Goal: Task Accomplishment & Management: Manage account settings

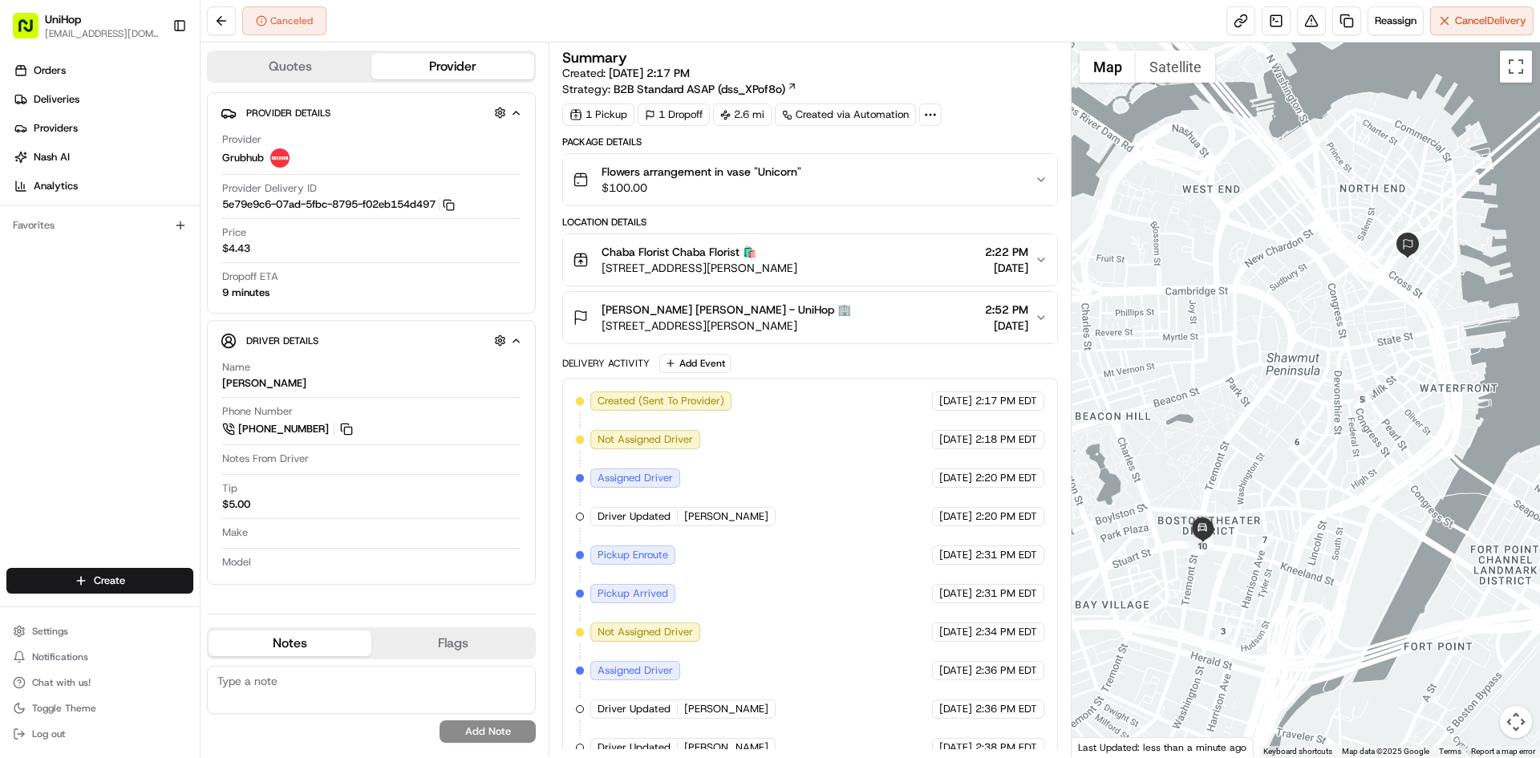
click at [863, 194] on div "Flowers arrangement in vase "Unicorn" $100.00" at bounding box center [803, 180] width 461 height 32
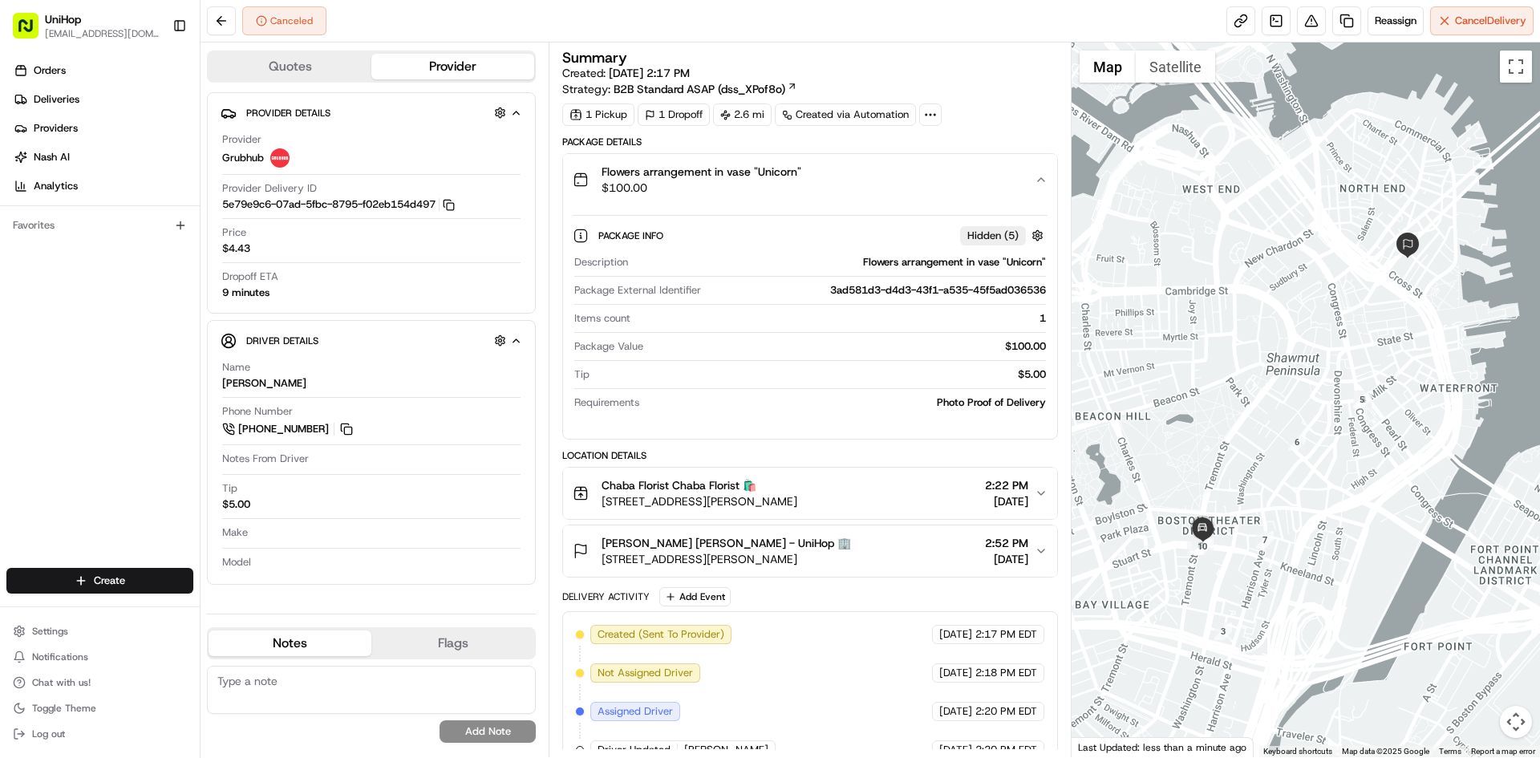
click at [867, 180] on div "Flowers arrangement in vase "Unicorn" $100.00" at bounding box center [803, 180] width 461 height 32
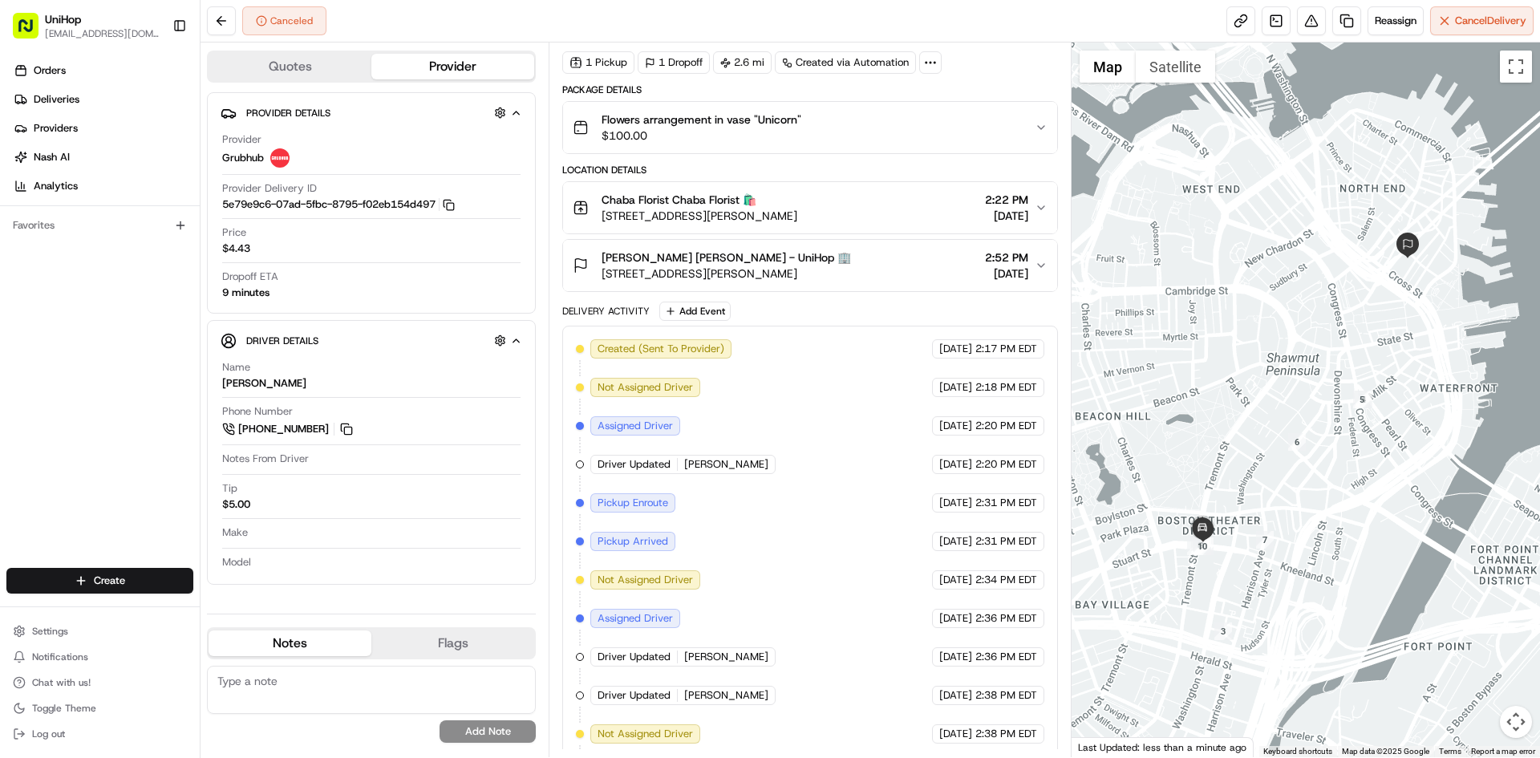
scroll to position [137, 0]
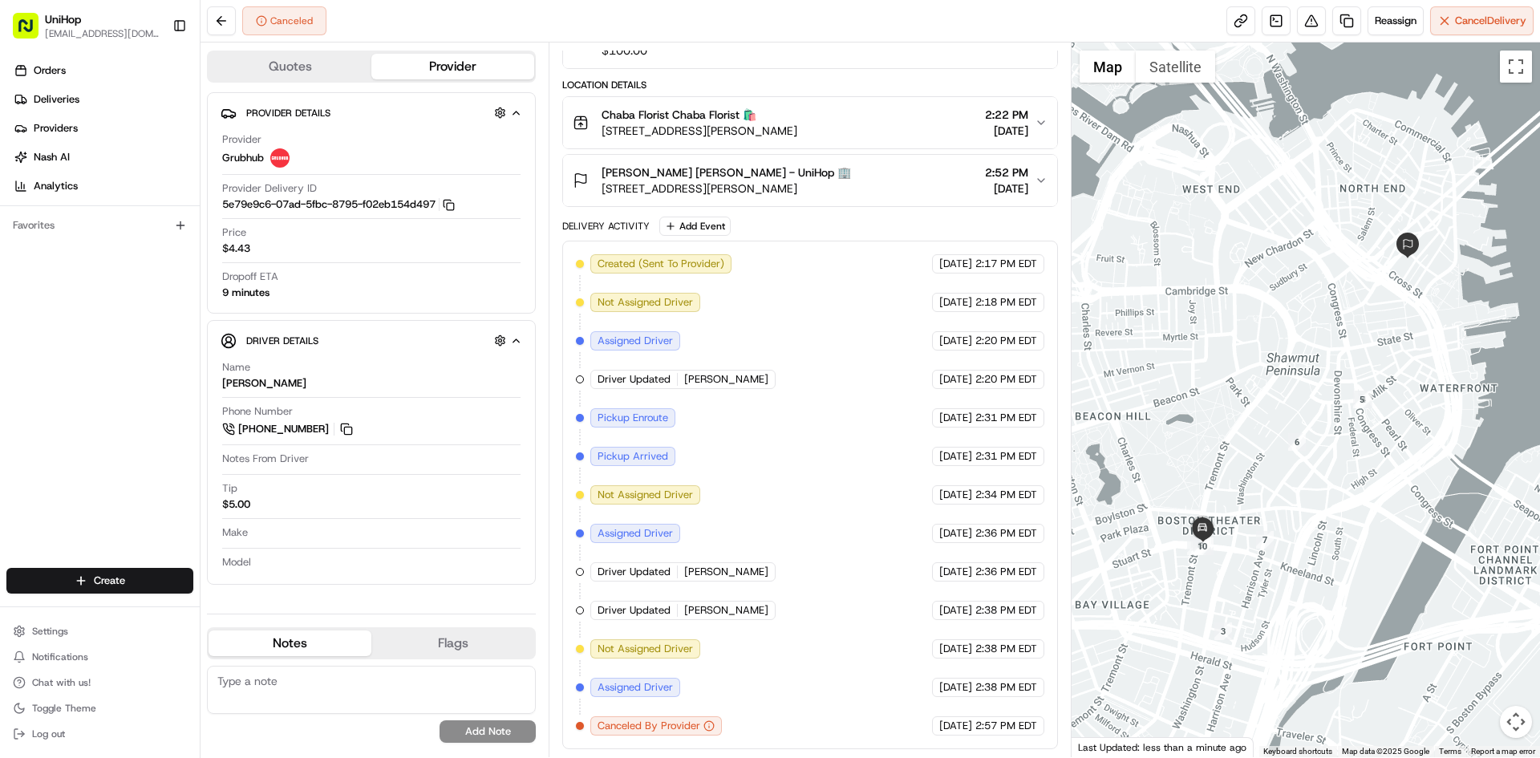
drag, startPoint x: 805, startPoint y: 129, endPoint x: 599, endPoint y: 128, distance: 206.1
click at [599, 128] on div "Chaba Florist Chaba Florist 🛍️ 71 Stuart St, Boston, MA 02116, USA 2:22 PM Aug …" at bounding box center [803, 123] width 461 height 32
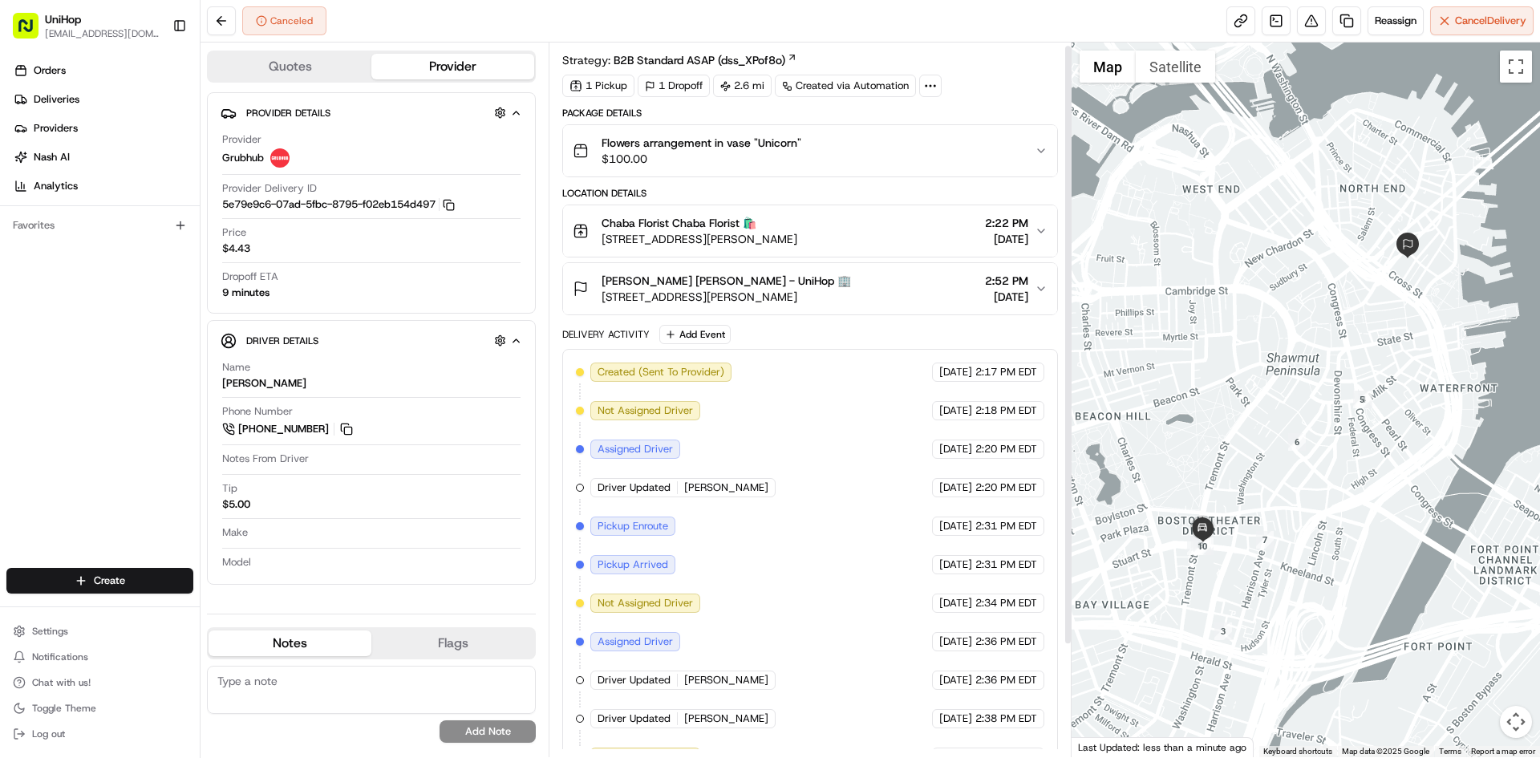
scroll to position [0, 0]
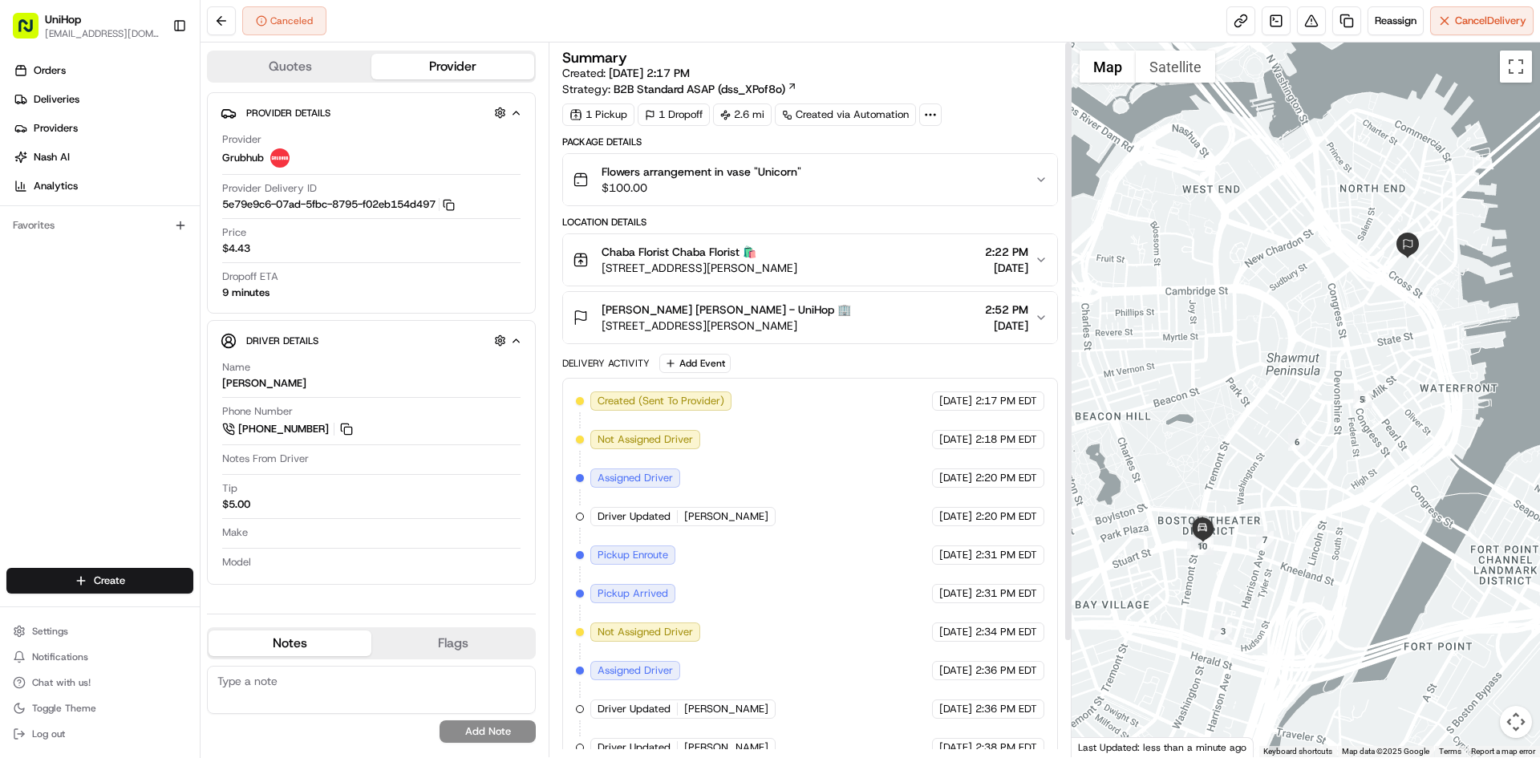
click at [95, 370] on div "Orders Deliveries Providers [PERSON_NAME] Analytics Favorites" at bounding box center [100, 314] width 200 height 526
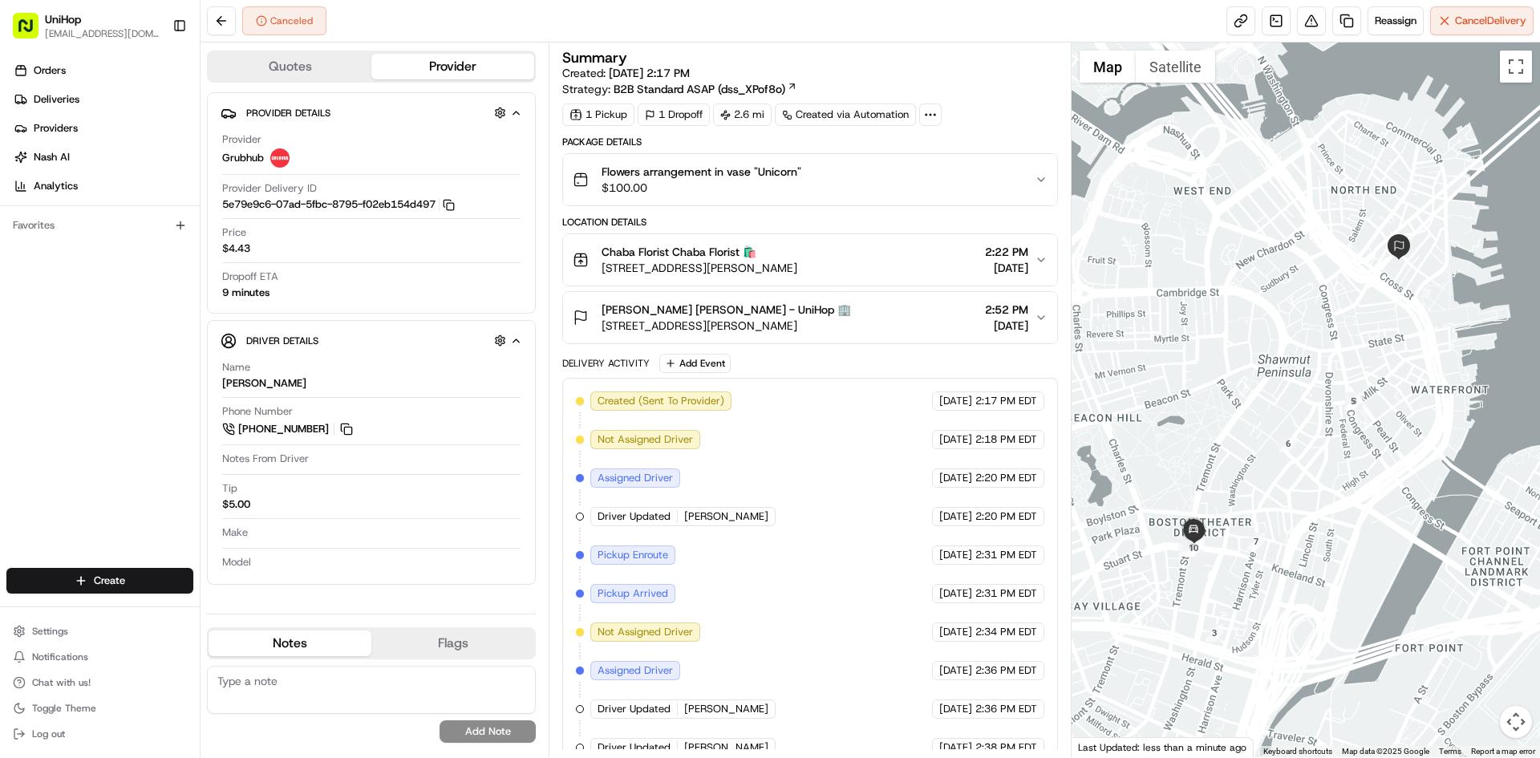
drag, startPoint x: 1197, startPoint y: 341, endPoint x: 1187, endPoint y: 342, distance: 10.5
click at [1187, 342] on div at bounding box center [1306, 400] width 469 height 715
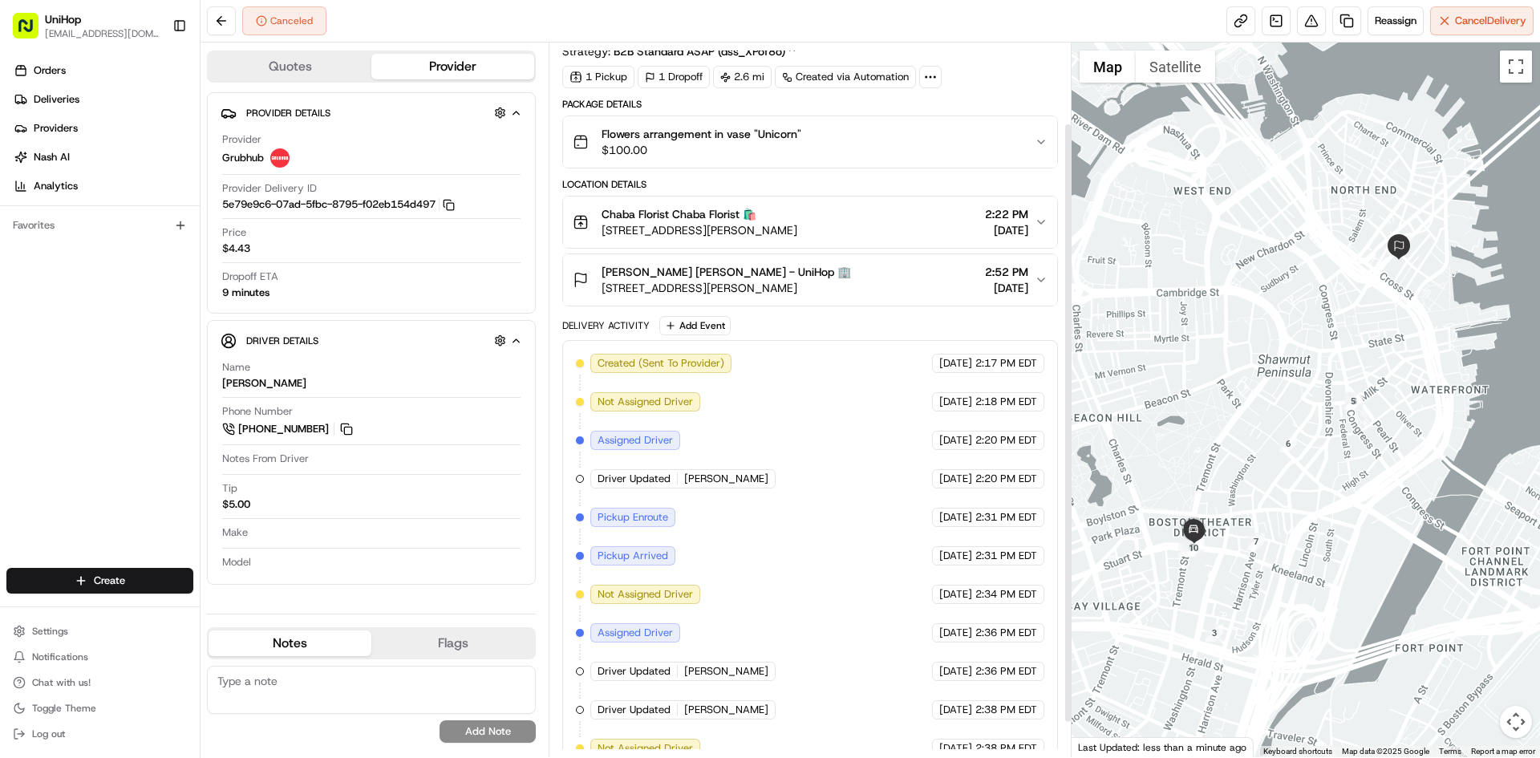
scroll to position [137, 0]
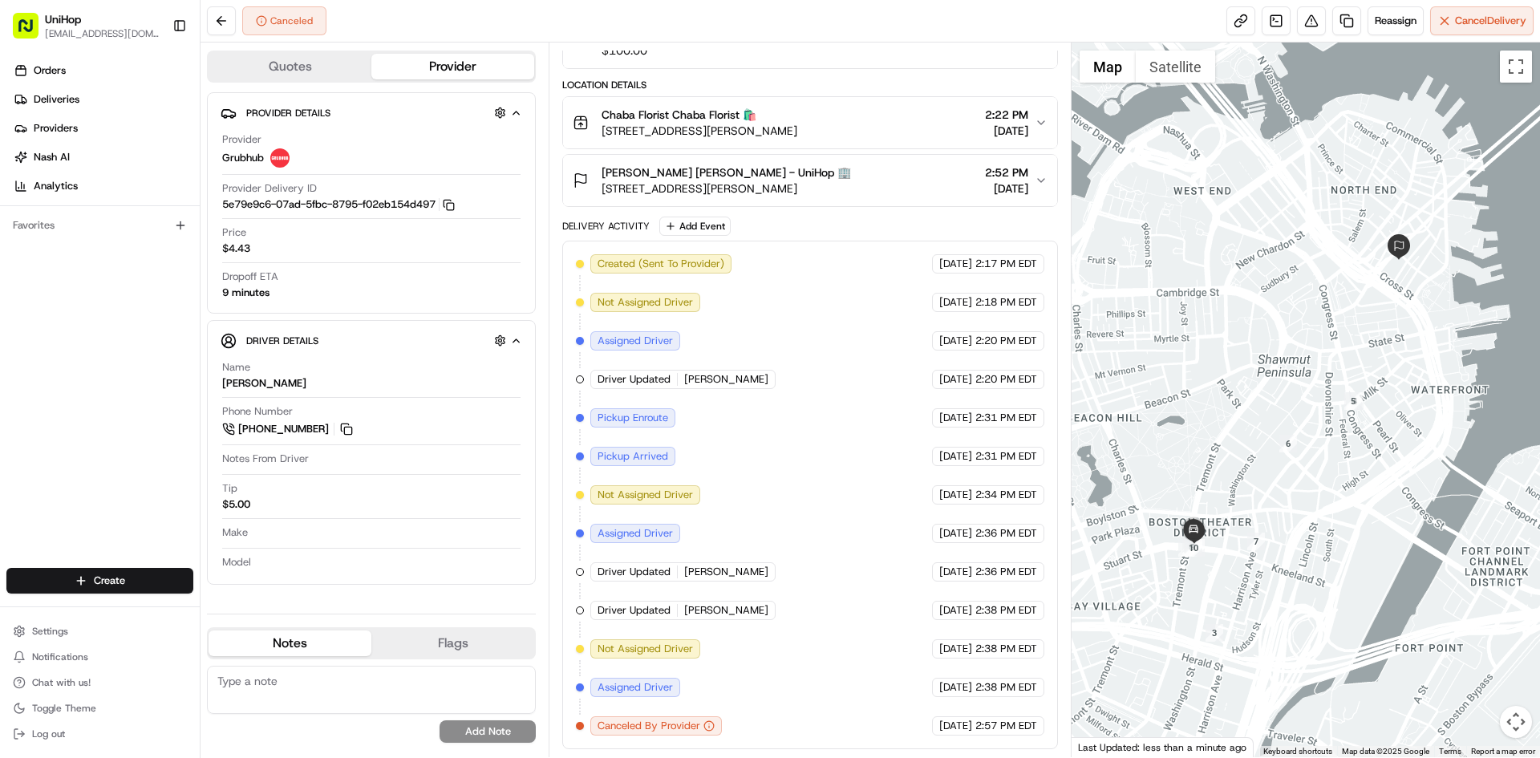
click at [32, 379] on div "Orders Deliveries Providers [PERSON_NAME] Analytics Favorites" at bounding box center [100, 314] width 200 height 526
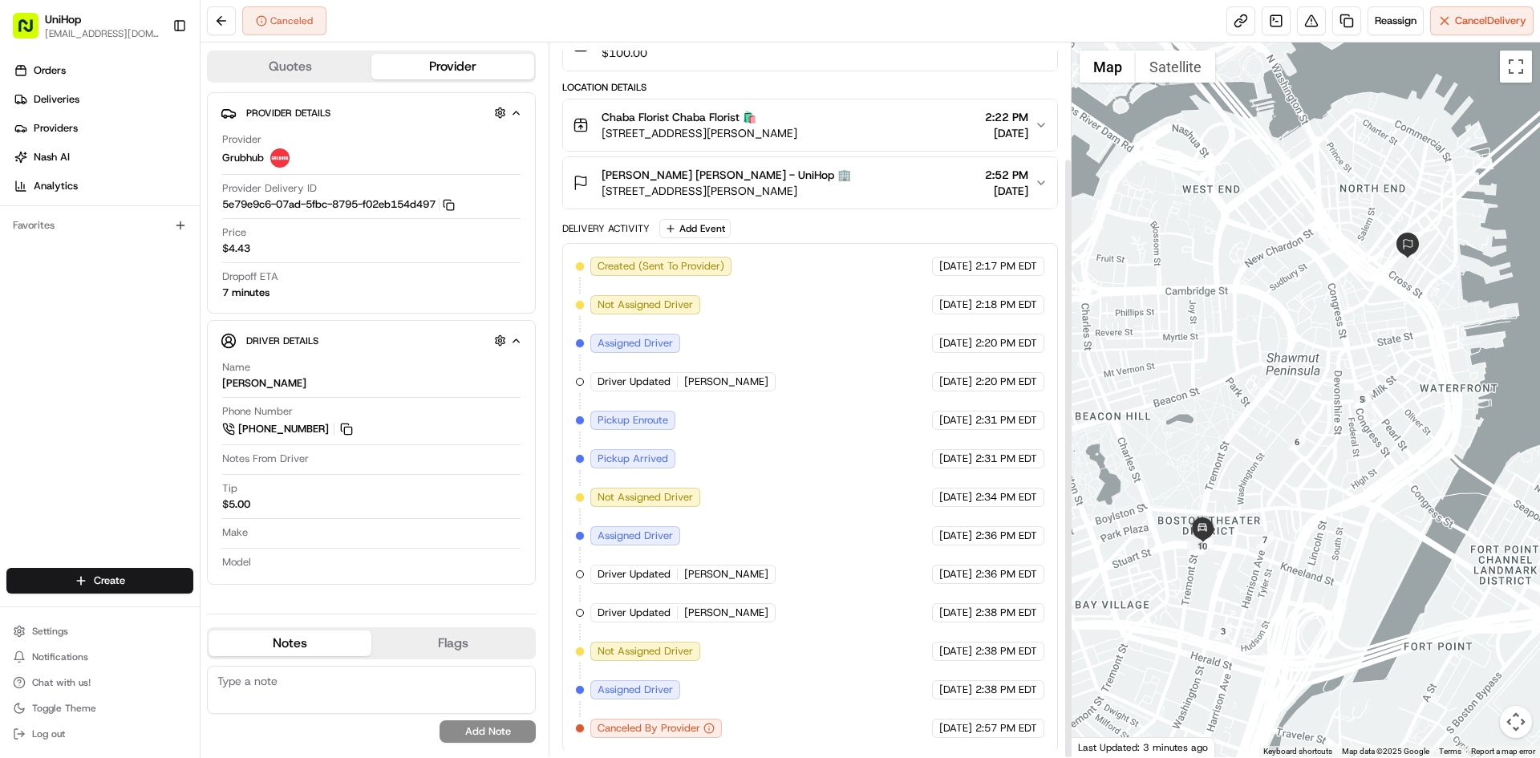
scroll to position [137, 0]
click at [131, 359] on div "Orders Deliveries Providers [PERSON_NAME] Analytics Favorites" at bounding box center [100, 314] width 200 height 526
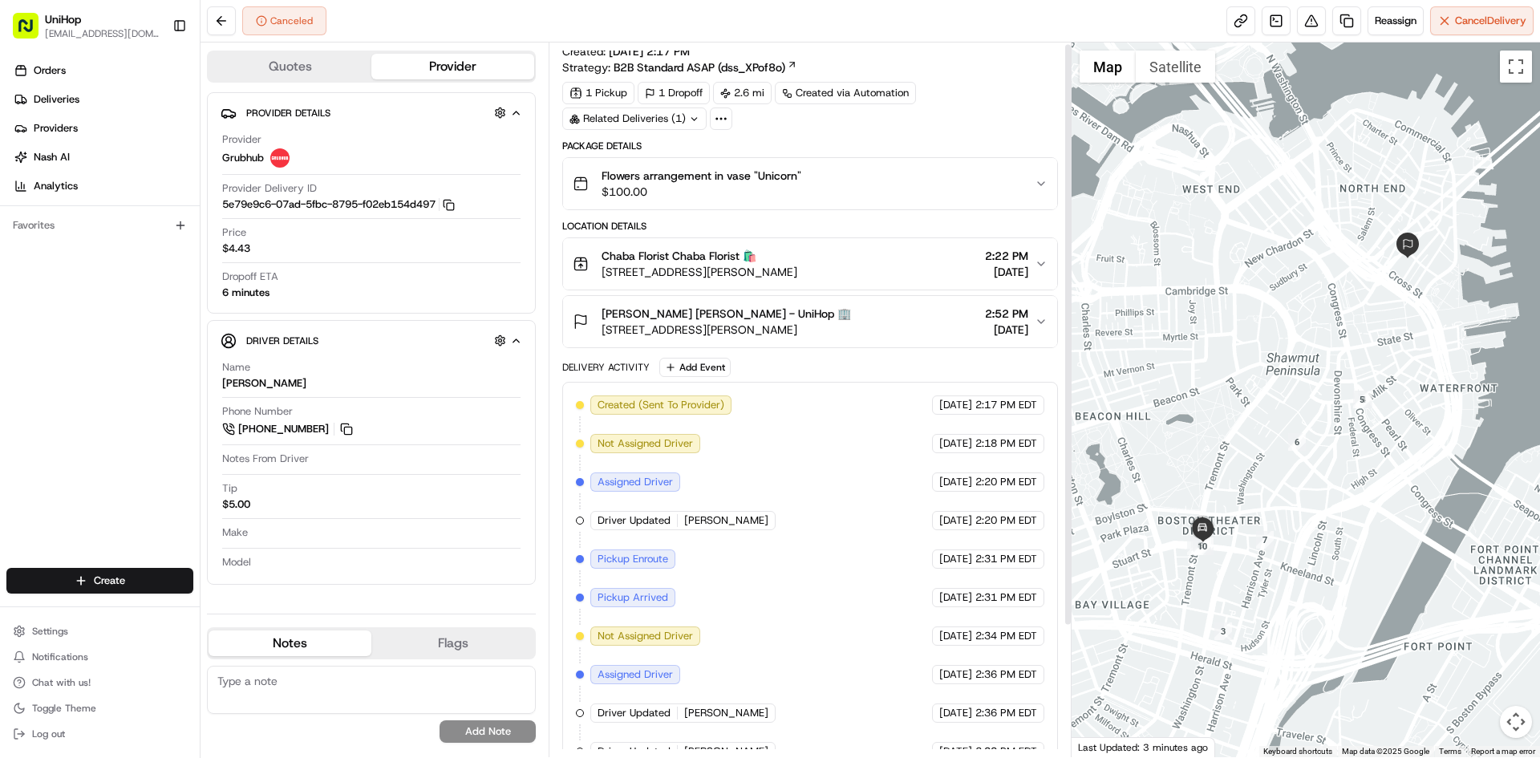
scroll to position [2, 0]
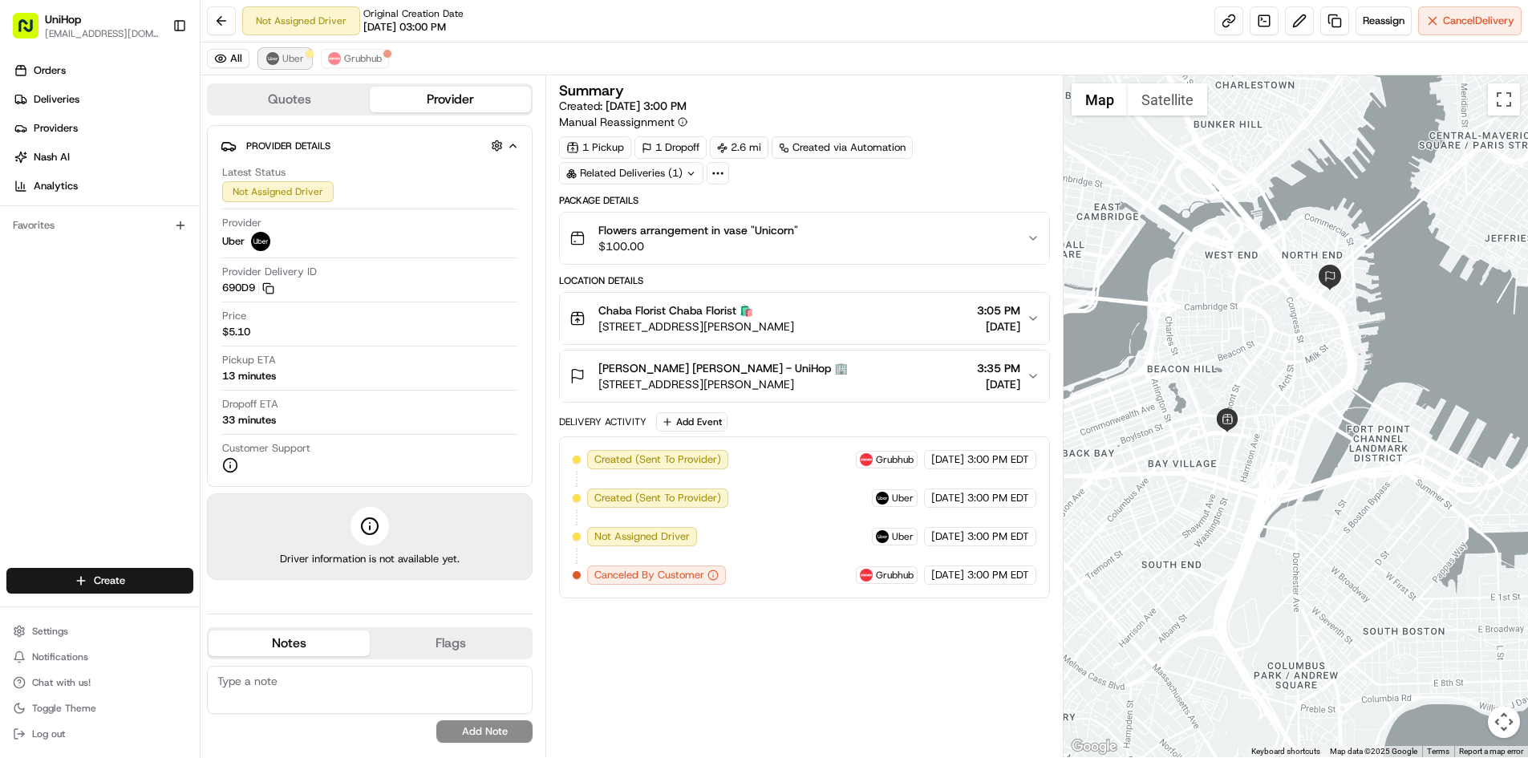
click at [298, 62] on span "Uber" at bounding box center [293, 58] width 22 height 13
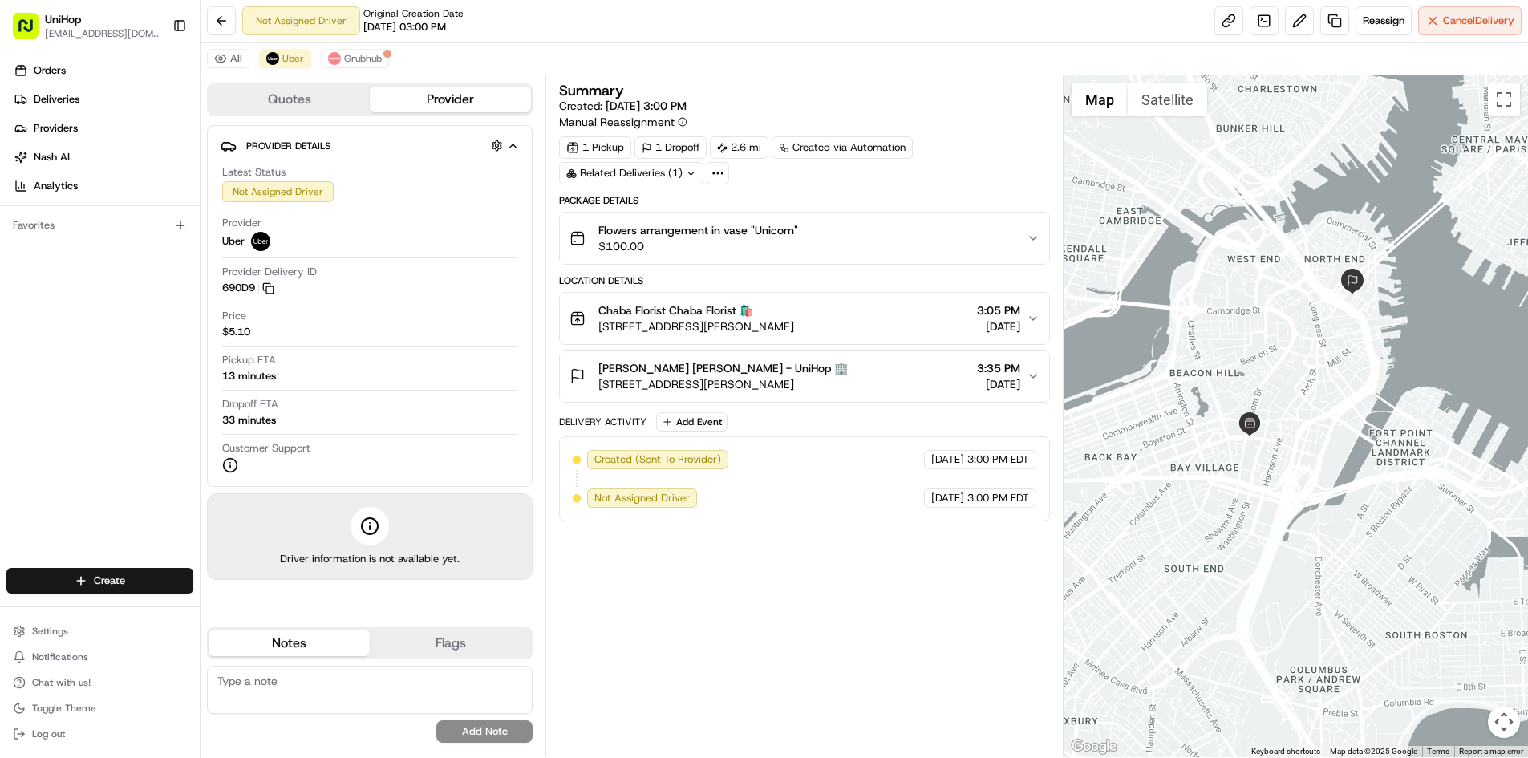
drag, startPoint x: 1179, startPoint y: 300, endPoint x: 1195, endPoint y: 303, distance: 16.4
click at [1195, 303] on div at bounding box center [1296, 416] width 464 height 682
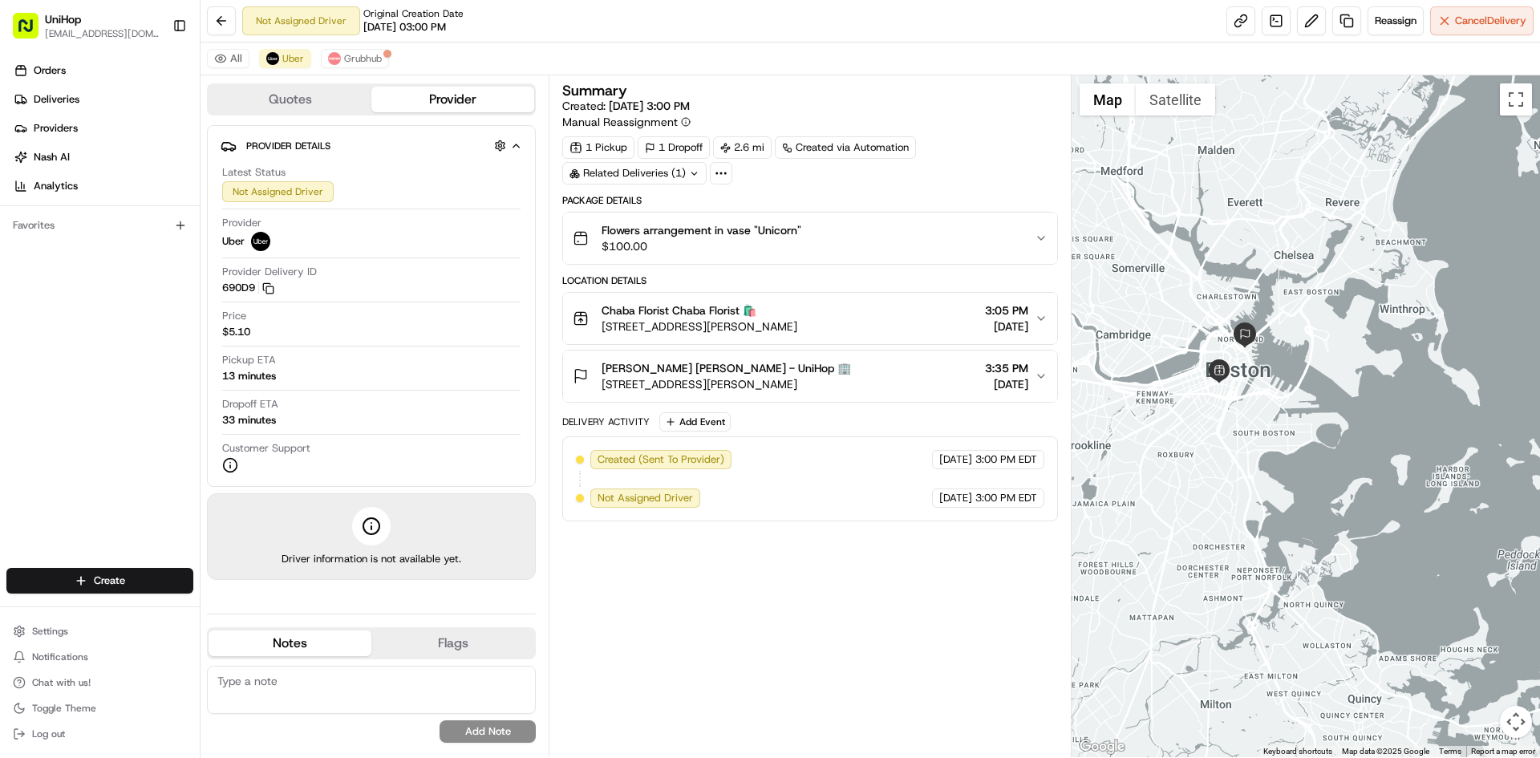
drag, startPoint x: 1183, startPoint y: 248, endPoint x: 1223, endPoint y: 308, distance: 72.3
click at [1221, 304] on div at bounding box center [1306, 416] width 469 height 682
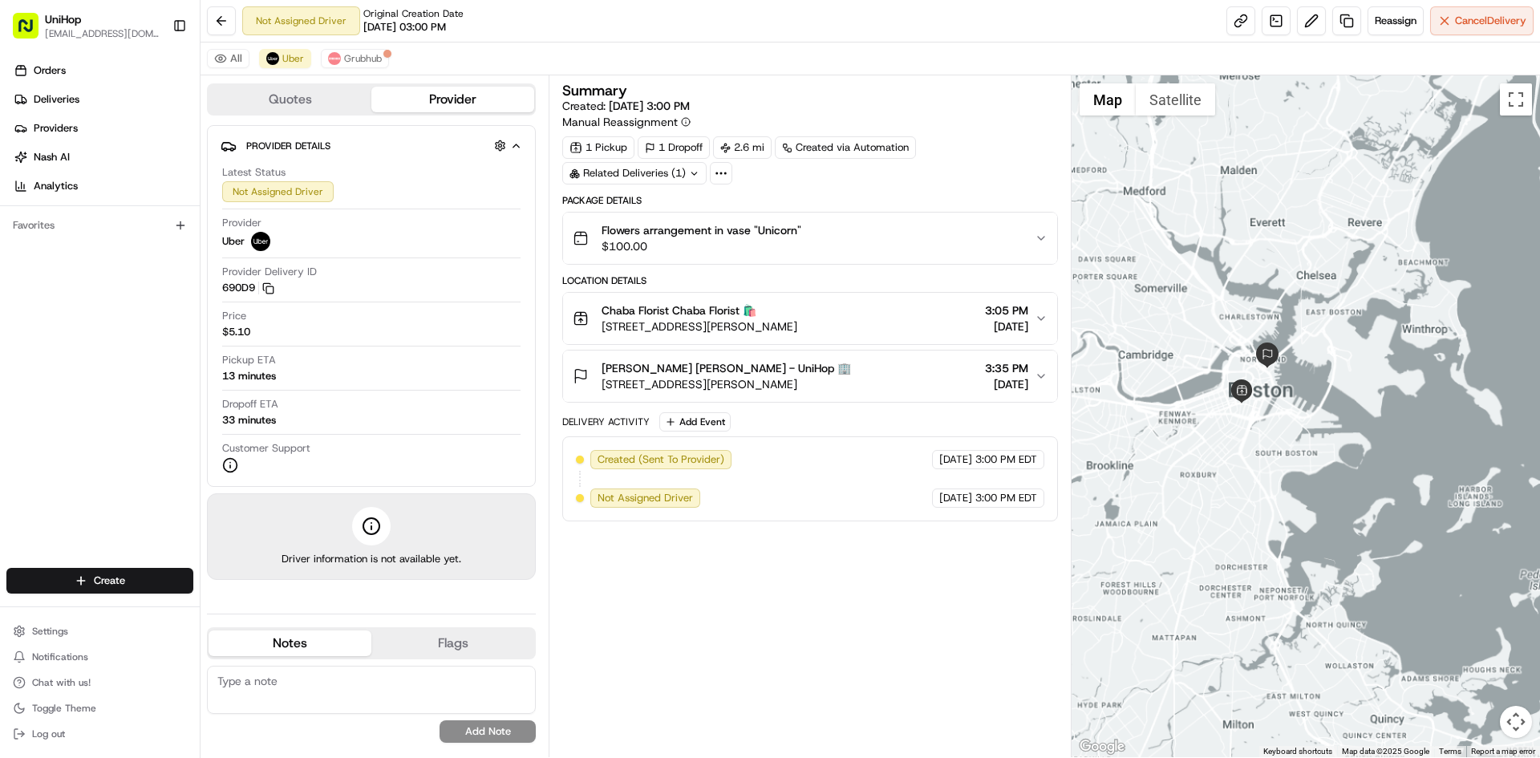
drag, startPoint x: 1177, startPoint y: 291, endPoint x: 1240, endPoint y: 384, distance: 112.6
click at [1240, 384] on div at bounding box center [1306, 416] width 469 height 682
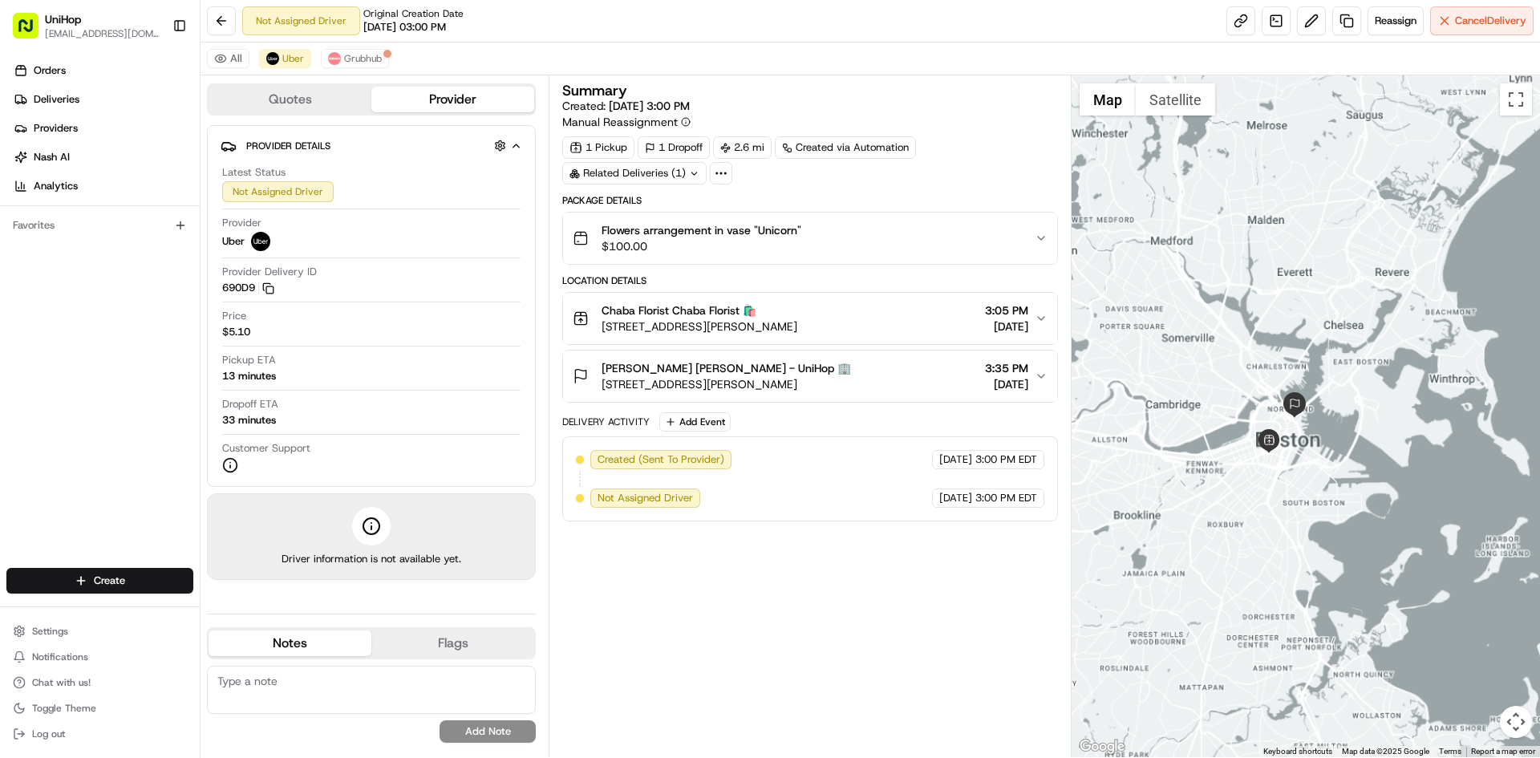
click at [841, 591] on div "Summary Created: Aug 22 2025 3:00 PM Manual Reassignment 1 Pickup 1 Dropoff 2.6…" at bounding box center [809, 416] width 495 height 666
click at [16, 320] on div "Orders Deliveries Providers [PERSON_NAME] Analytics Favorites" at bounding box center [100, 314] width 200 height 526
click at [893, 331] on div "Chaba Florist Chaba Florist 🛍️ 71 Stuart St, Boston, MA 02116, USA 3:05 PM Aug …" at bounding box center [803, 318] width 461 height 32
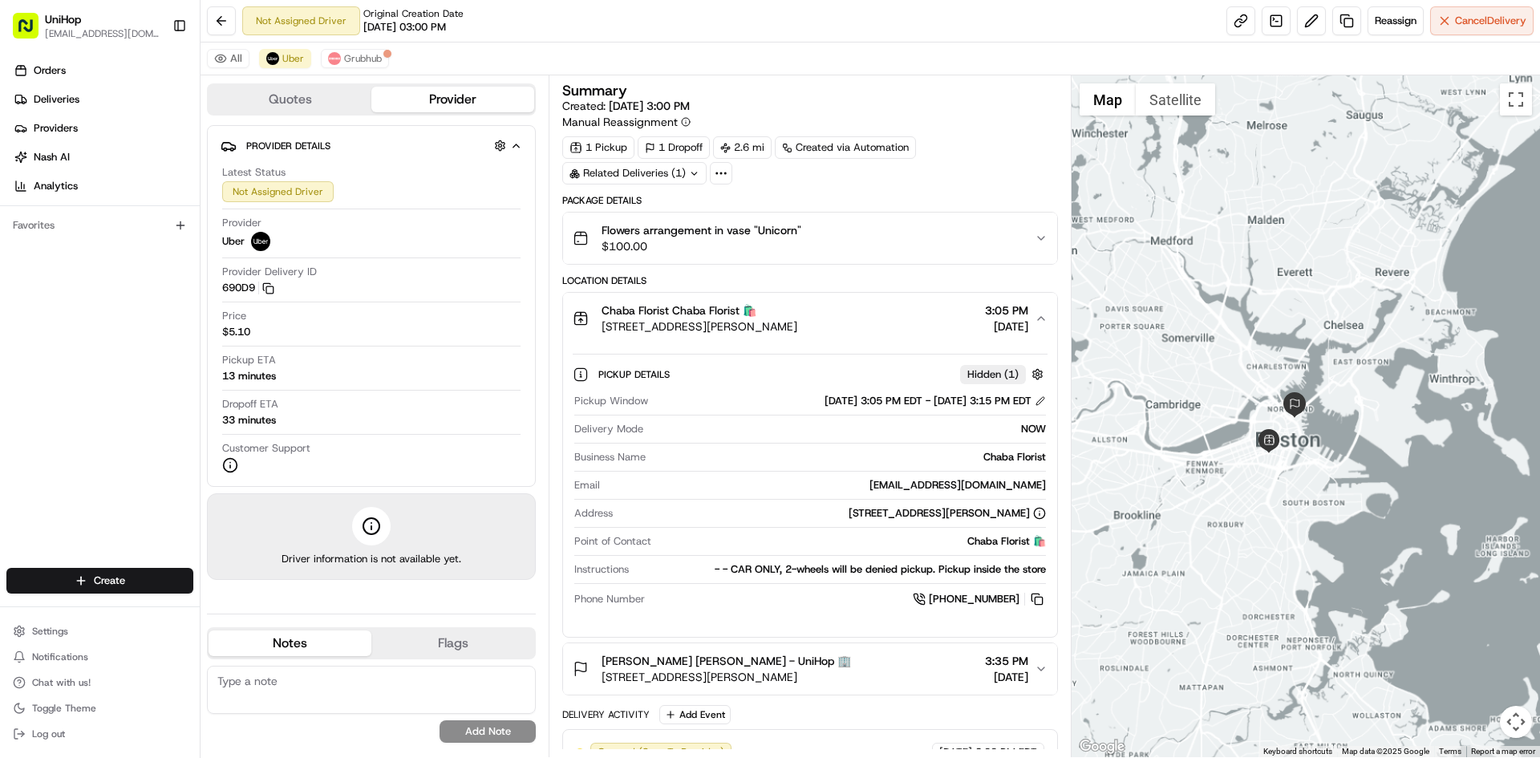
click at [893, 331] on div "Chaba Florist Chaba Florist 🛍️ 71 Stuart St, Boston, MA 02116, USA 3:05 PM Aug …" at bounding box center [803, 318] width 461 height 32
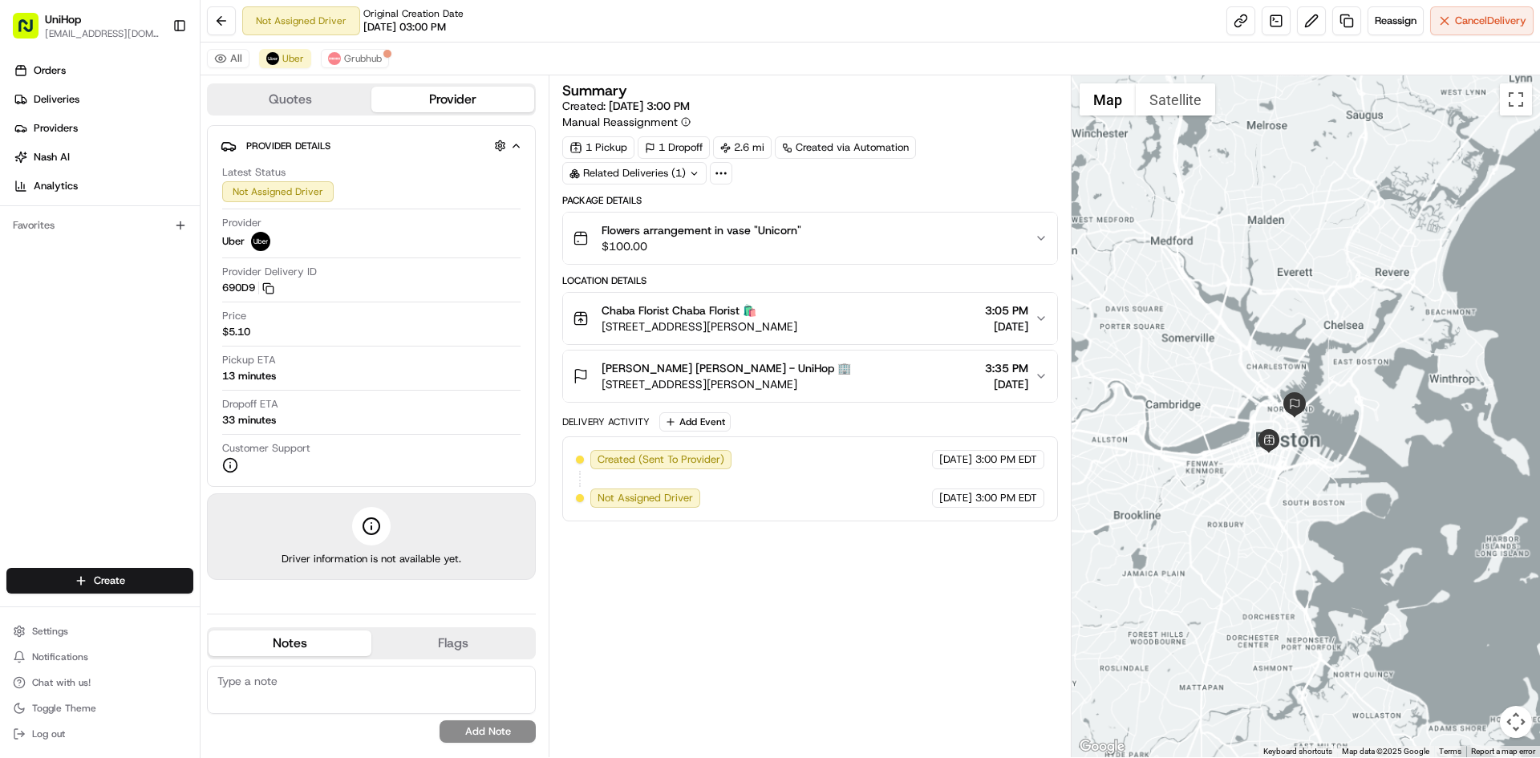
click at [893, 331] on div "Chaba Florist Chaba Florist 🛍️ 71 Stuart St, Boston, MA 02116, USA 3:05 PM Aug …" at bounding box center [803, 318] width 461 height 32
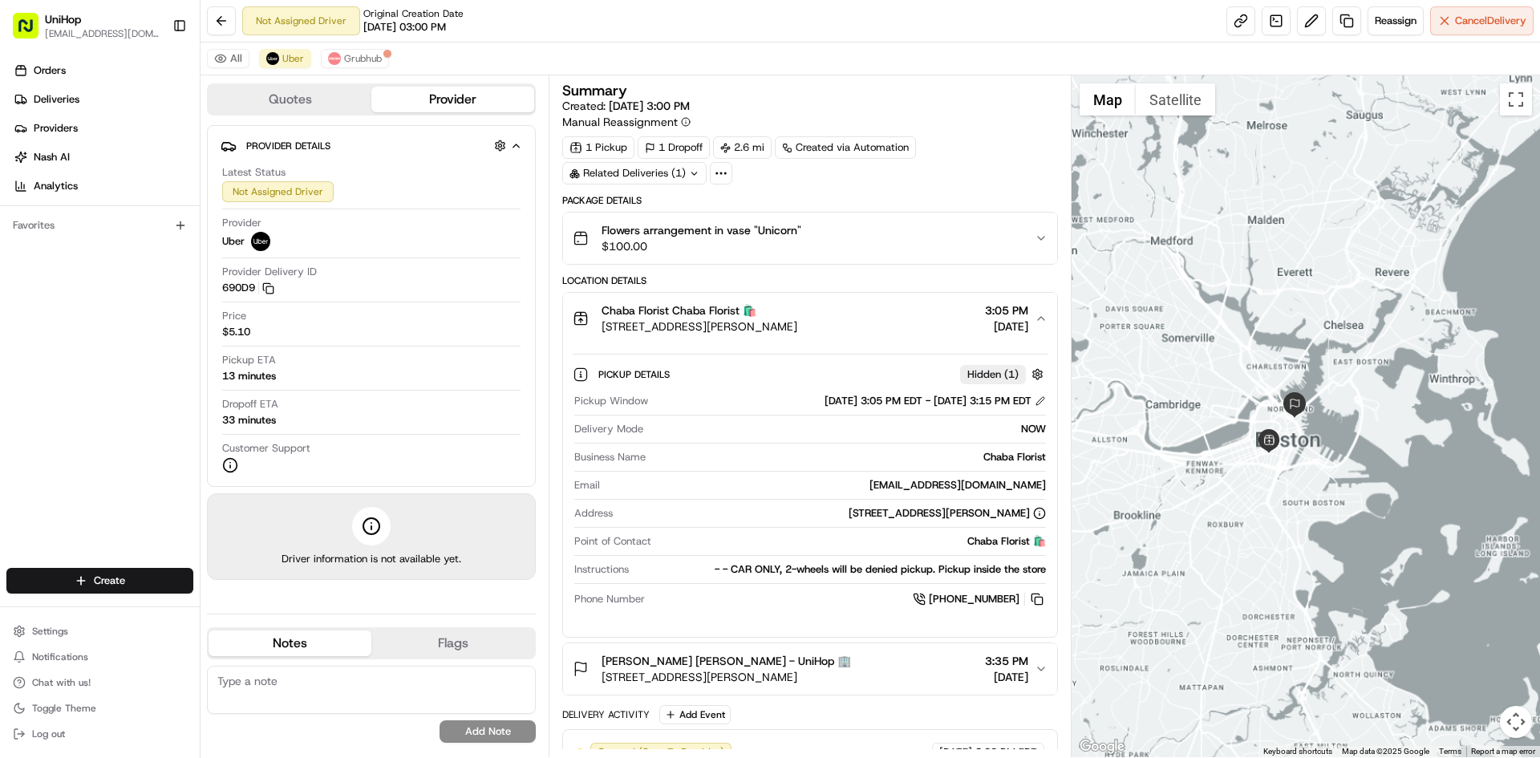
click at [893, 331] on div "Chaba Florist Chaba Florist 🛍️ 71 Stuart St, Boston, MA 02116, USA 3:05 PM Aug …" at bounding box center [803, 318] width 461 height 32
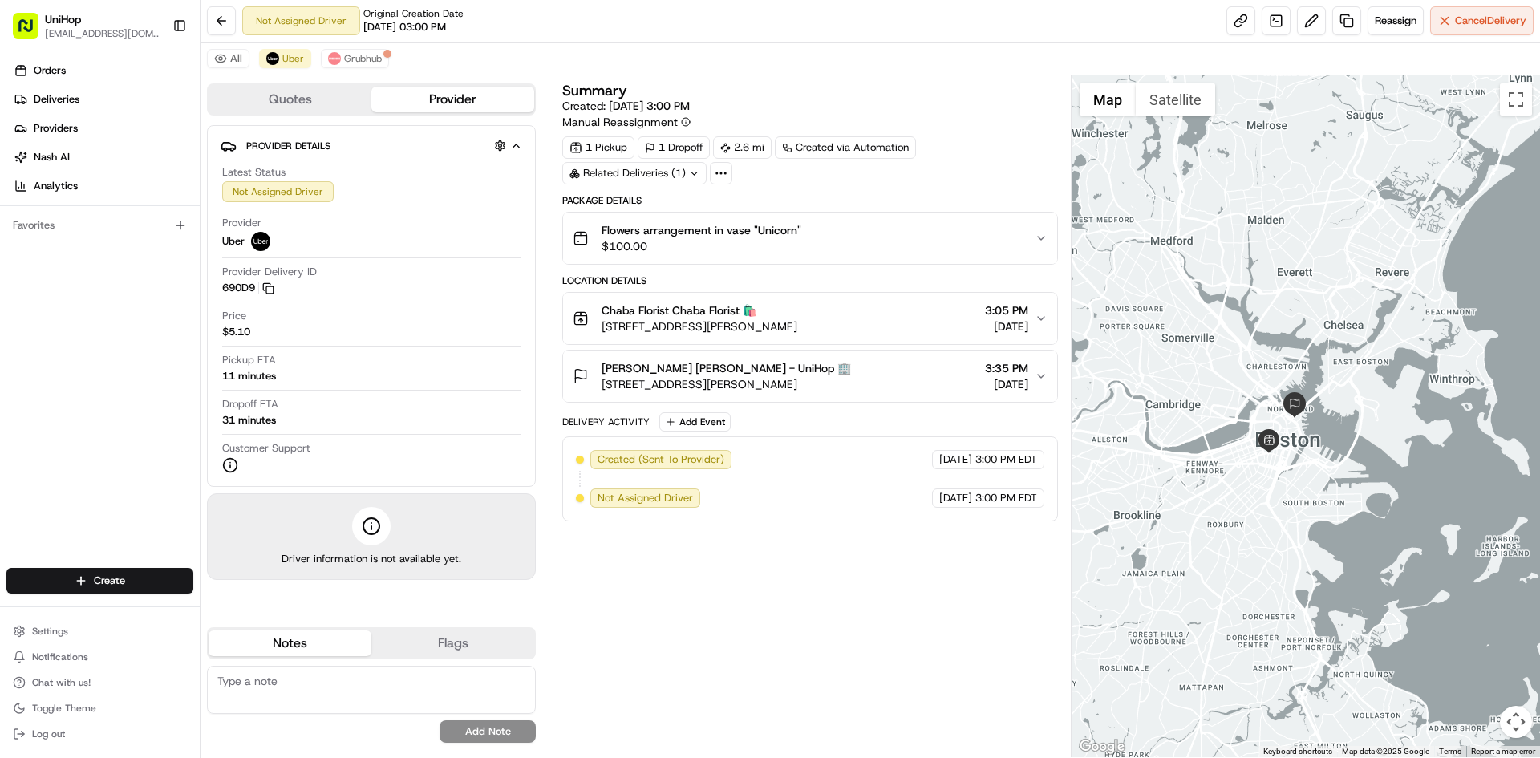
click at [71, 372] on div "Orders Deliveries Providers [PERSON_NAME] Analytics Favorites" at bounding box center [100, 314] width 200 height 526
drag, startPoint x: 0, startPoint y: 444, endPoint x: 0, endPoint y: 405, distance: 38.5
click at [0, 444] on div "Orders Deliveries Providers [PERSON_NAME] Analytics Favorites" at bounding box center [100, 314] width 200 height 526
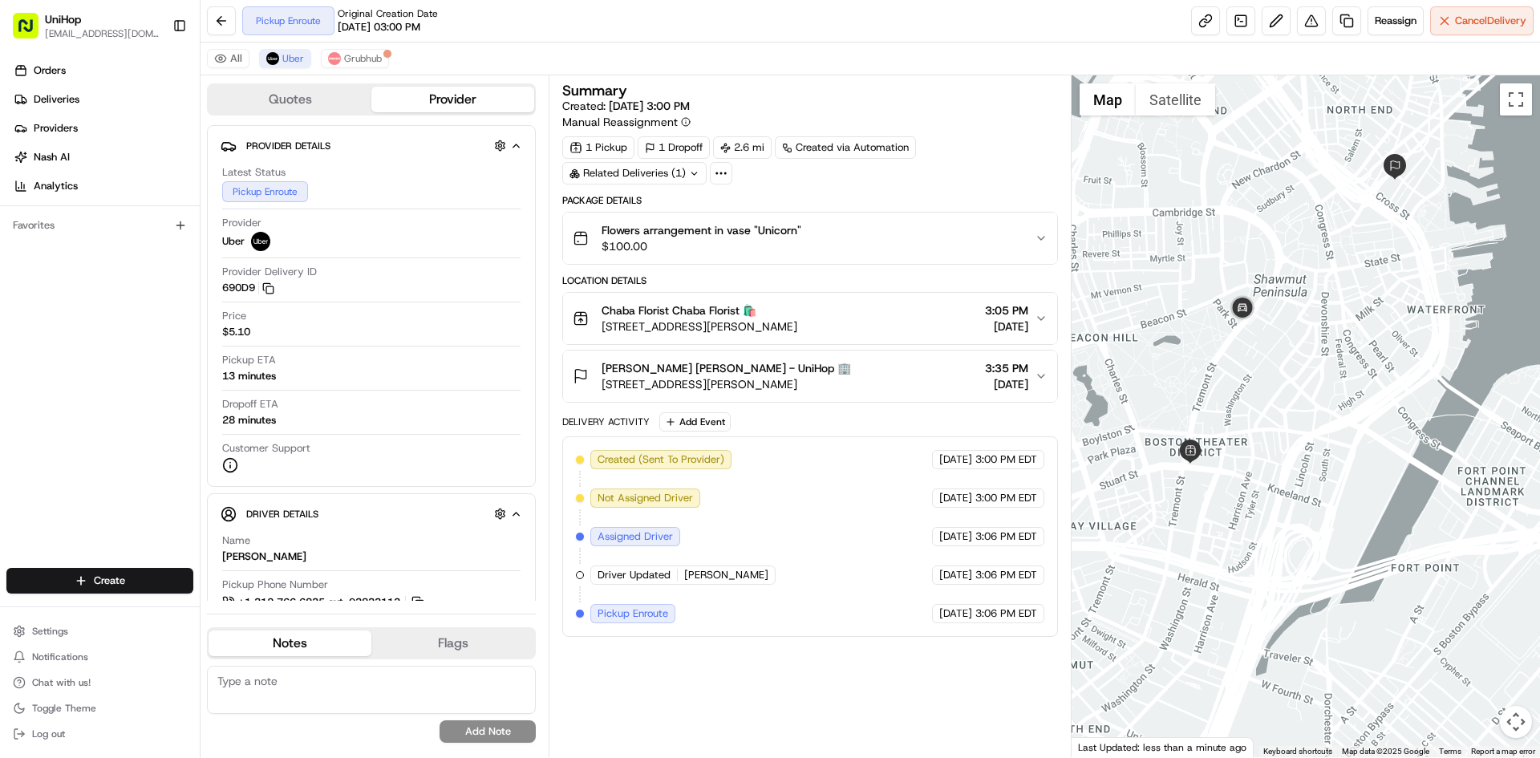
click at [0, 380] on div "Orders Deliveries Providers [PERSON_NAME] Analytics Favorites" at bounding box center [100, 314] width 200 height 526
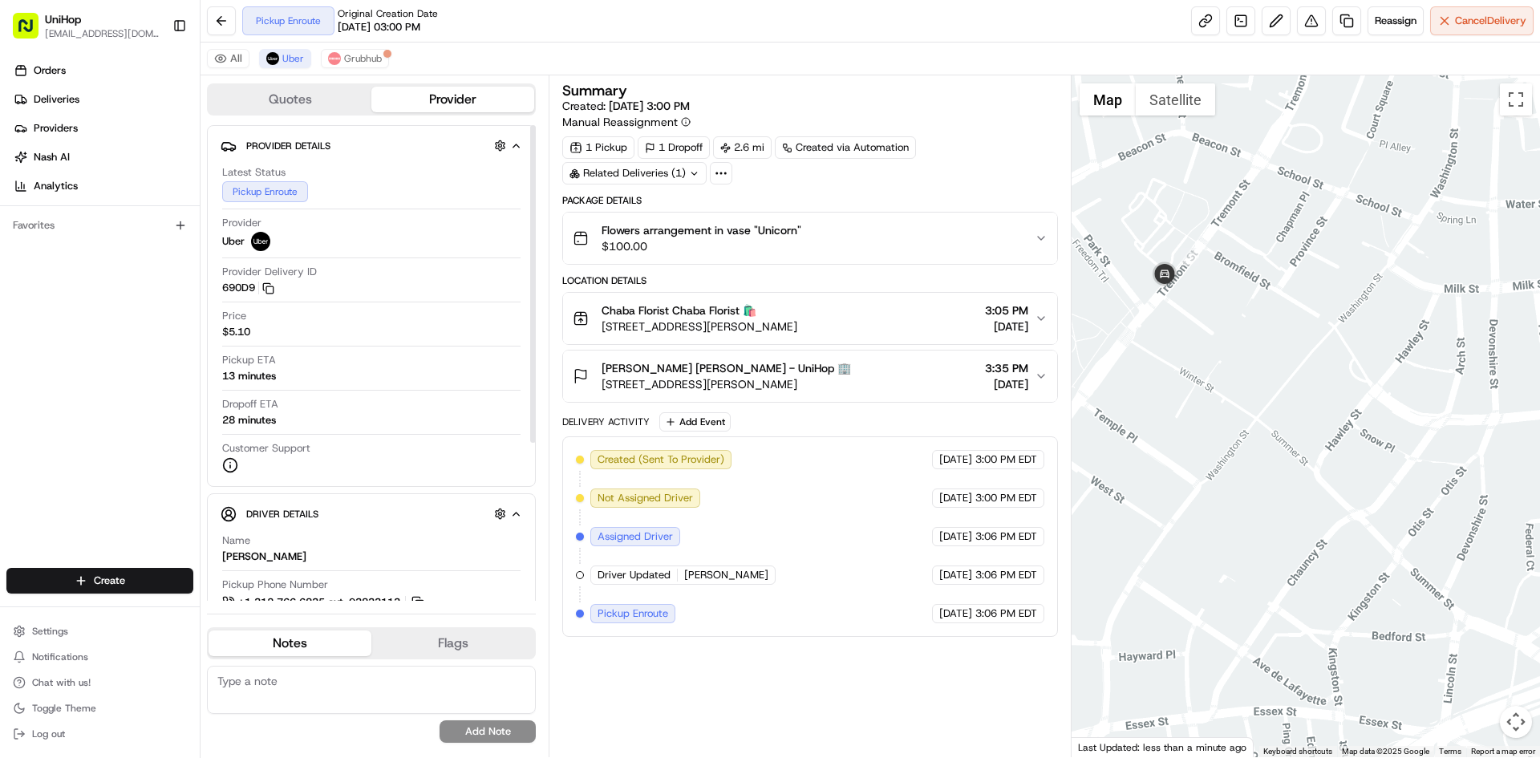
click at [73, 327] on div "Orders Deliveries Providers [PERSON_NAME] Analytics Favorites" at bounding box center [100, 314] width 200 height 526
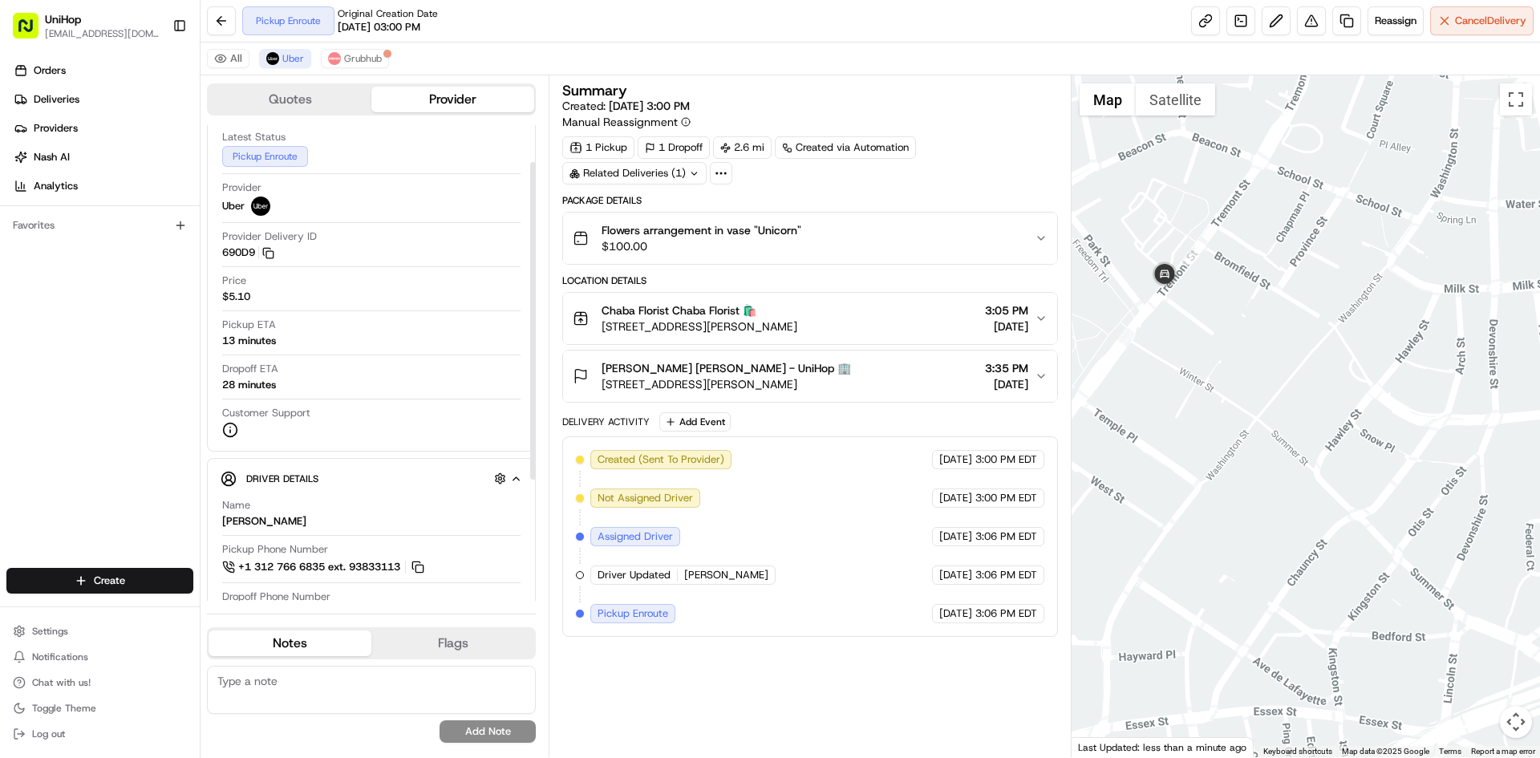
scroll to position [160, 0]
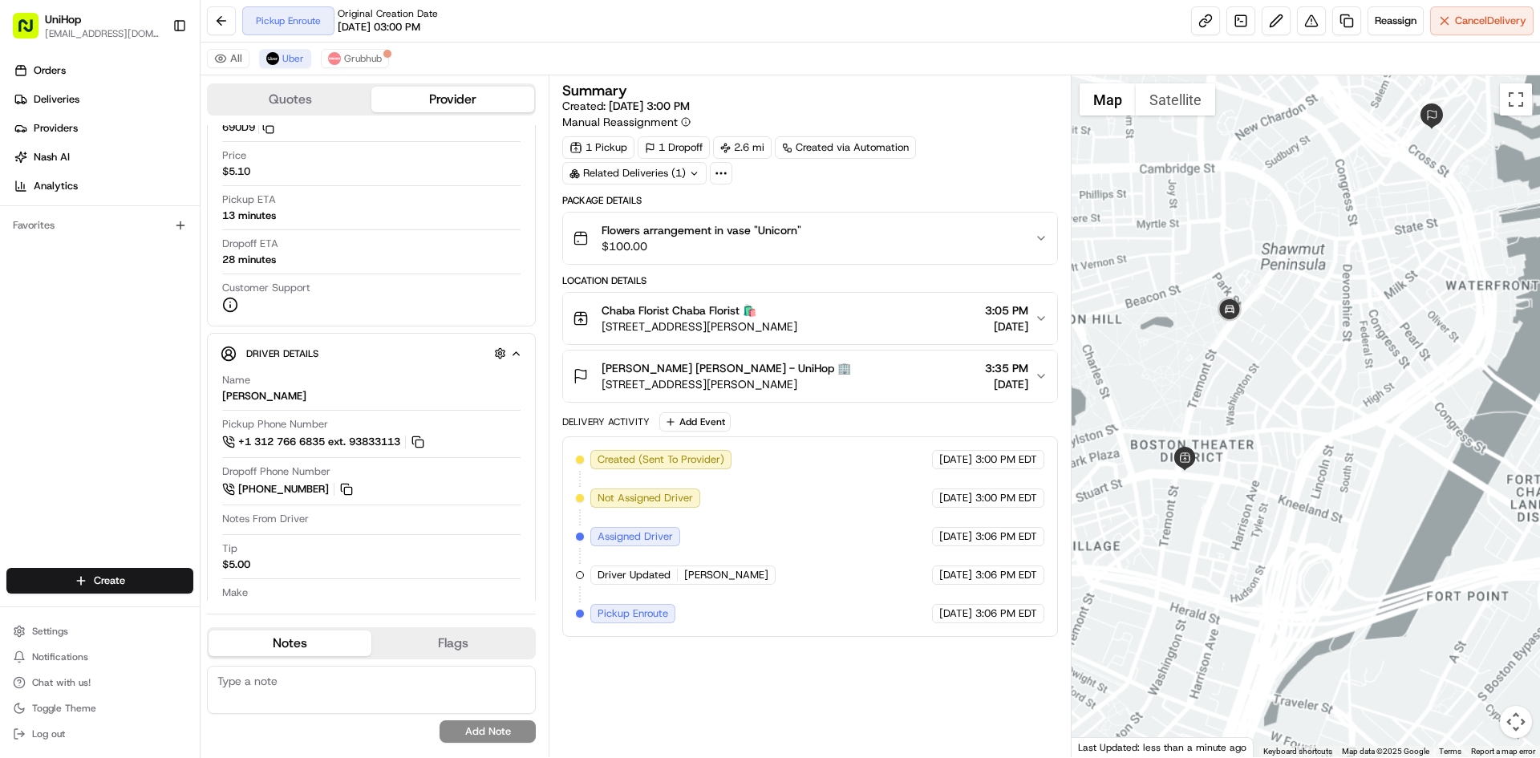
drag, startPoint x: 1242, startPoint y: 331, endPoint x: 1281, endPoint y: 311, distance: 43.4
click at [1280, 313] on div at bounding box center [1306, 416] width 469 height 682
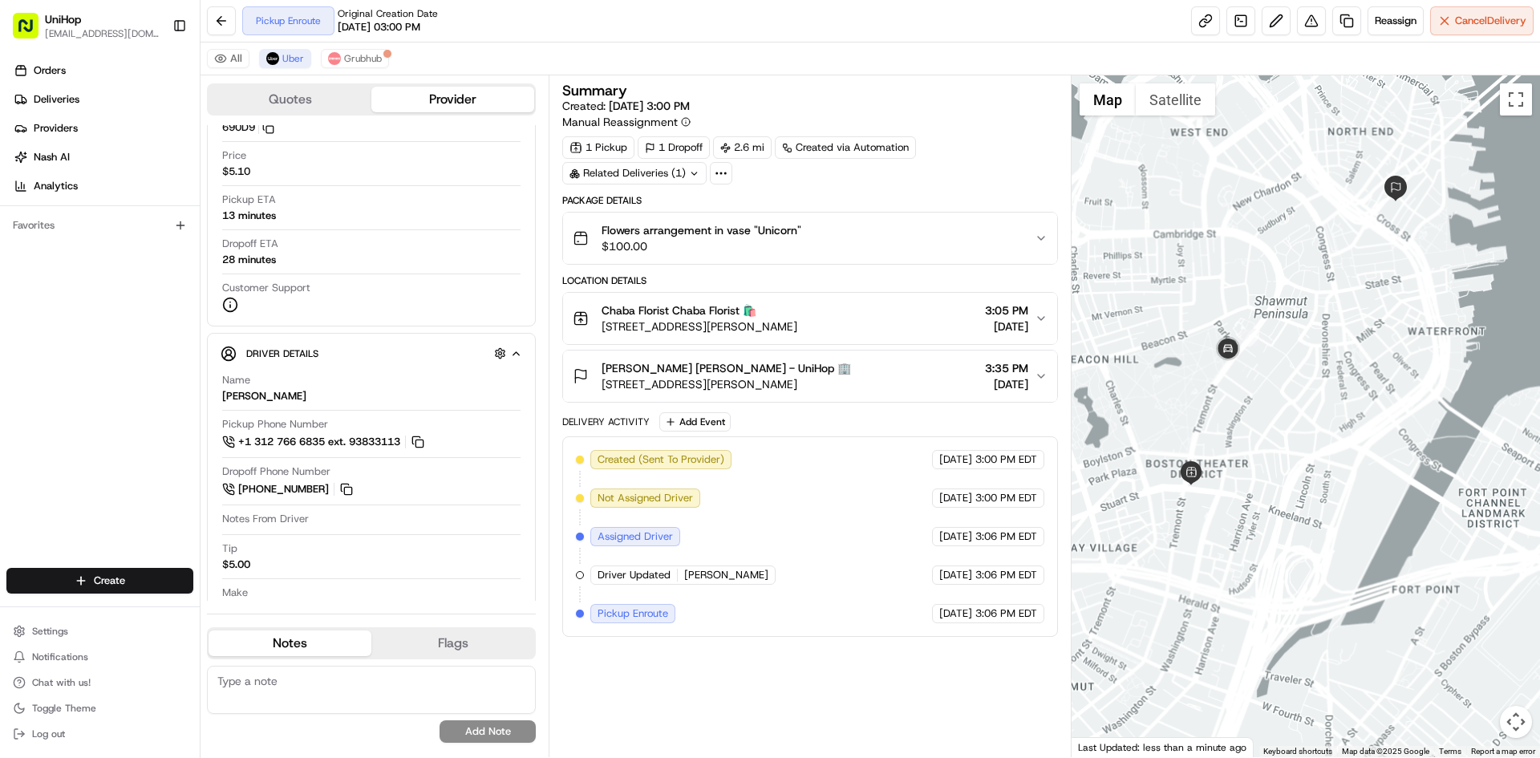
drag, startPoint x: 1507, startPoint y: 257, endPoint x: 1453, endPoint y: 304, distance: 71.1
click at [1453, 304] on div at bounding box center [1306, 416] width 469 height 682
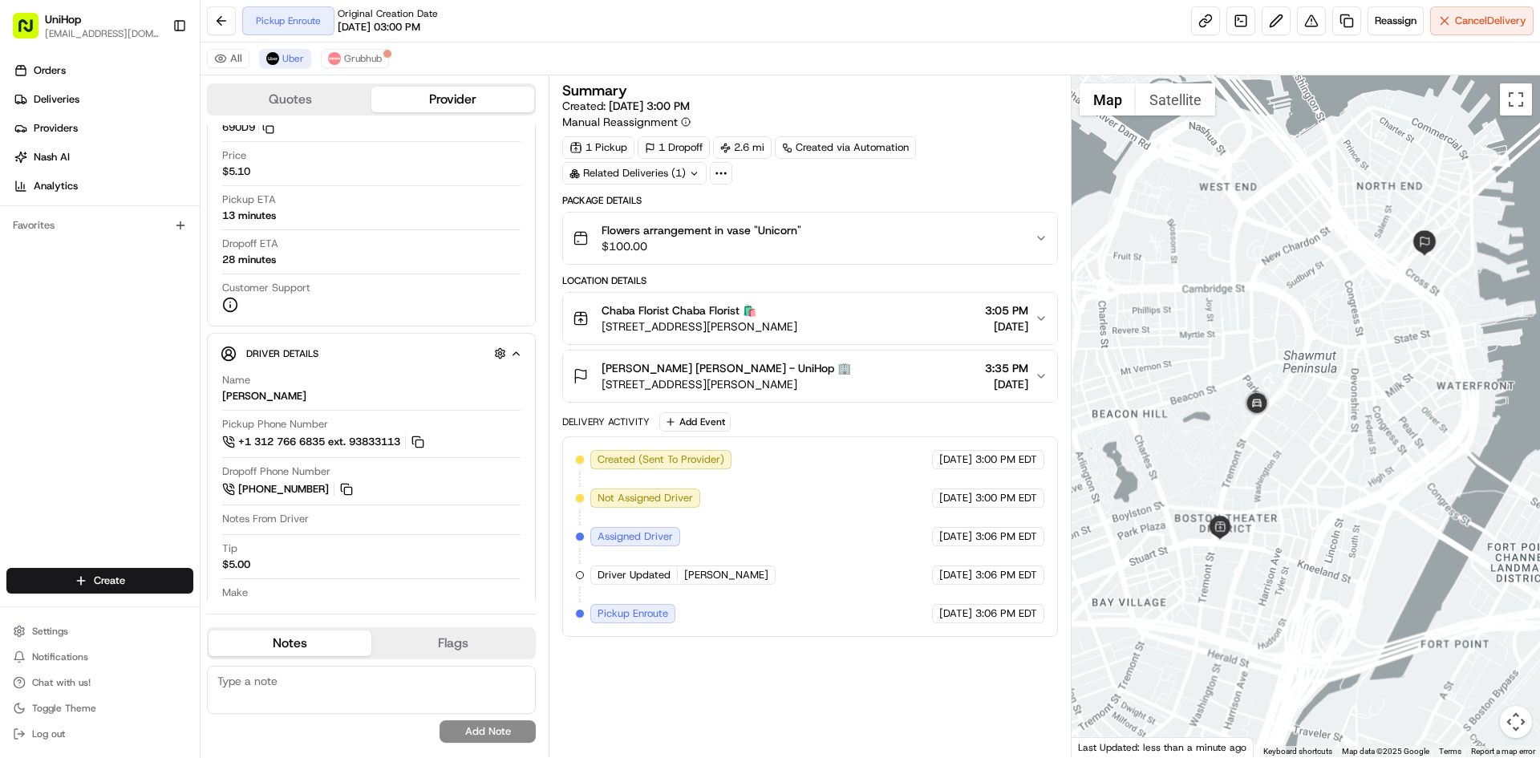
drag, startPoint x: 1299, startPoint y: 278, endPoint x: 1323, endPoint y: 326, distance: 54.2
click at [1323, 326] on div at bounding box center [1306, 416] width 469 height 682
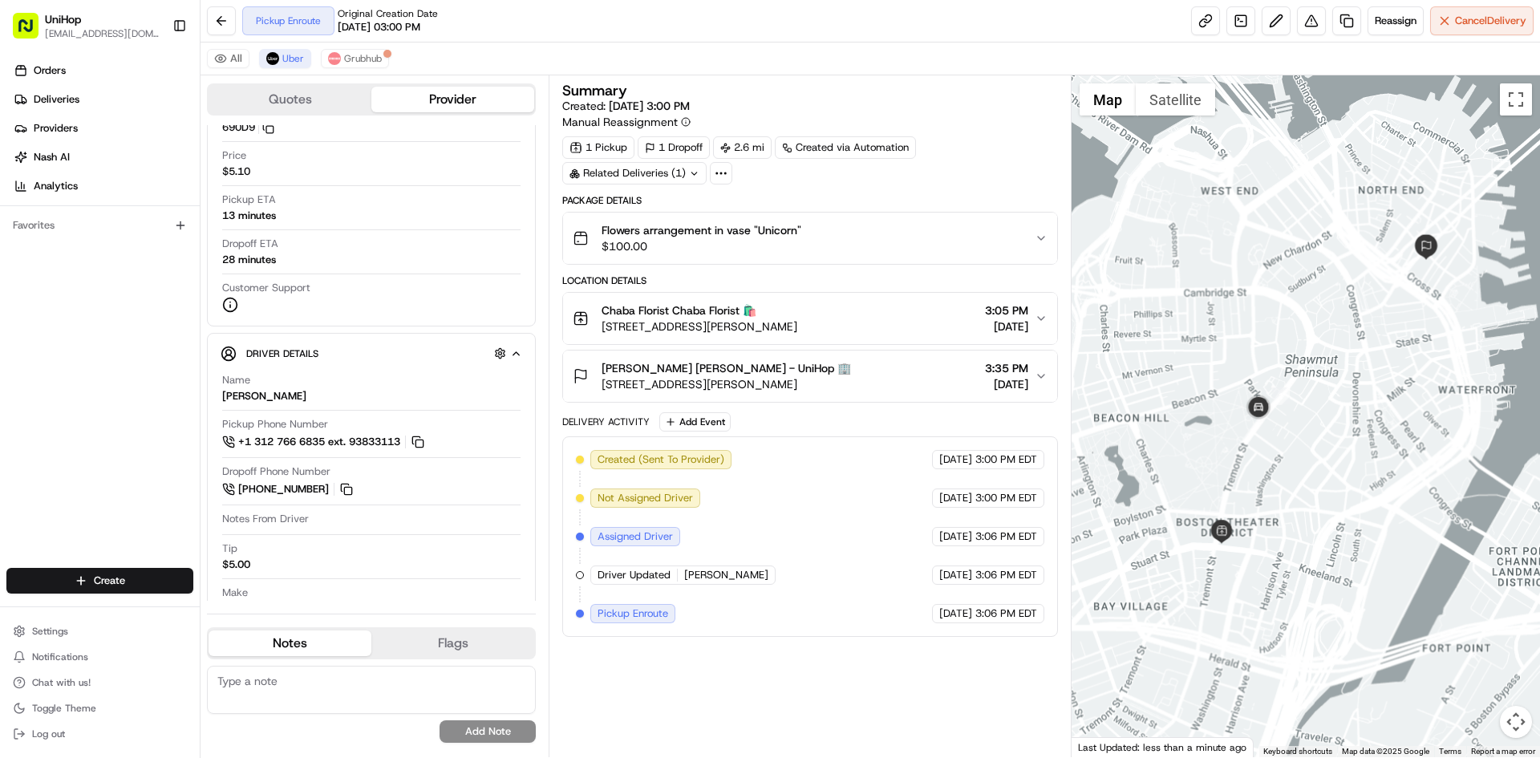
click at [1307, 330] on div at bounding box center [1306, 416] width 469 height 682
click at [1311, 328] on div at bounding box center [1306, 416] width 469 height 682
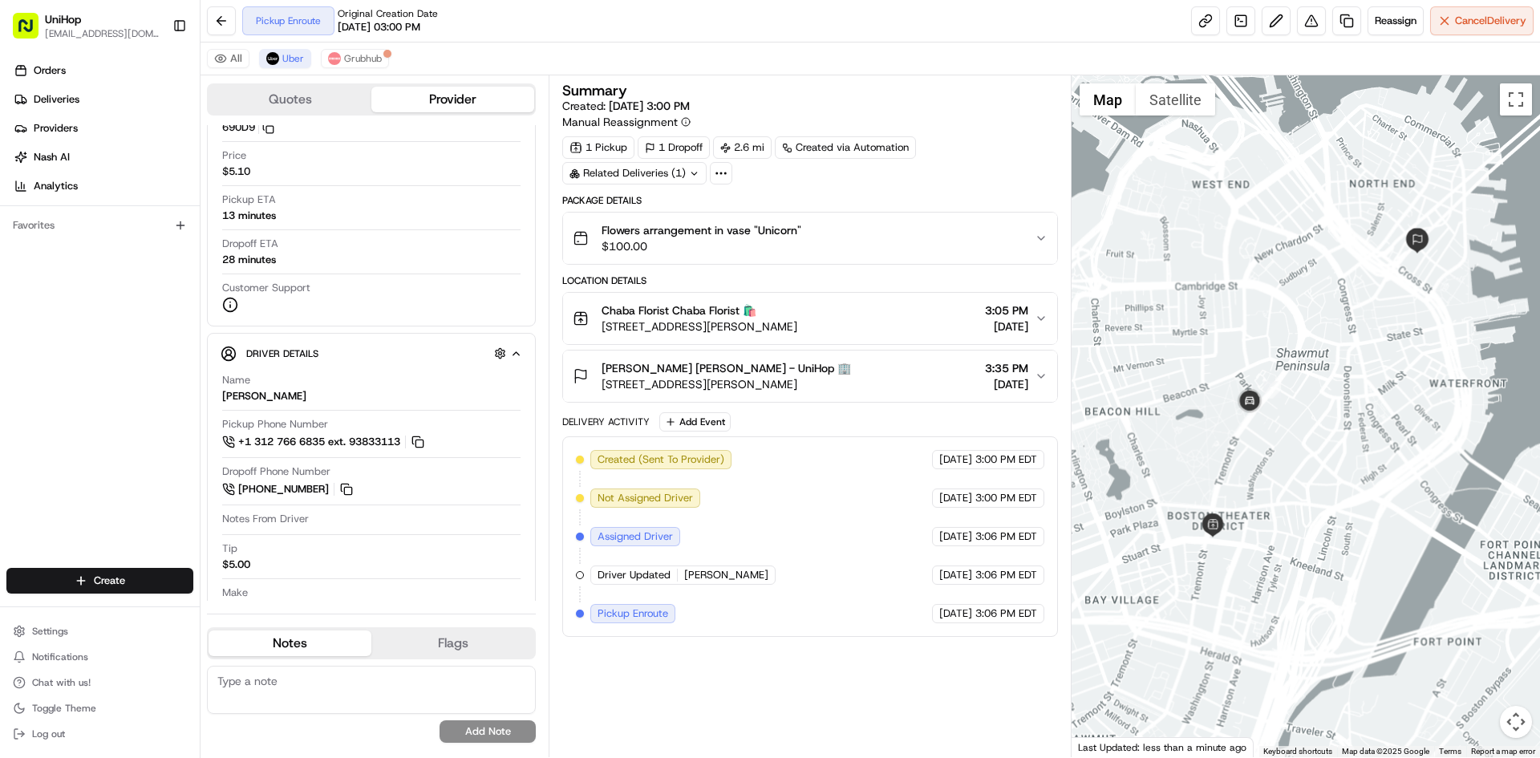
drag, startPoint x: 1315, startPoint y: 309, endPoint x: 1303, endPoint y: 302, distance: 14.0
click at [1303, 302] on div at bounding box center [1306, 416] width 469 height 682
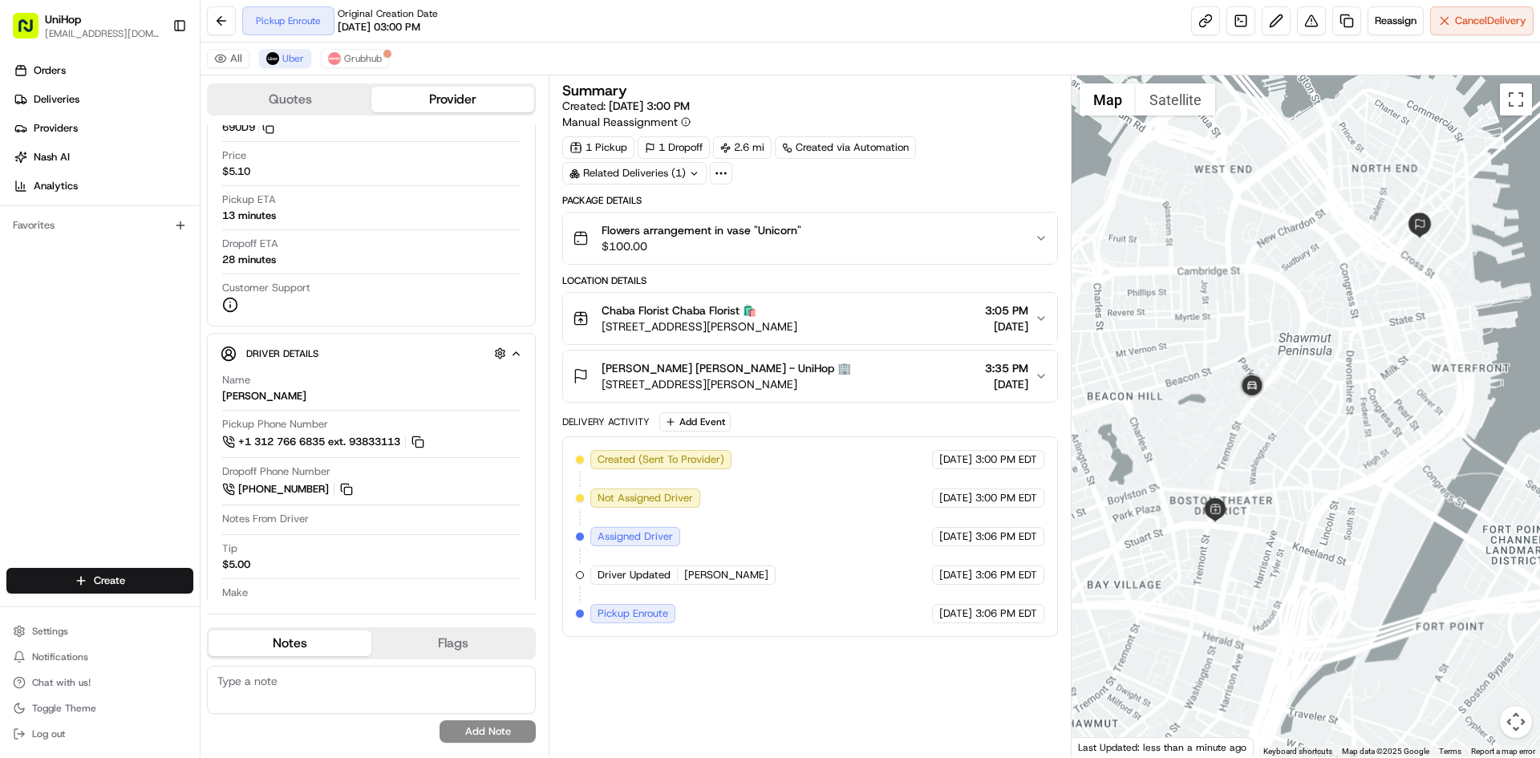
drag, startPoint x: 1284, startPoint y: 324, endPoint x: 1286, endPoint y: 309, distance: 15.4
click at [1286, 309] on div at bounding box center [1306, 416] width 469 height 682
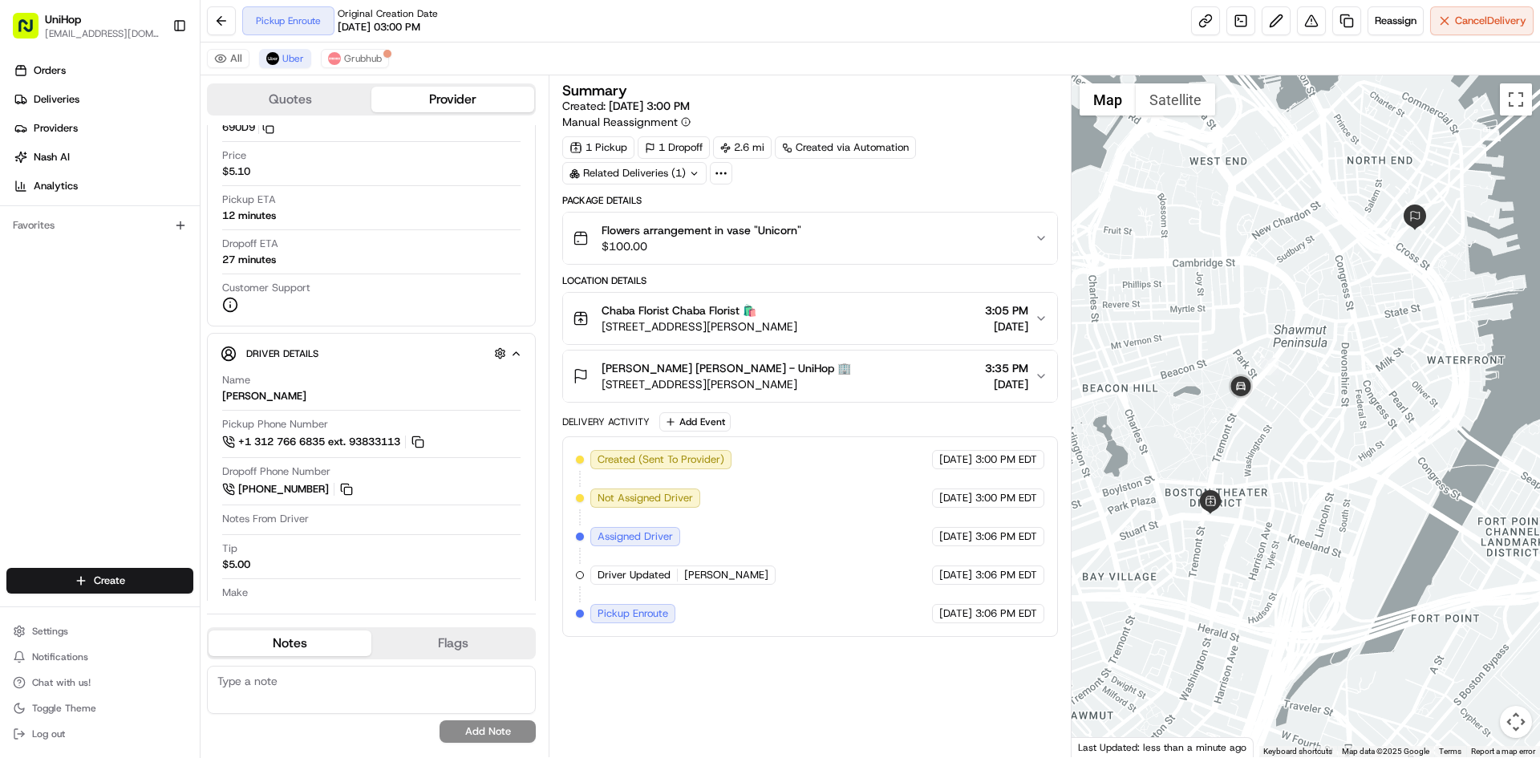
drag, startPoint x: 1274, startPoint y: 306, endPoint x: 1270, endPoint y: 297, distance: 10.4
click at [1270, 297] on div at bounding box center [1306, 416] width 469 height 682
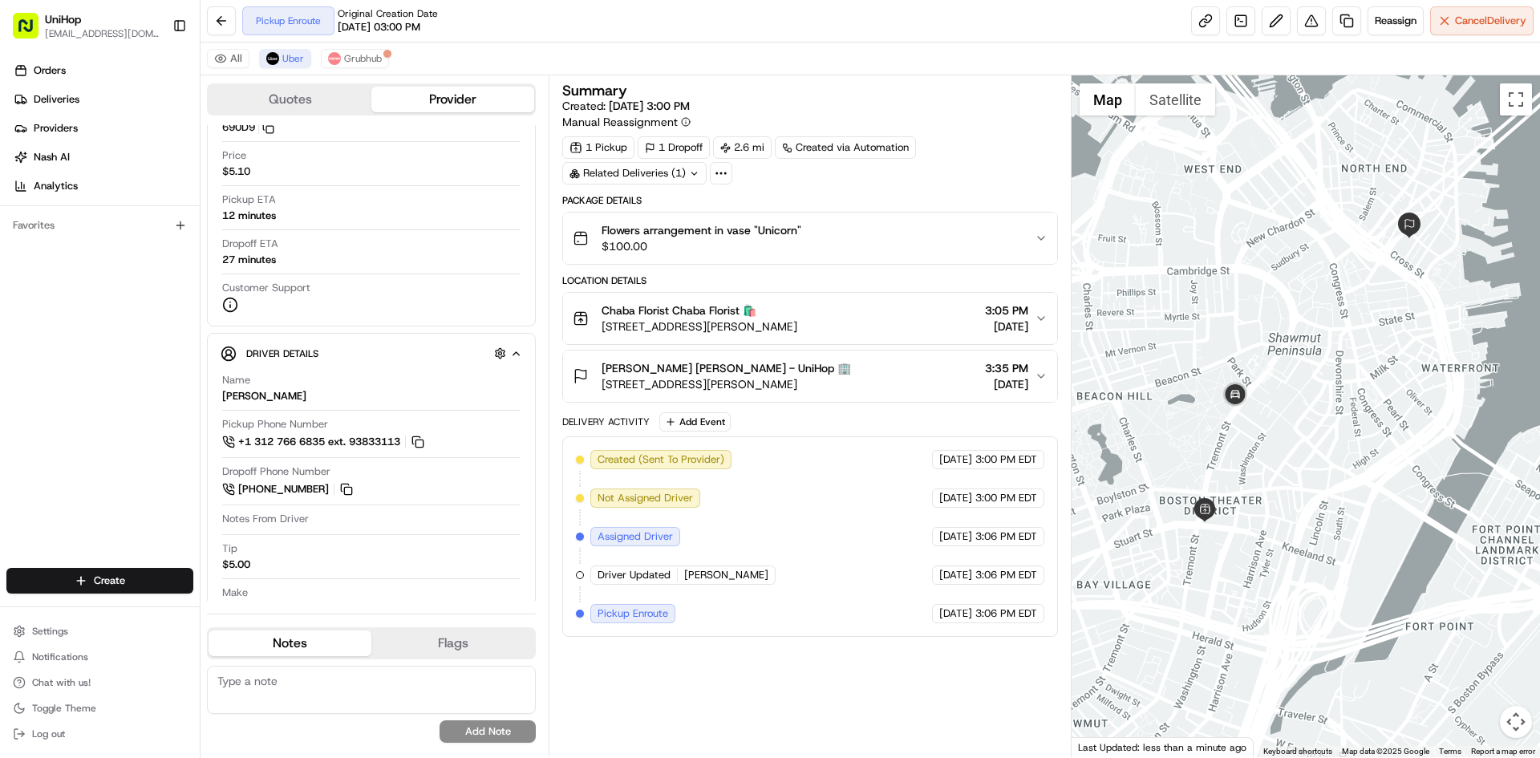
drag, startPoint x: 1266, startPoint y: 292, endPoint x: 1262, endPoint y: 302, distance: 11.5
click at [1262, 302] on div at bounding box center [1306, 416] width 469 height 682
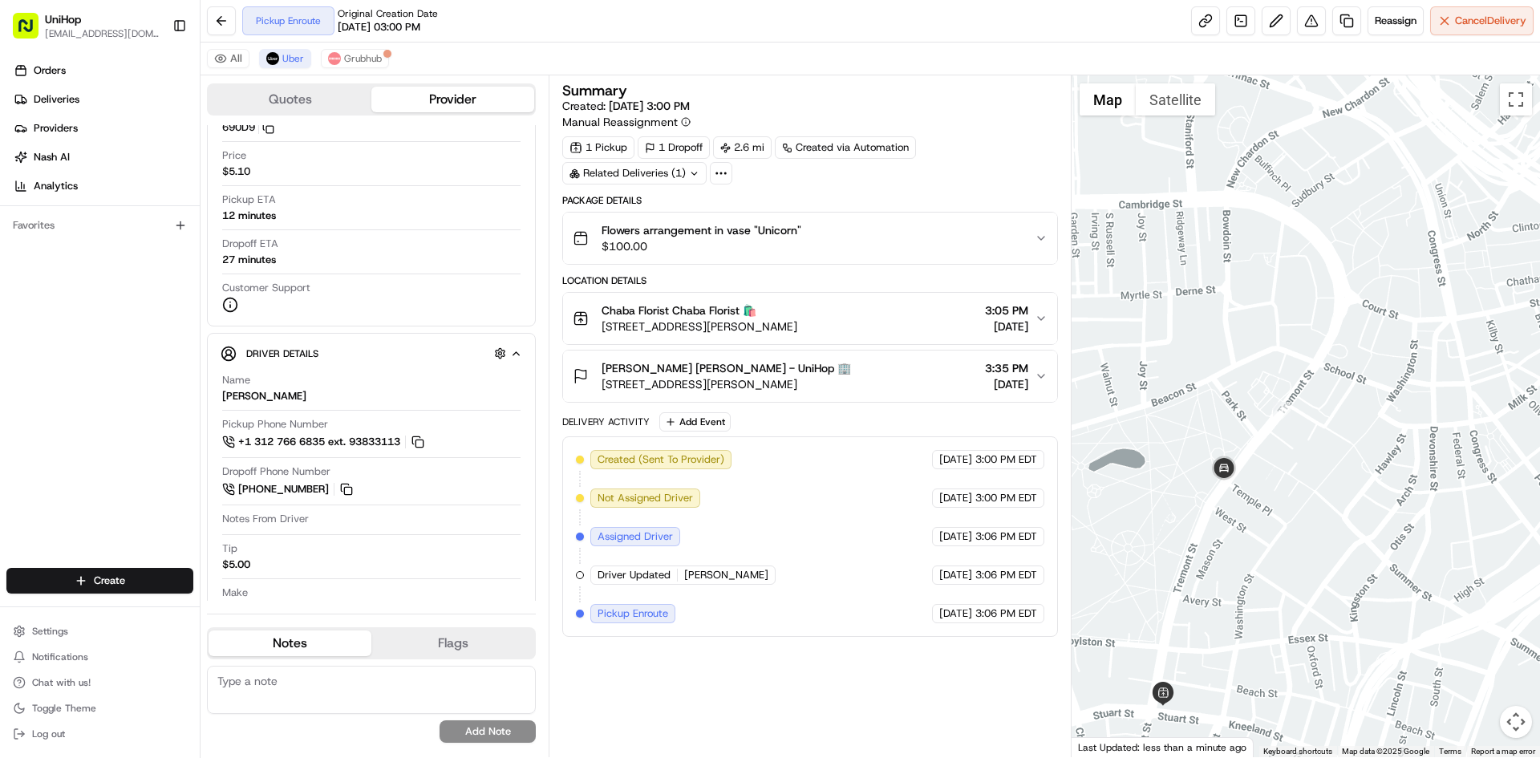
drag, startPoint x: 1245, startPoint y: 346, endPoint x: 1245, endPoint y: 334, distance: 12.0
click at [1246, 335] on div at bounding box center [1306, 416] width 469 height 682
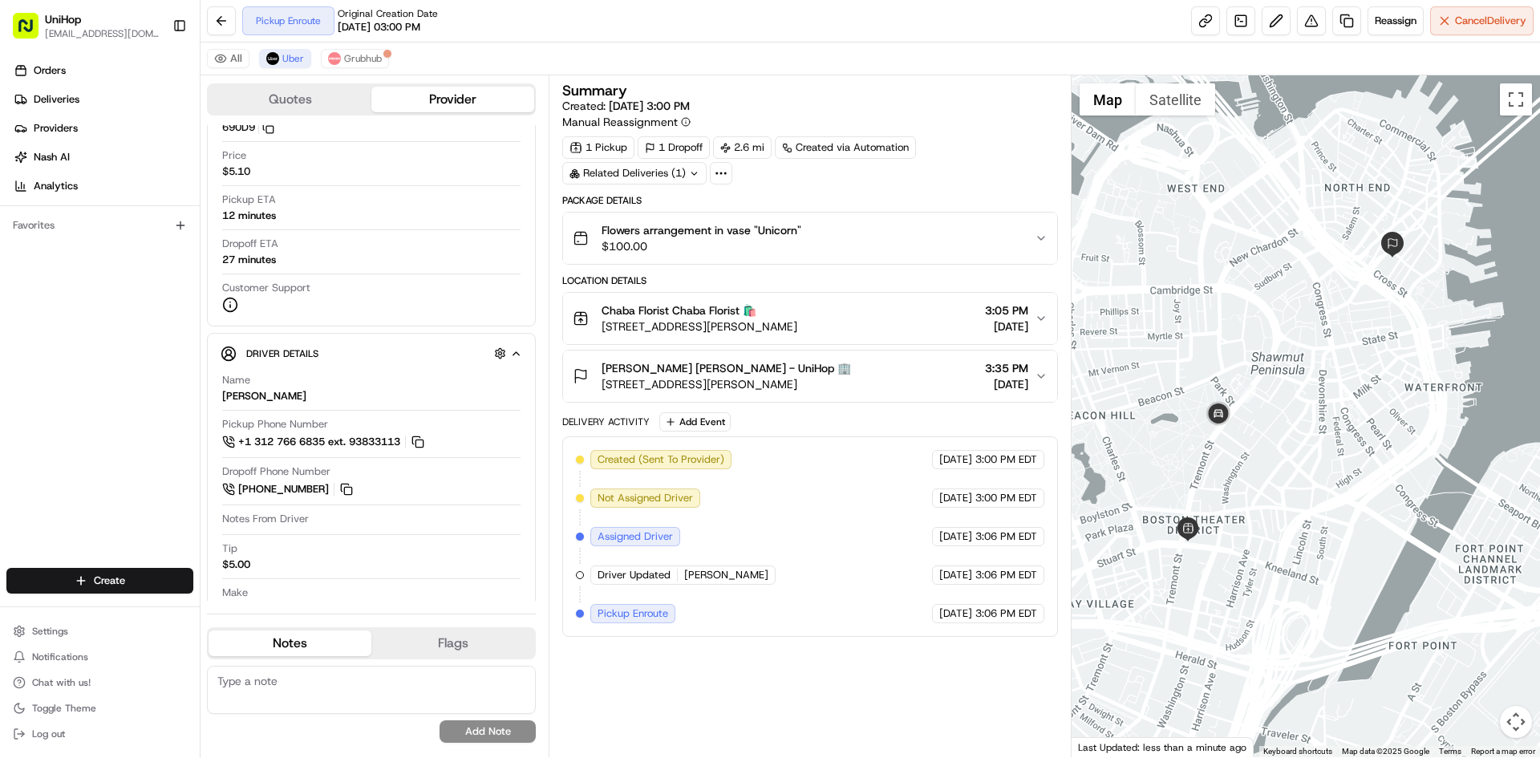
drag, startPoint x: 1227, startPoint y: 322, endPoint x: 1215, endPoint y: 339, distance: 20.7
click at [1218, 341] on div at bounding box center [1306, 416] width 469 height 682
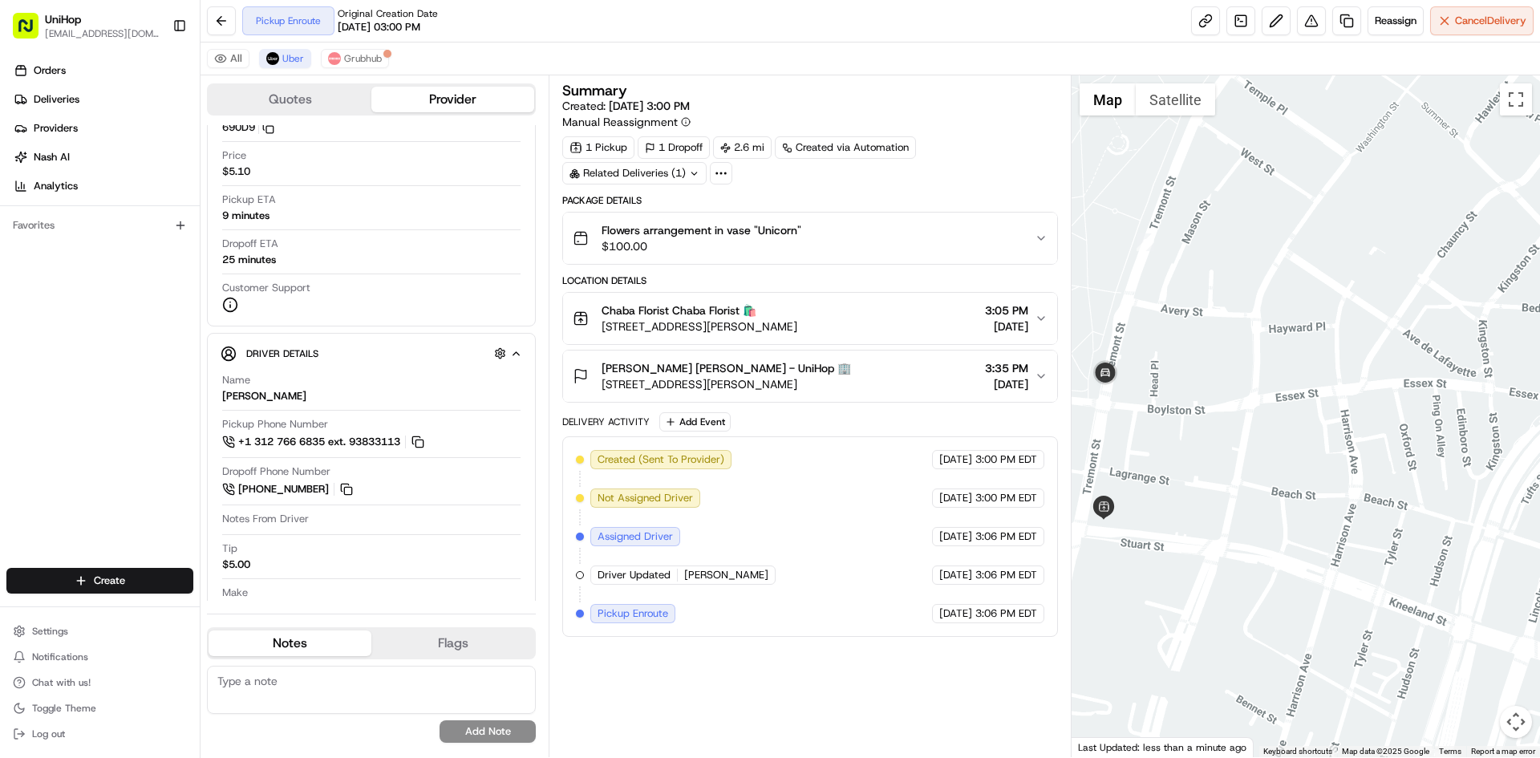
drag, startPoint x: 1182, startPoint y: 453, endPoint x: 1263, endPoint y: 449, distance: 81.1
click at [1262, 451] on div at bounding box center [1306, 416] width 469 height 682
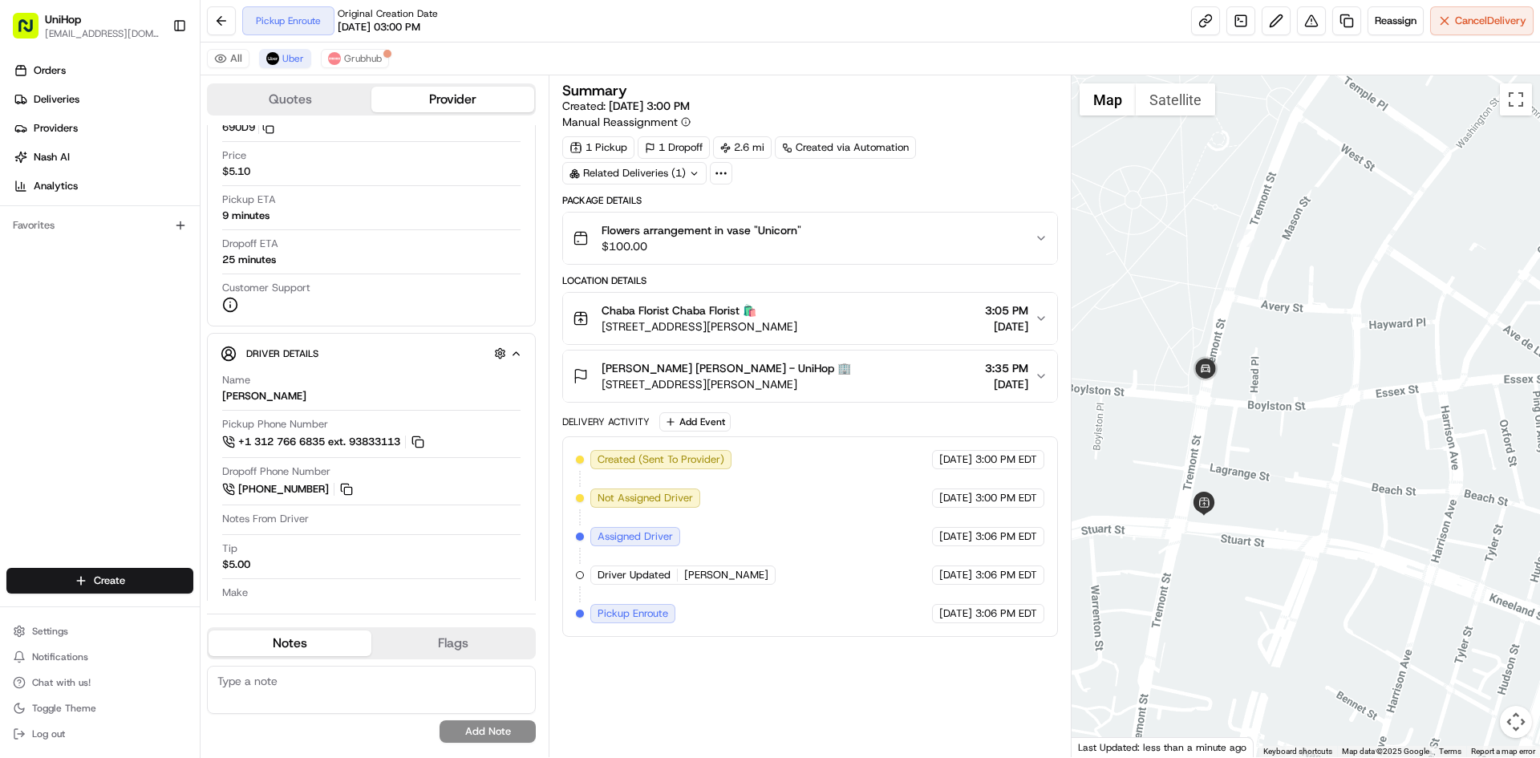
drag, startPoint x: 1188, startPoint y: 393, endPoint x: 1213, endPoint y: 391, distance: 24.9
click at [1213, 391] on div at bounding box center [1306, 416] width 469 height 682
drag, startPoint x: 1219, startPoint y: 392, endPoint x: 1228, endPoint y: 395, distance: 9.4
click at [1228, 395] on div at bounding box center [1306, 416] width 469 height 682
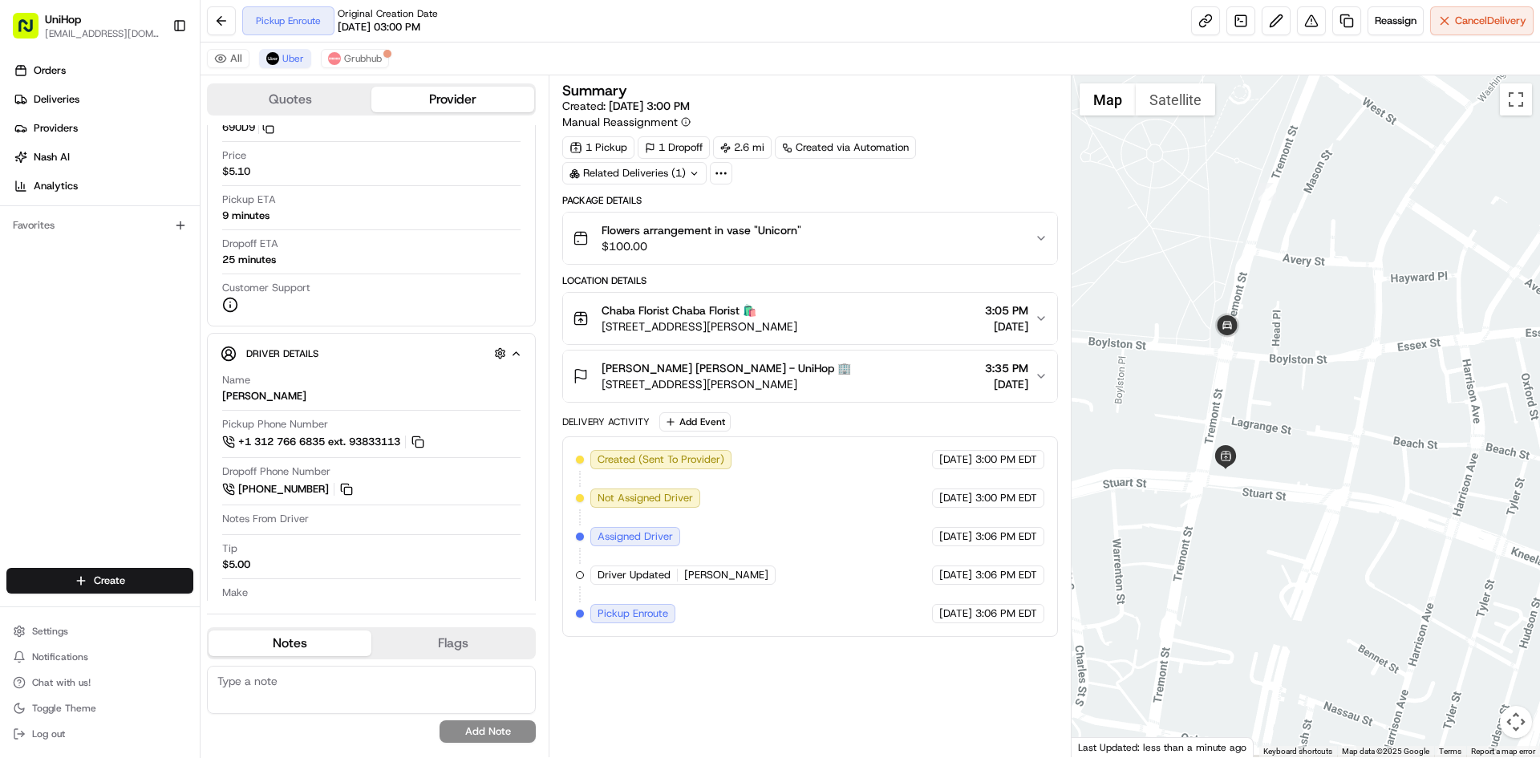
drag, startPoint x: 1201, startPoint y: 243, endPoint x: 1213, endPoint y: 191, distance: 53.3
click at [1213, 191] on div at bounding box center [1306, 416] width 469 height 682
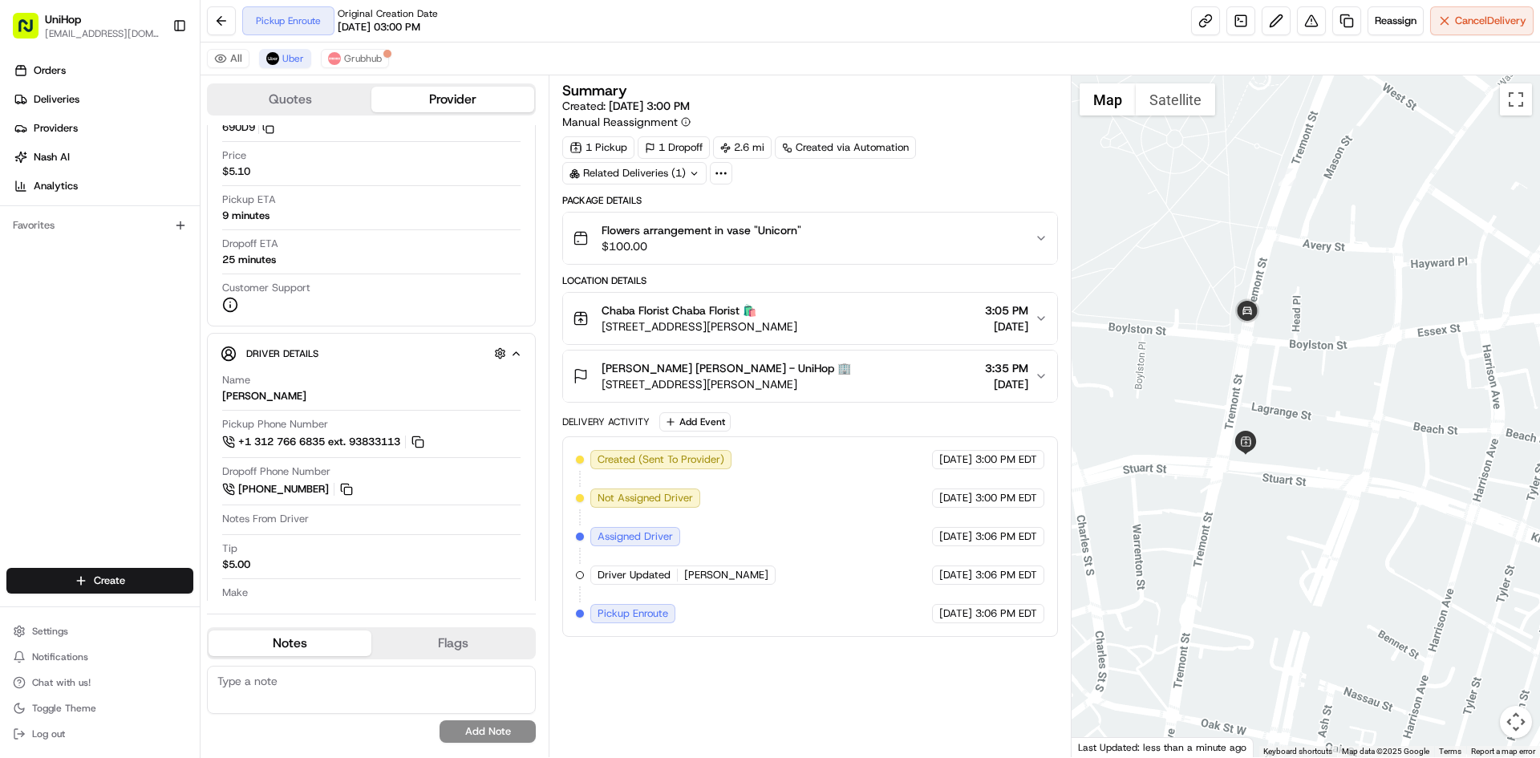
drag, startPoint x: 1186, startPoint y: 204, endPoint x: 1209, endPoint y: 188, distance: 27.1
click at [1209, 188] on div at bounding box center [1306, 416] width 469 height 682
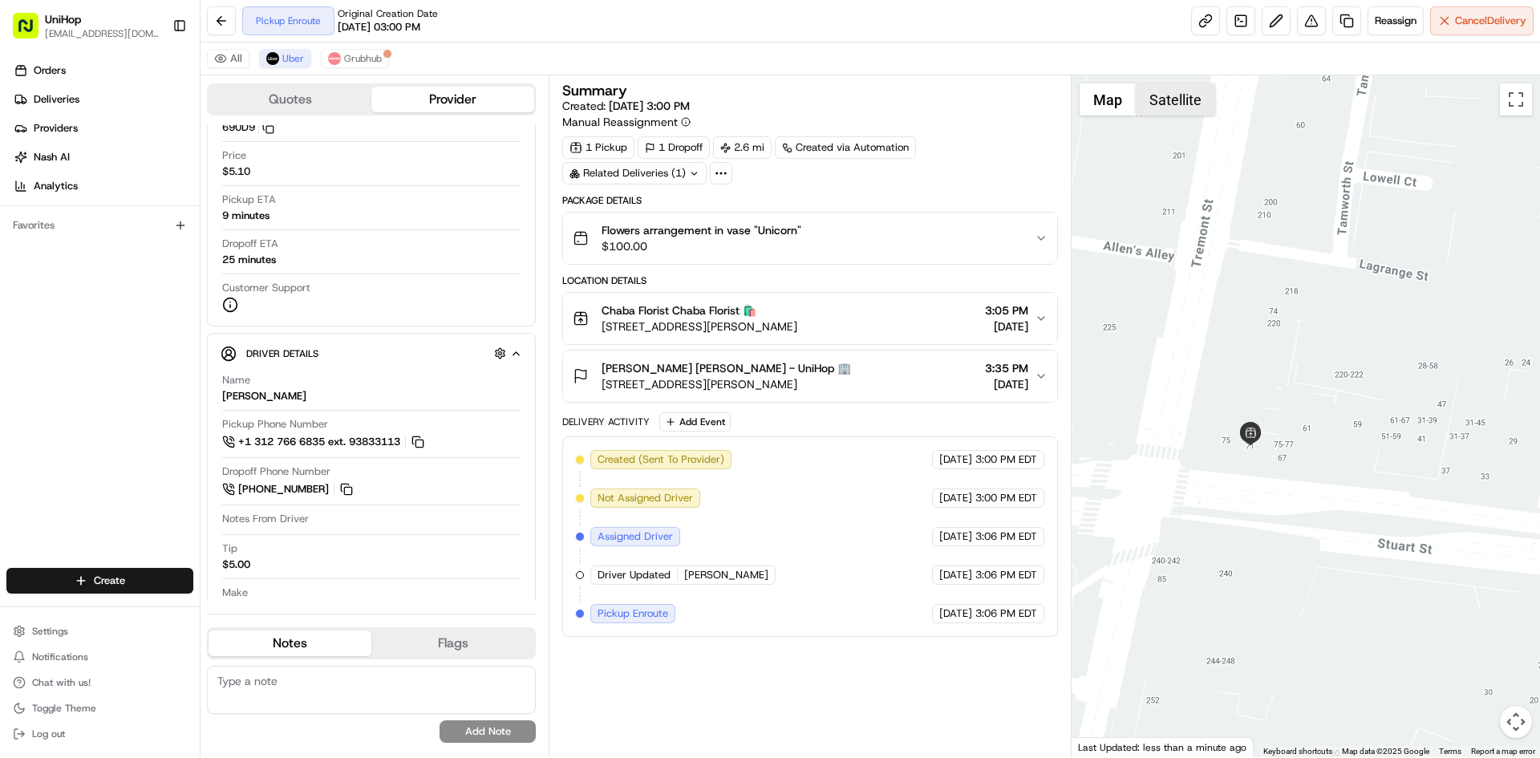
click at [1183, 108] on button "Satellite" at bounding box center [1175, 99] width 79 height 32
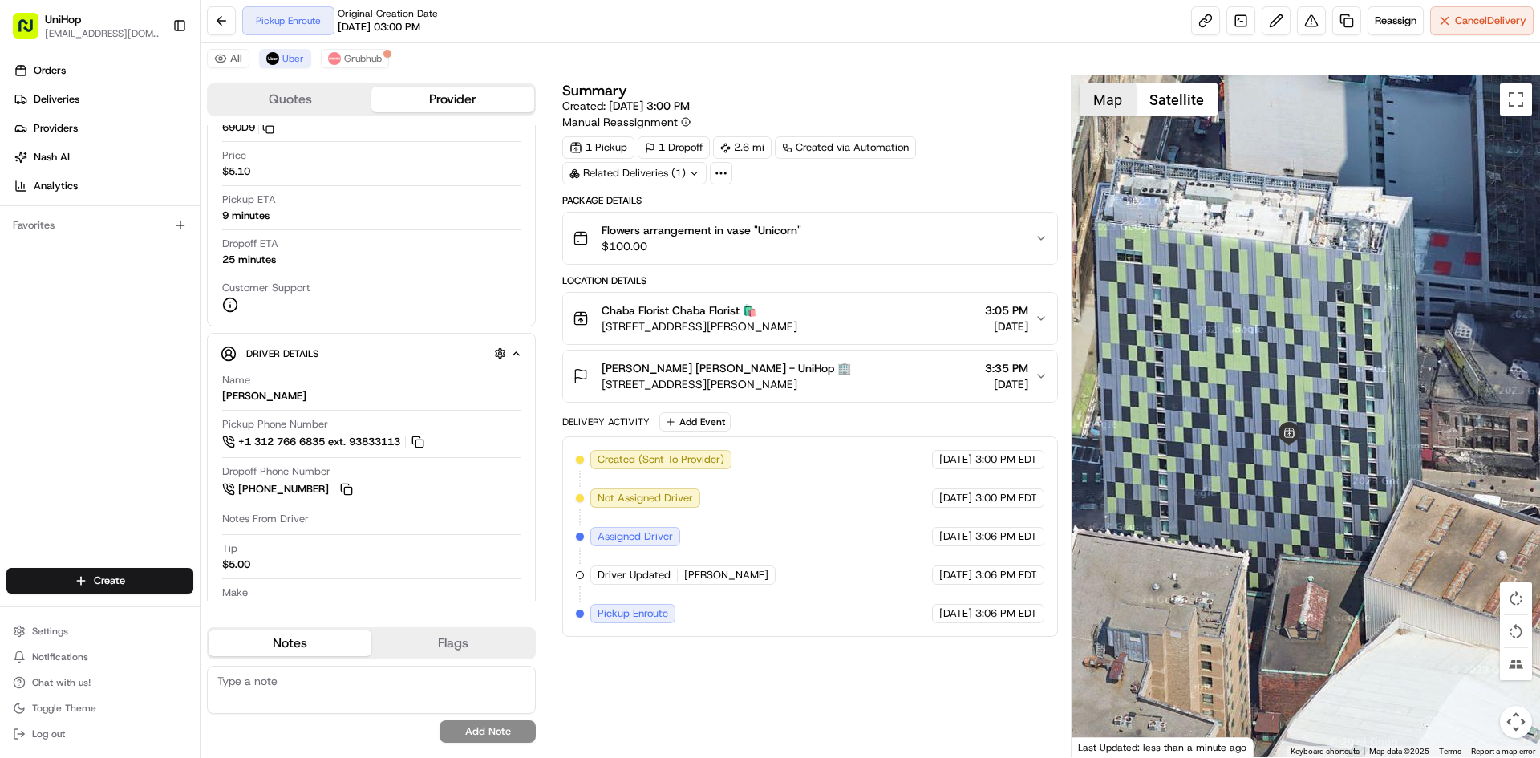
drag, startPoint x: 1107, startPoint y: 111, endPoint x: 1176, endPoint y: 162, distance: 85.5
click at [1107, 111] on button "Map" at bounding box center [1108, 99] width 56 height 32
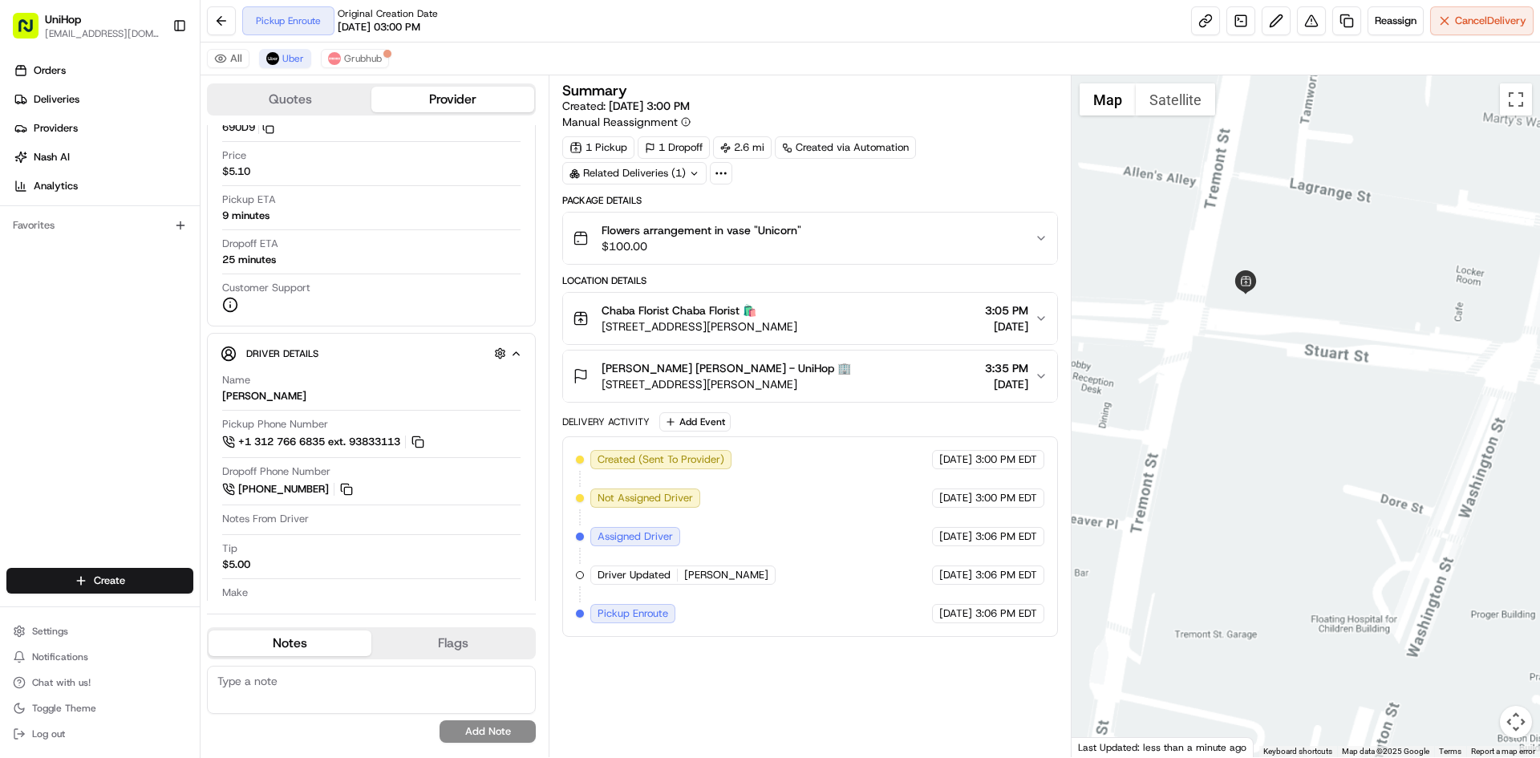
drag, startPoint x: 1253, startPoint y: 229, endPoint x: 1283, endPoint y: 286, distance: 65.3
click at [1282, 295] on div at bounding box center [1306, 416] width 469 height 682
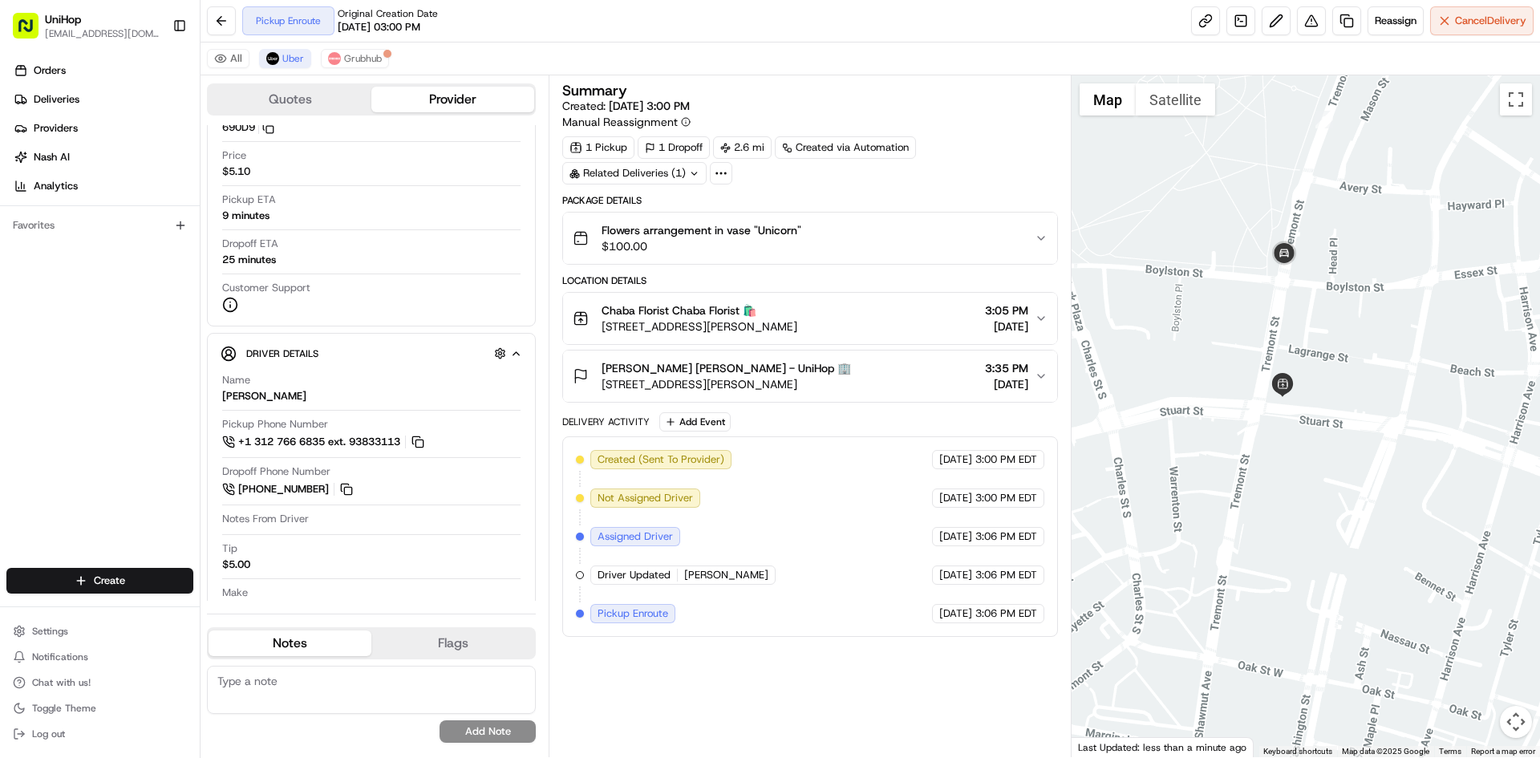
drag, startPoint x: 1339, startPoint y: 226, endPoint x: 1326, endPoint y: 278, distance: 53.1
click at [1326, 278] on div at bounding box center [1306, 416] width 469 height 682
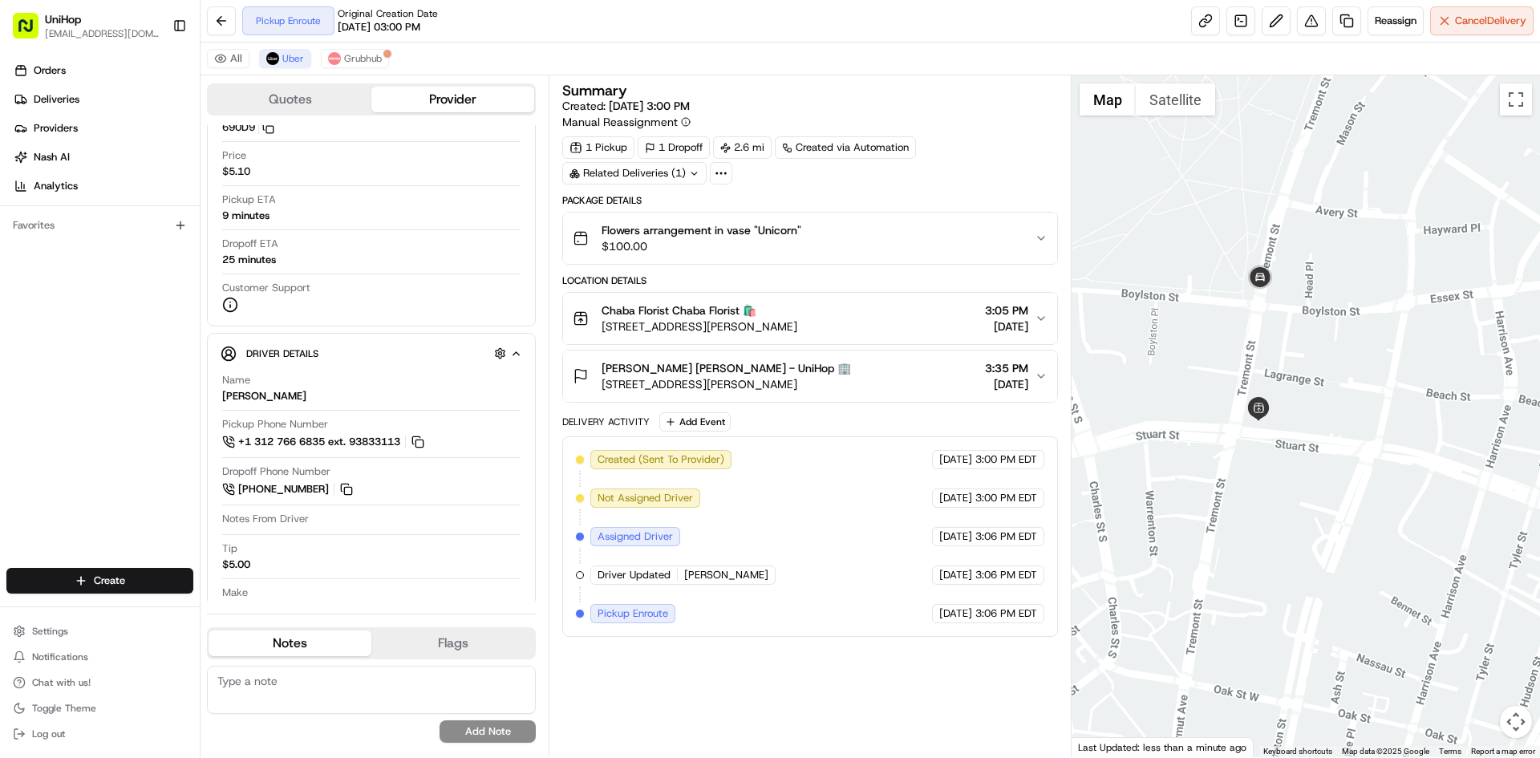
drag, startPoint x: 1378, startPoint y: 286, endPoint x: 1355, endPoint y: 292, distance: 23.1
click at [1355, 292] on div at bounding box center [1306, 416] width 469 height 682
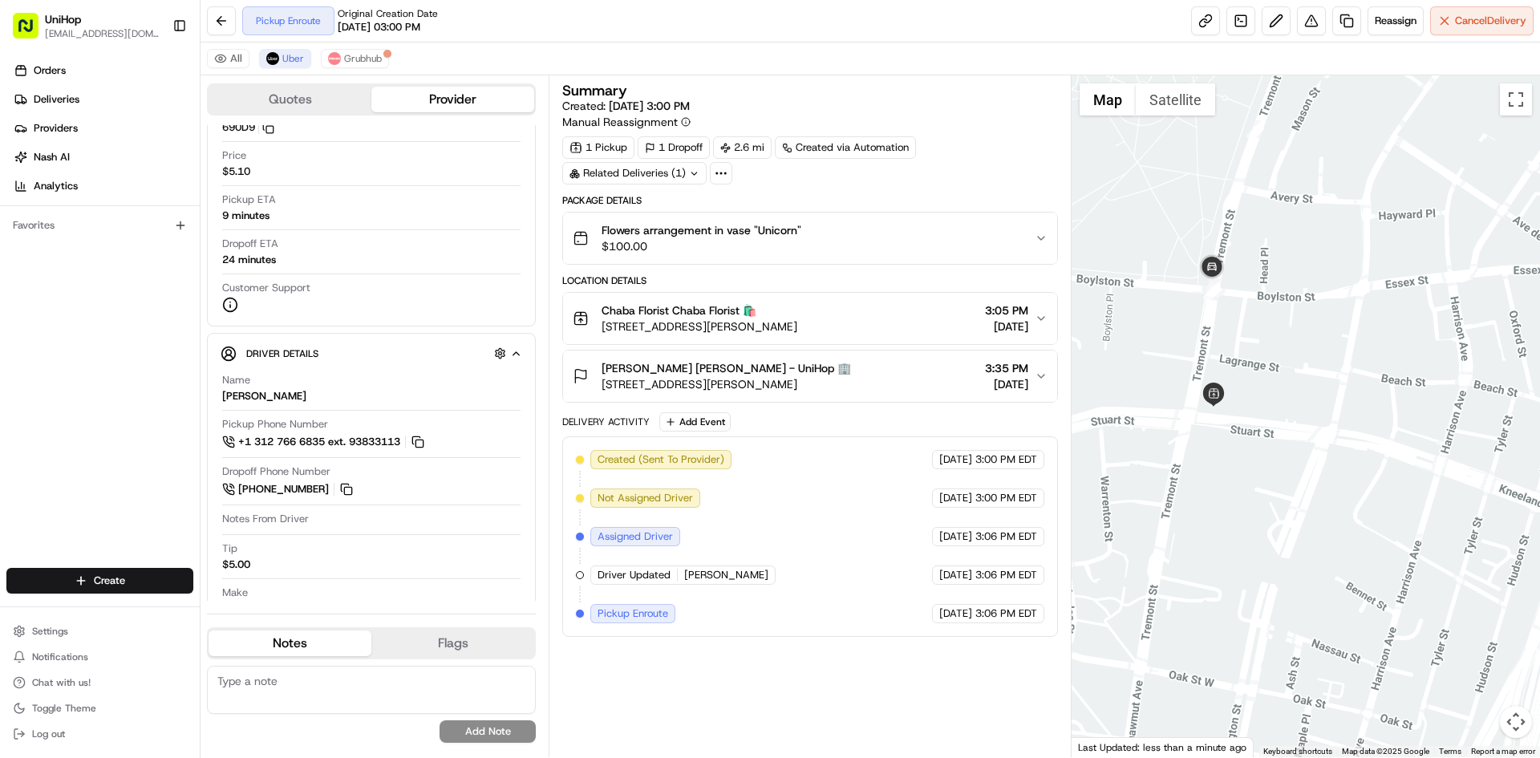
drag, startPoint x: 1315, startPoint y: 355, endPoint x: 1269, endPoint y: 340, distance: 48.7
click at [1269, 340] on div at bounding box center [1306, 416] width 469 height 682
click at [1224, 332] on div at bounding box center [1306, 416] width 469 height 682
click at [1254, 334] on div at bounding box center [1306, 416] width 469 height 682
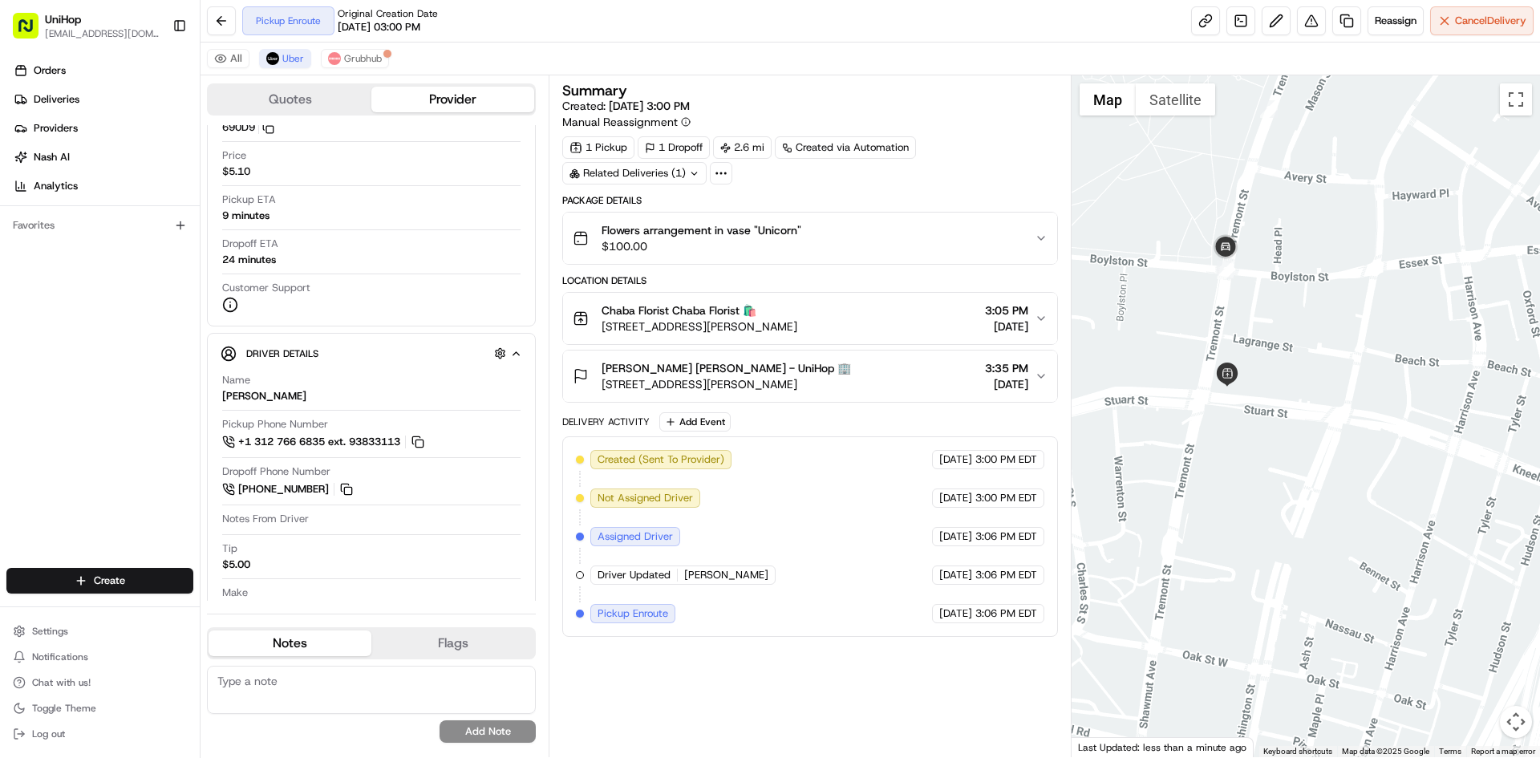
drag, startPoint x: 1237, startPoint y: 336, endPoint x: 1245, endPoint y: 319, distance: 18.7
click at [1245, 319] on div at bounding box center [1306, 416] width 469 height 682
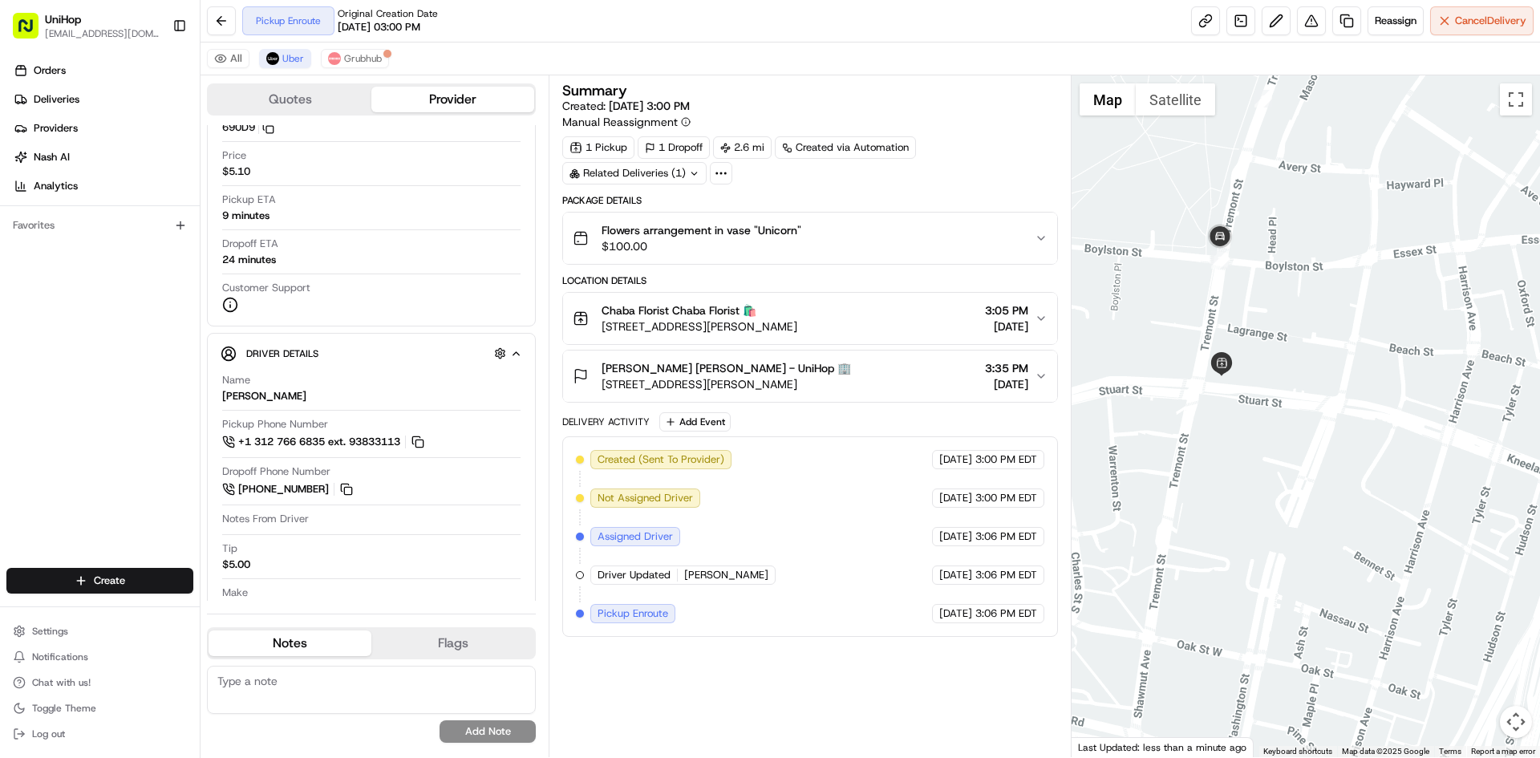
drag, startPoint x: 1248, startPoint y: 336, endPoint x: 1242, endPoint y: 326, distance: 12.2
click at [1242, 326] on div at bounding box center [1306, 416] width 469 height 682
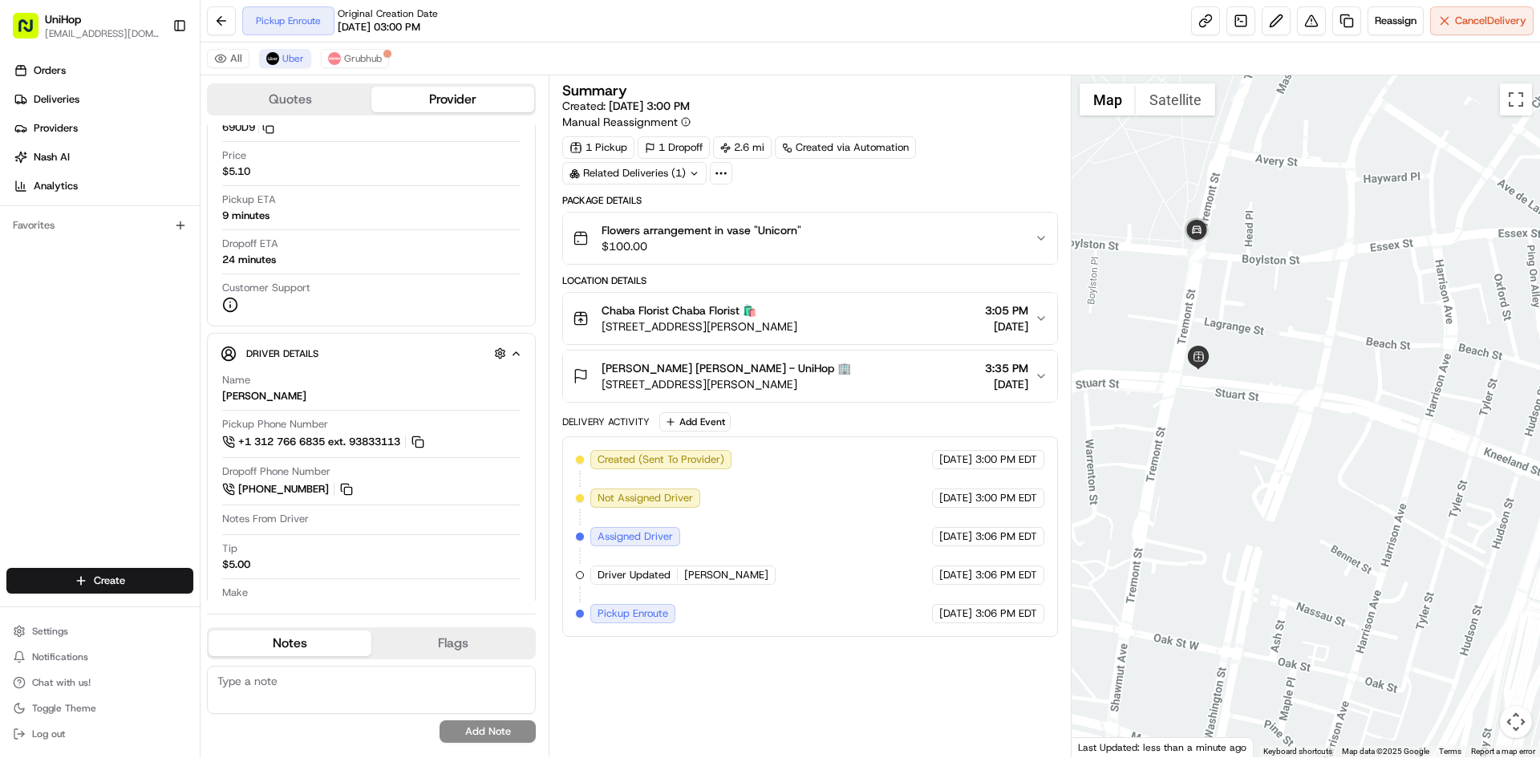
drag, startPoint x: 1278, startPoint y: 328, endPoint x: 1254, endPoint y: 322, distance: 24.1
click at [1254, 322] on div at bounding box center [1306, 416] width 469 height 682
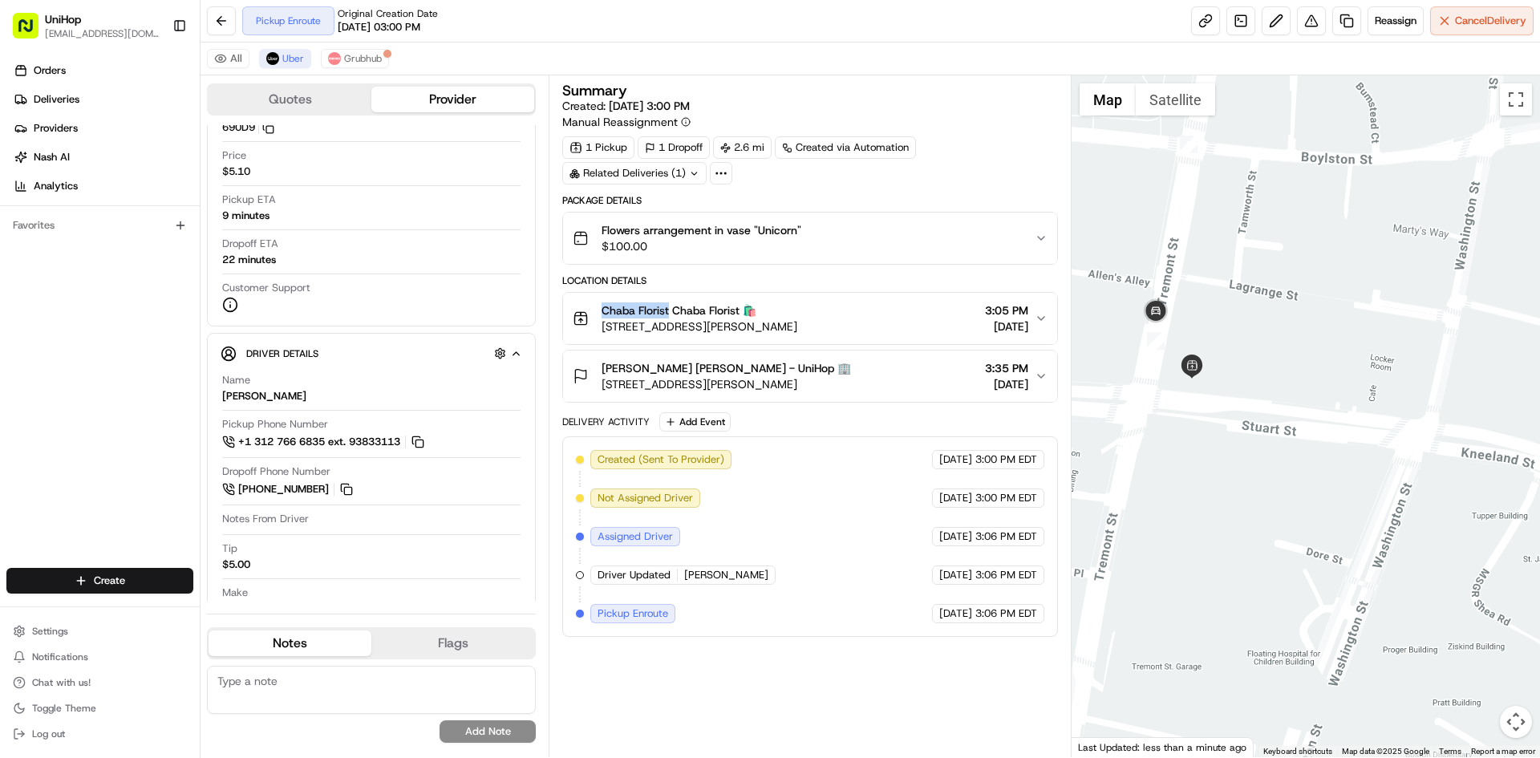
drag, startPoint x: 600, startPoint y: 309, endPoint x: 661, endPoint y: 301, distance: 61.5
click at [667, 312] on div "Chaba Florist Chaba Florist 🛍️ 71 Stuart St, Boston, MA 02116, USA" at bounding box center [685, 318] width 225 height 32
copy span "Chaba Florist"
drag, startPoint x: 602, startPoint y: 368, endPoint x: 647, endPoint y: 244, distance: 132.2
click at [687, 371] on span "Barbara Toscano Barbara Toscano - UniHop 🏢" at bounding box center [726, 368] width 249 height 16
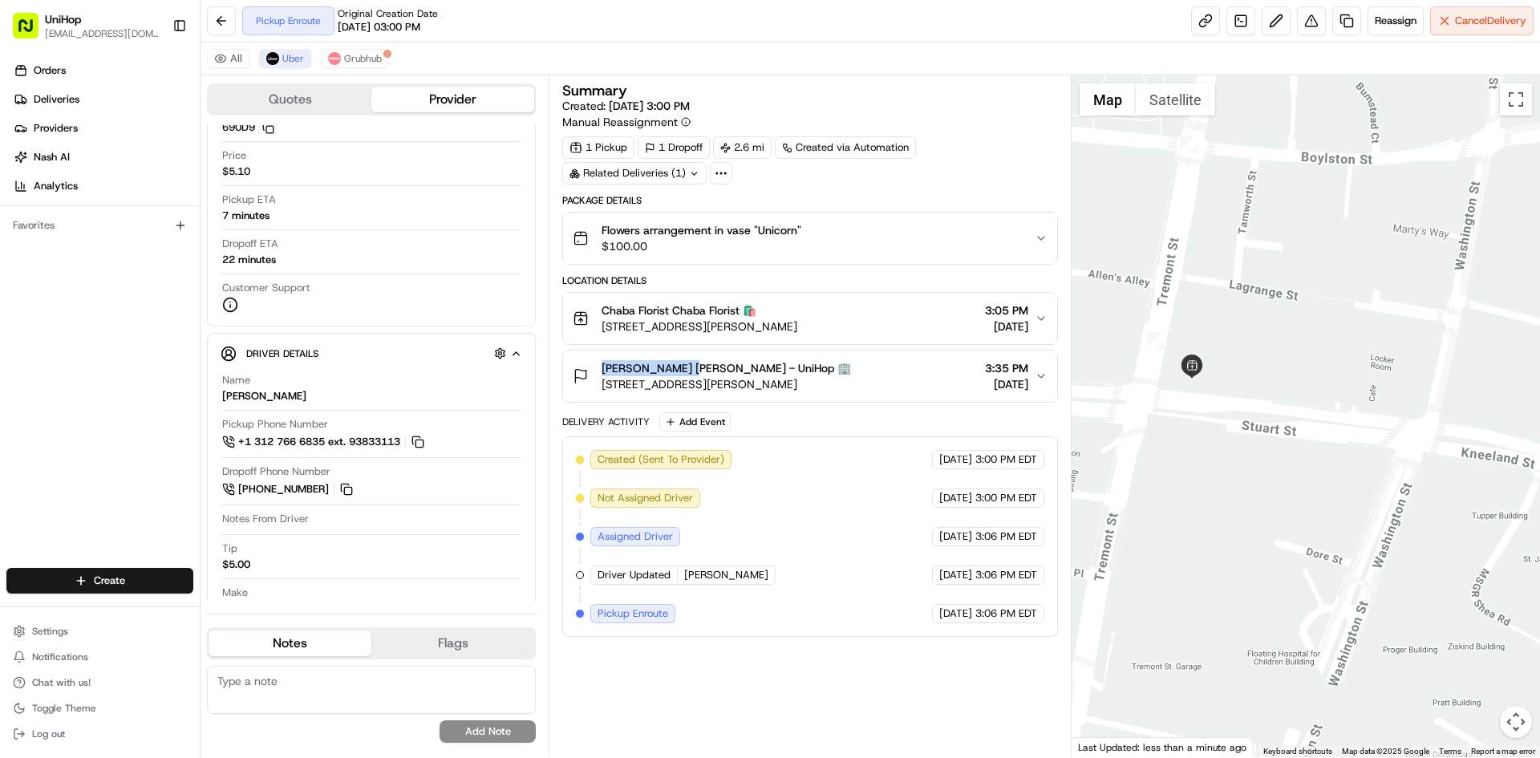
copy span "Barbara Toscano"
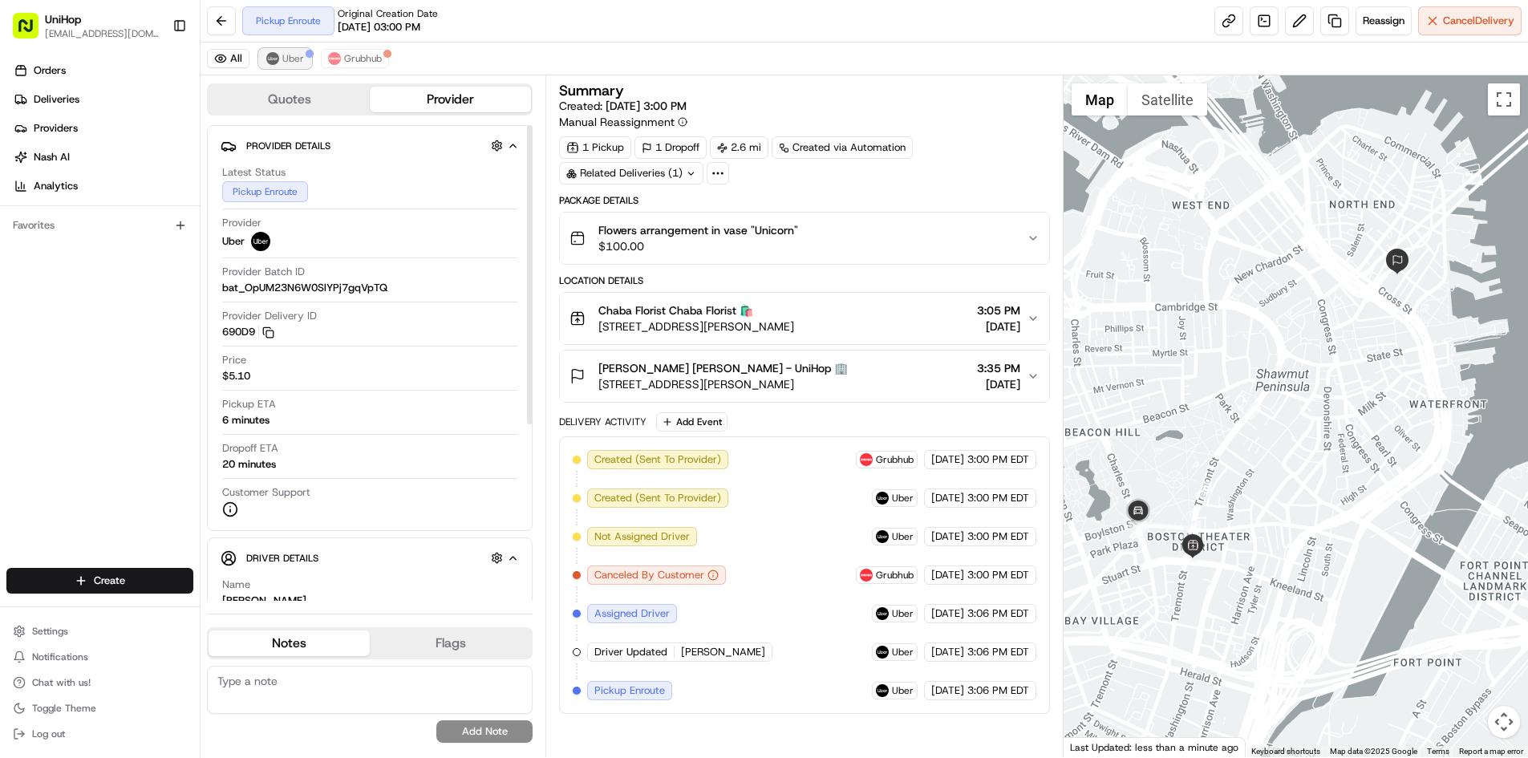
click at [286, 59] on span "Uber" at bounding box center [293, 58] width 22 height 13
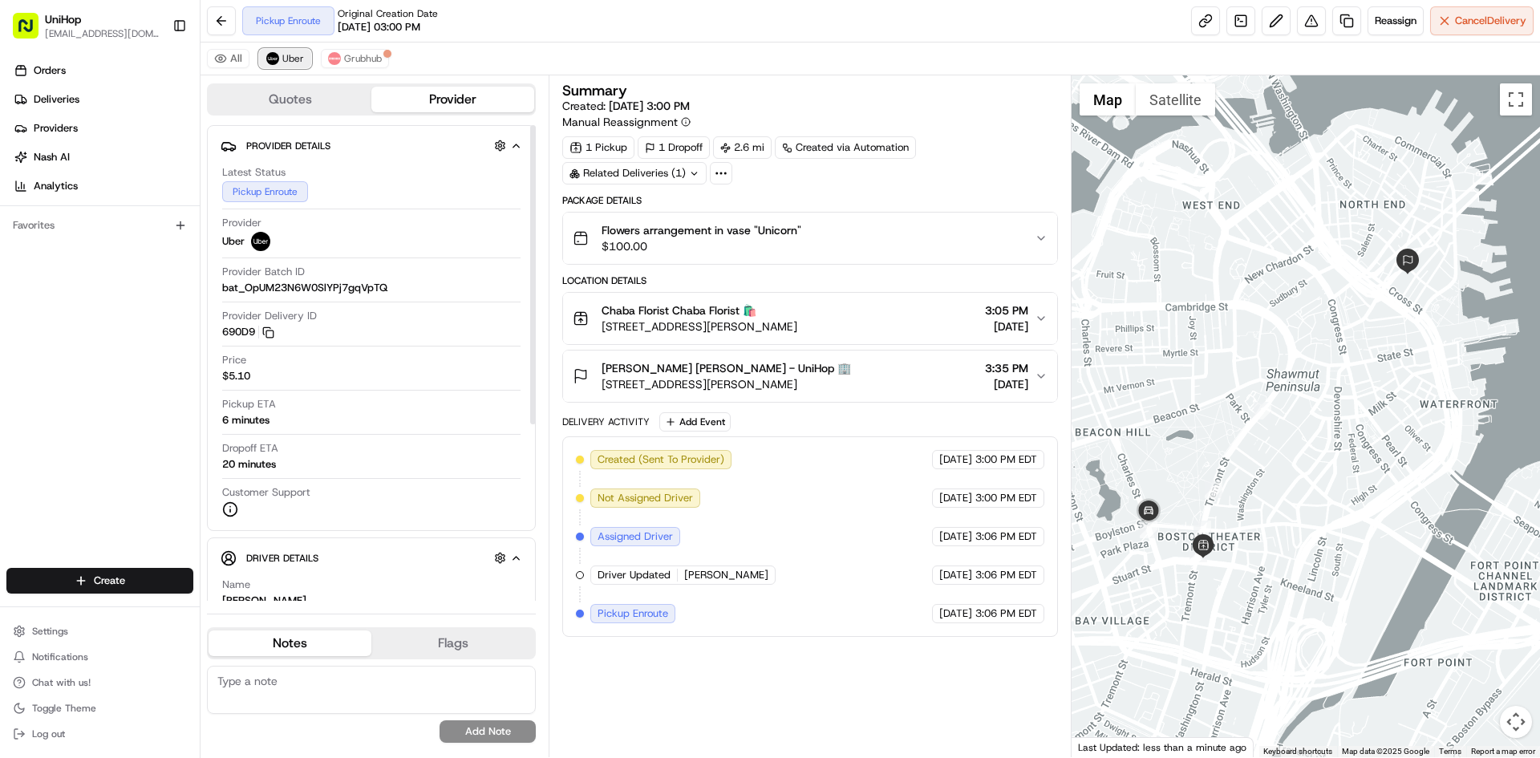
click at [286, 59] on span "Uber" at bounding box center [293, 58] width 22 height 13
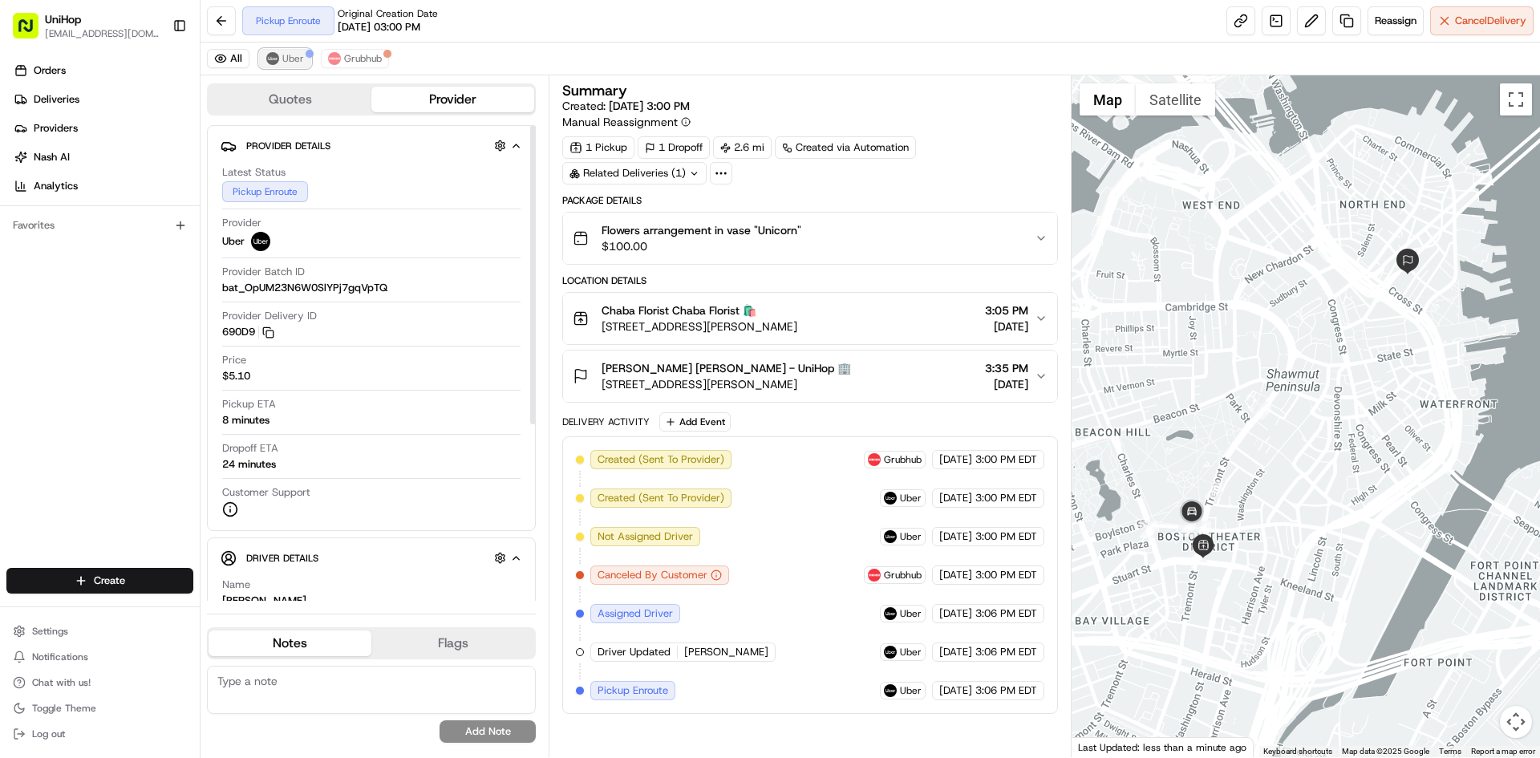
click at [306, 56] on div at bounding box center [310, 54] width 8 height 8
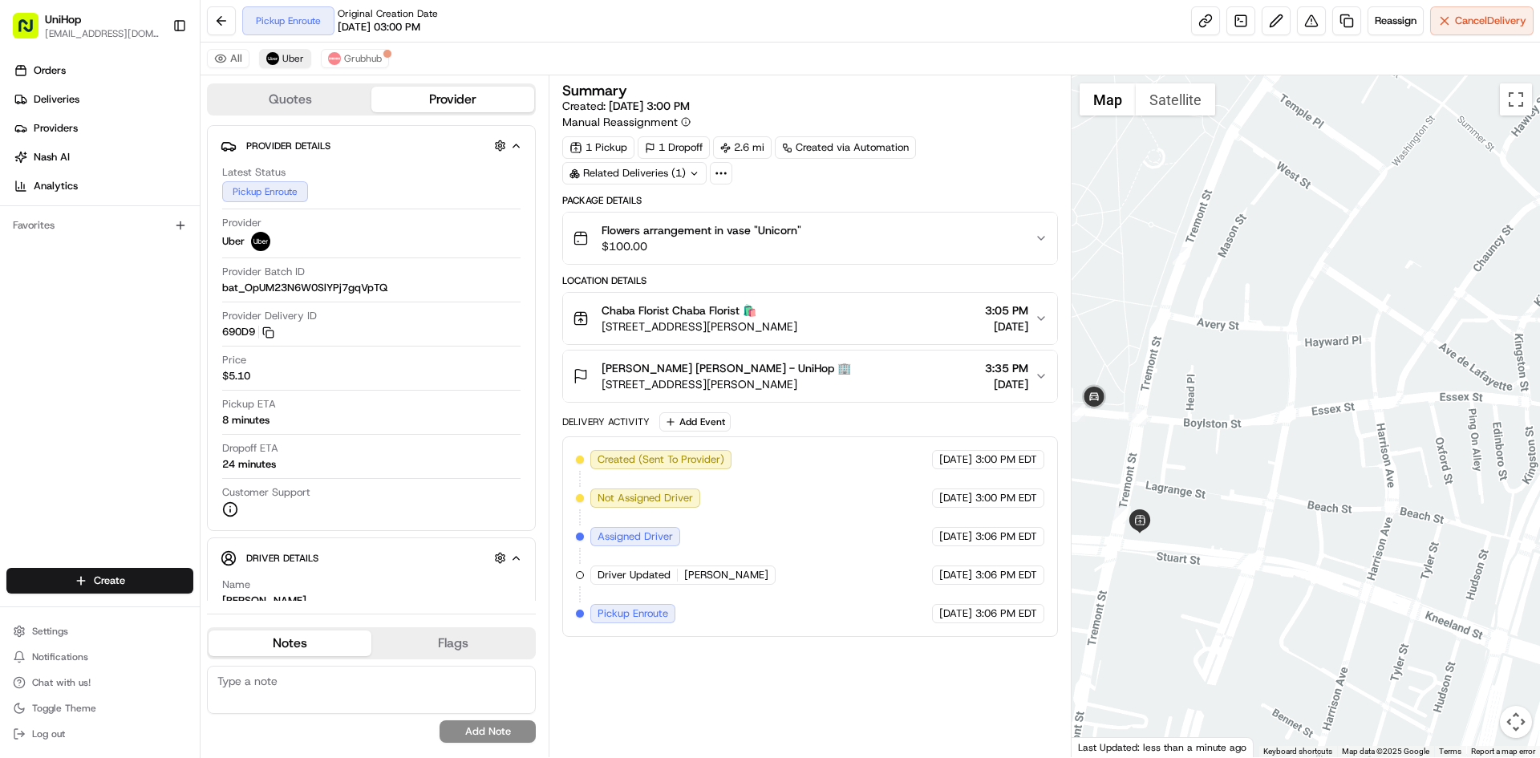
drag, startPoint x: 1207, startPoint y: 453, endPoint x: 1236, endPoint y: 436, distance: 33.4
click at [1238, 443] on div at bounding box center [1306, 416] width 469 height 682
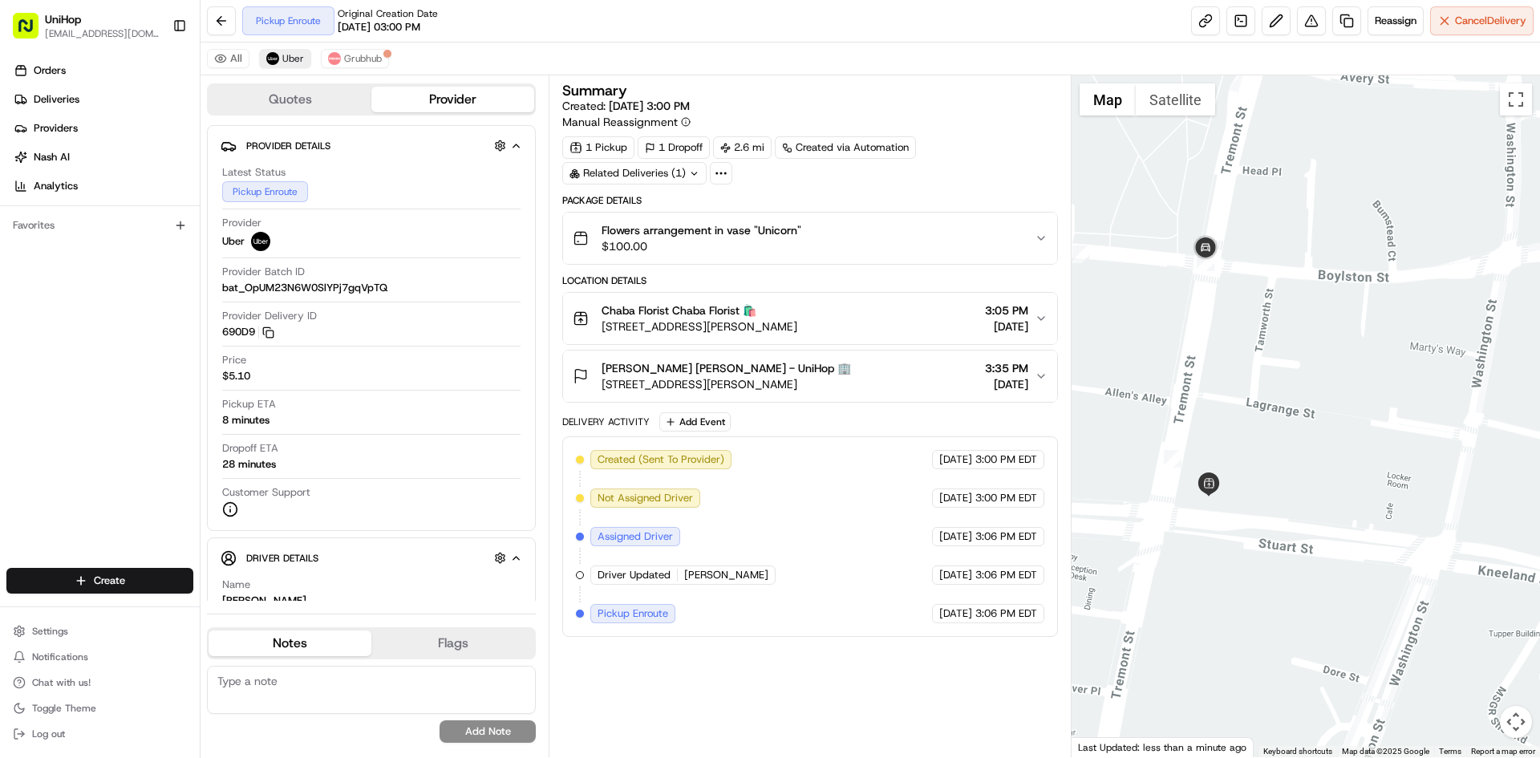
drag, startPoint x: 1251, startPoint y: 380, endPoint x: 1252, endPoint y: 345, distance: 35.3
click at [1253, 354] on div at bounding box center [1306, 416] width 469 height 682
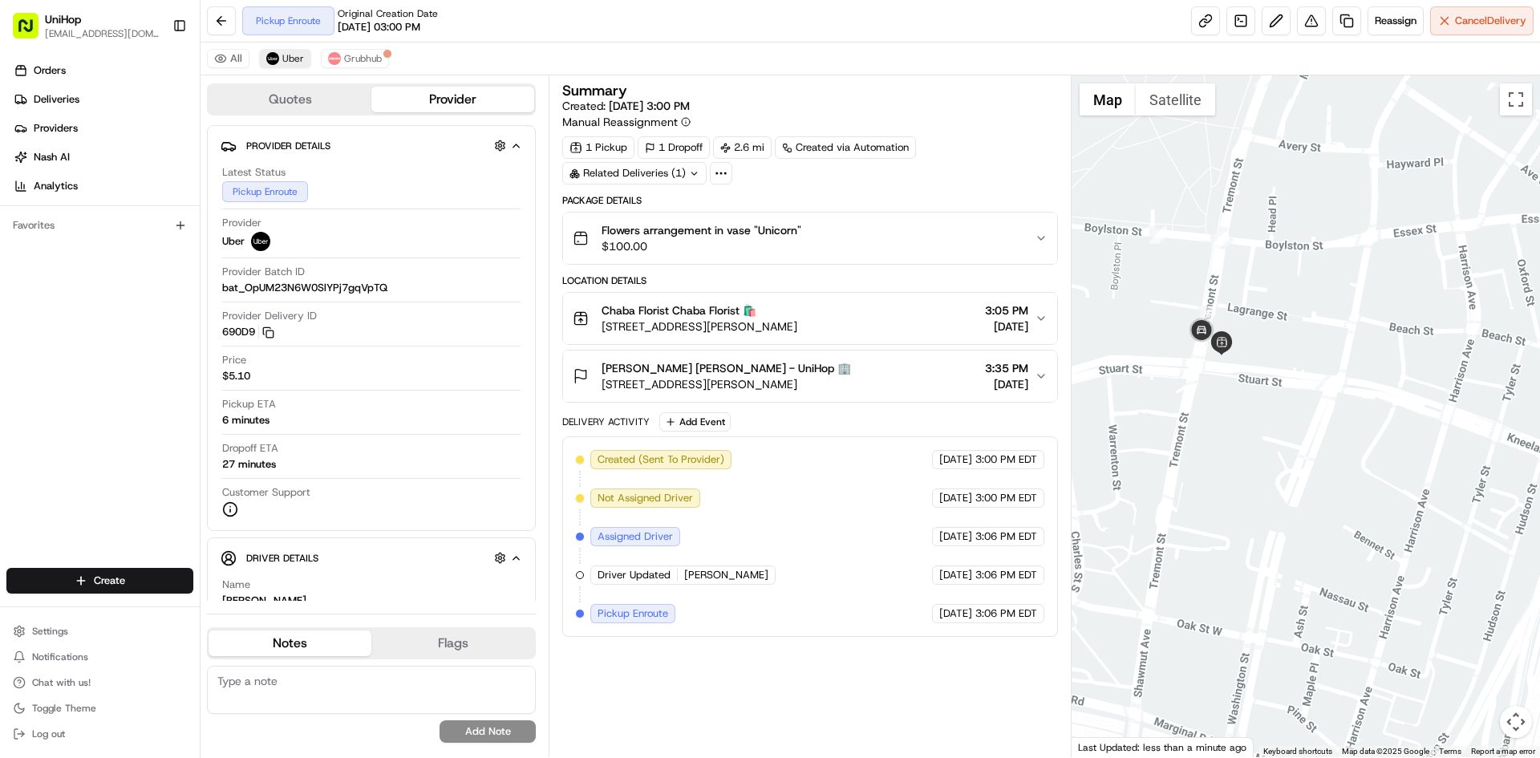
drag, startPoint x: 0, startPoint y: 445, endPoint x: 0, endPoint y: 436, distance: 8.8
click at [0, 436] on div "Orders Deliveries Providers [PERSON_NAME] Analytics Favorites" at bounding box center [100, 314] width 200 height 526
click at [0, 492] on div "Orders Deliveries Providers [PERSON_NAME] Analytics Favorites" at bounding box center [100, 314] width 200 height 526
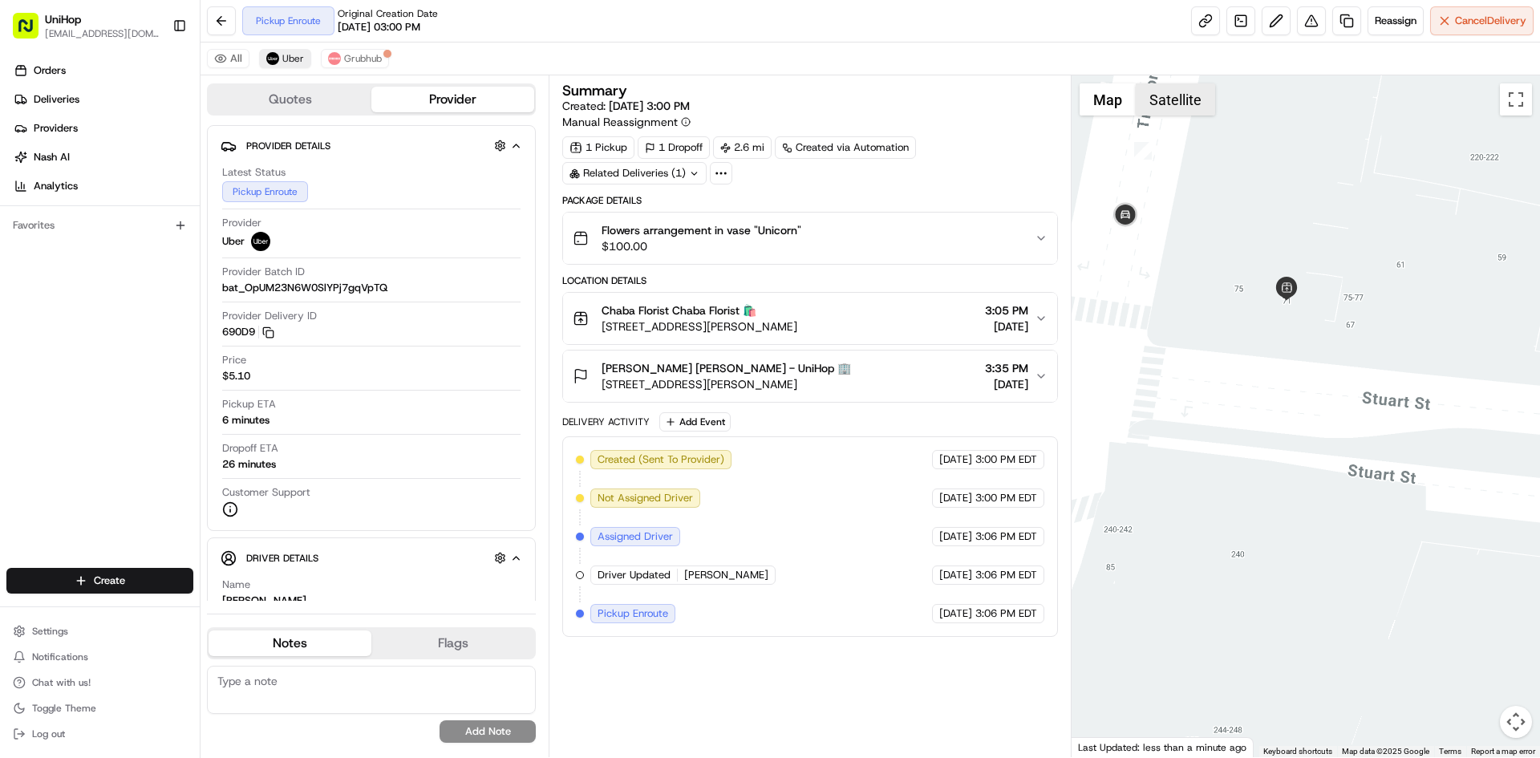
click at [1155, 93] on button "Satellite" at bounding box center [1175, 99] width 79 height 32
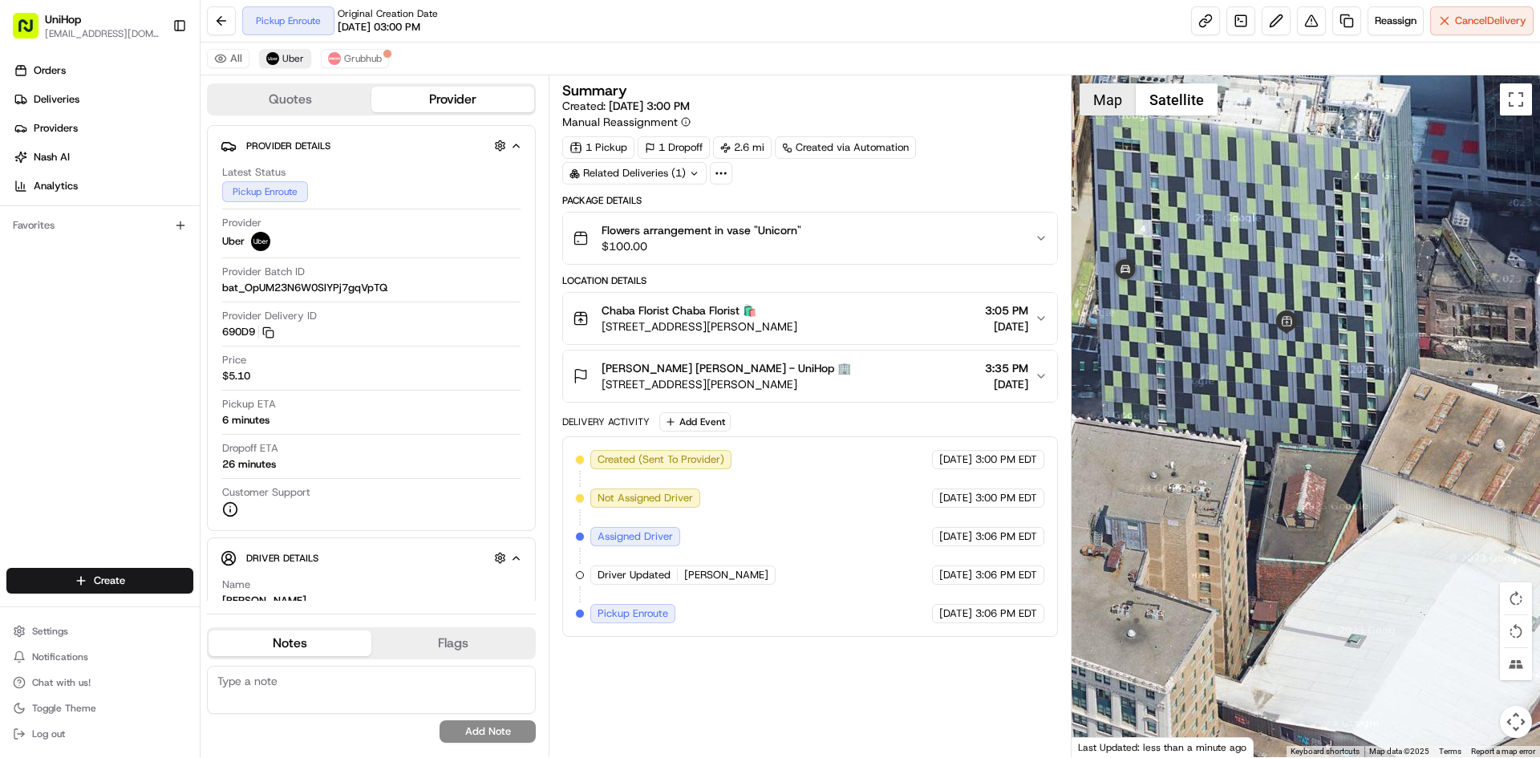
click at [1101, 107] on button "Map" at bounding box center [1108, 99] width 56 height 32
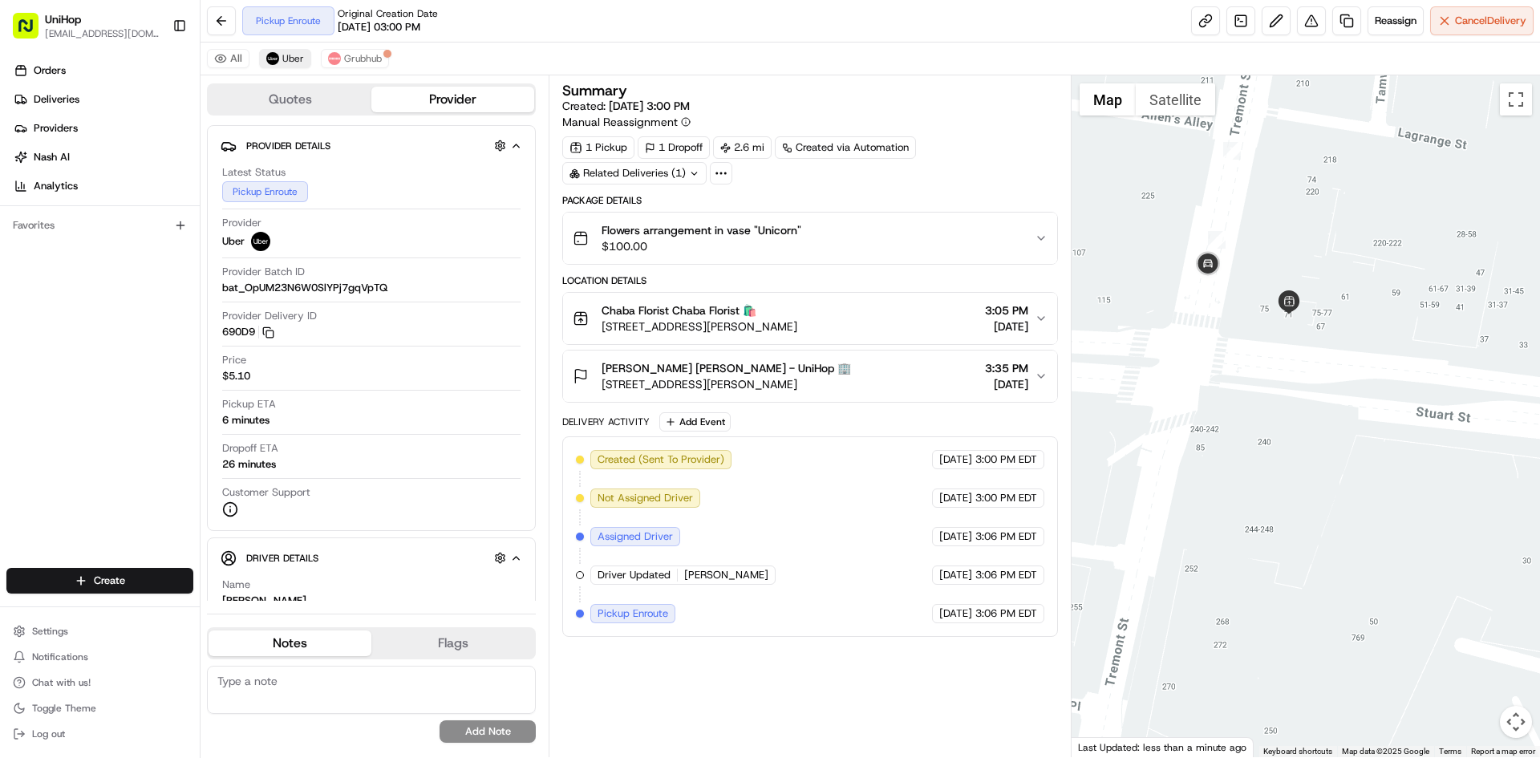
drag, startPoint x: 1247, startPoint y: 250, endPoint x: 1300, endPoint y: 330, distance: 96.1
click at [1299, 330] on div at bounding box center [1306, 416] width 469 height 682
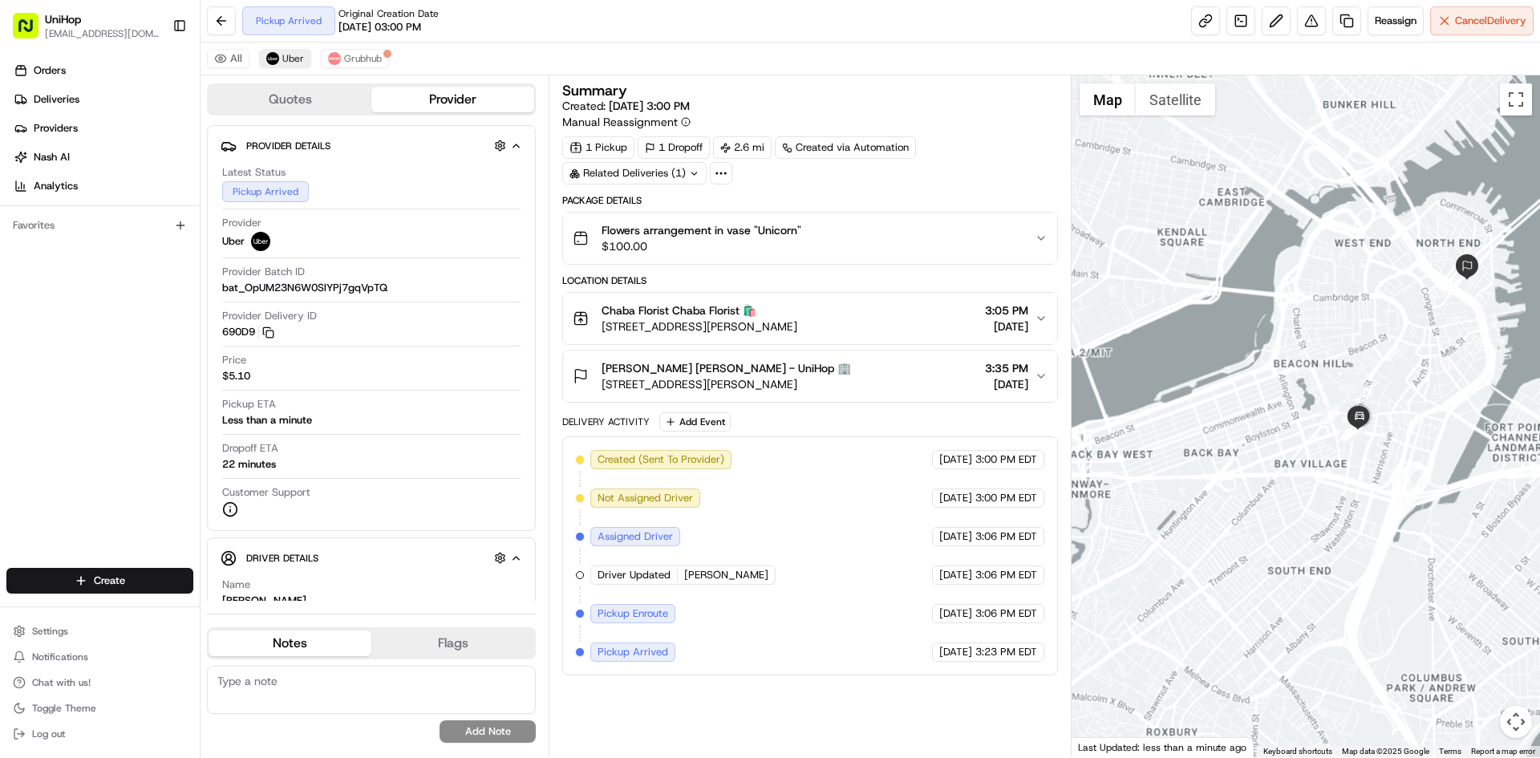
drag, startPoint x: 1392, startPoint y: 265, endPoint x: 1382, endPoint y: 416, distance: 151.1
click at [1382, 416] on div at bounding box center [1306, 416] width 469 height 682
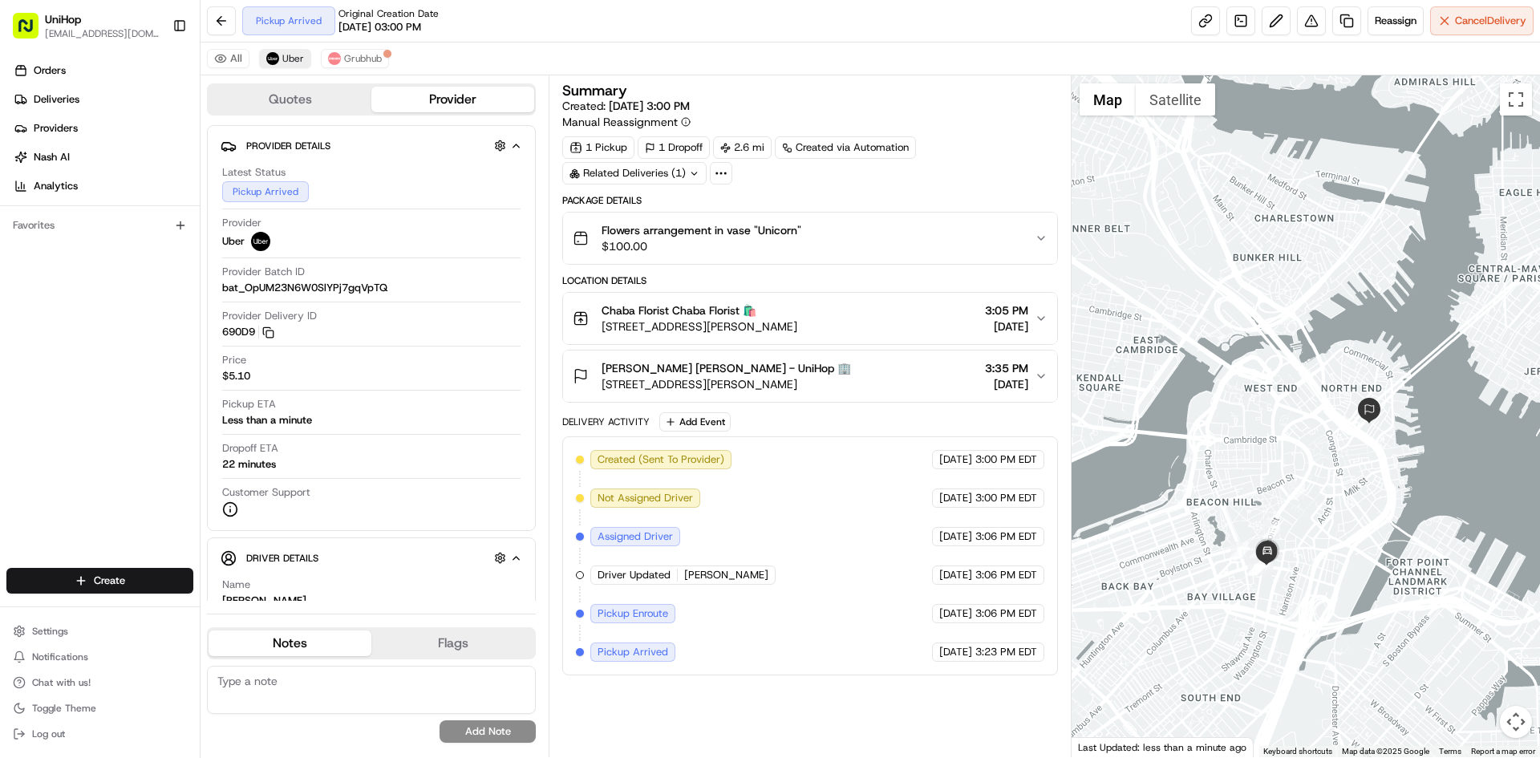
drag, startPoint x: 1412, startPoint y: 494, endPoint x: 1339, endPoint y: 371, distance: 142.8
click at [1341, 375] on div at bounding box center [1306, 416] width 469 height 682
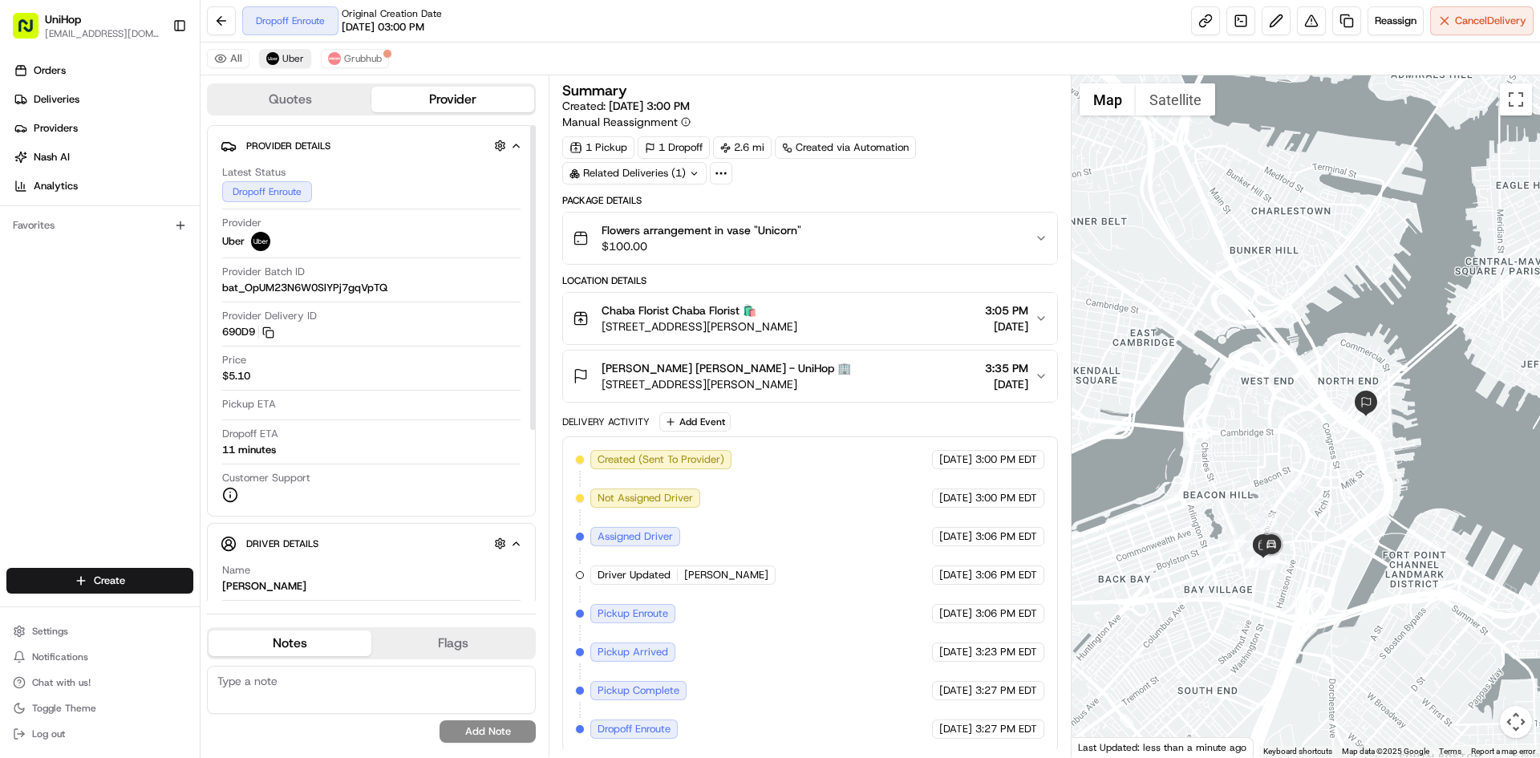
scroll to position [3, 0]
click at [829, 377] on span "70 Fulton St, Boston, MA 02109, USA" at bounding box center [726, 381] width 249 height 16
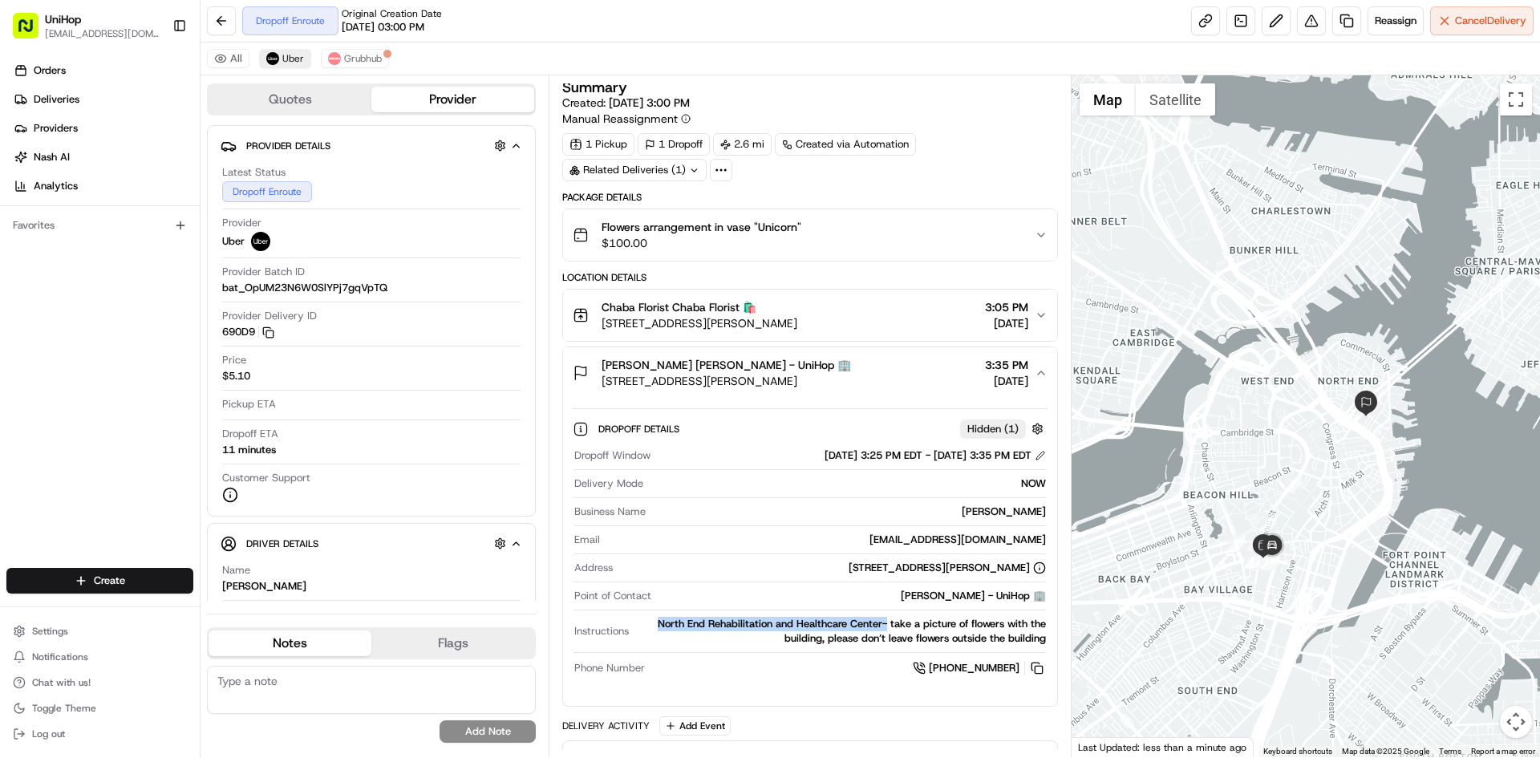
drag, startPoint x: 654, startPoint y: 624, endPoint x: 947, endPoint y: 607, distance: 294.0
click at [885, 618] on div "North End Rehabilitation and Healthcare Center- take a picture of flowers with …" at bounding box center [840, 631] width 410 height 29
copy div "North End Rehabilitation and Healthcare Center-"
click at [704, 623] on div "North End Rehabilitation and Healthcare Center- take a picture of flowers with …" at bounding box center [840, 631] width 410 height 29
drag, startPoint x: 657, startPoint y: 623, endPoint x: 1040, endPoint y: 642, distance: 383.9
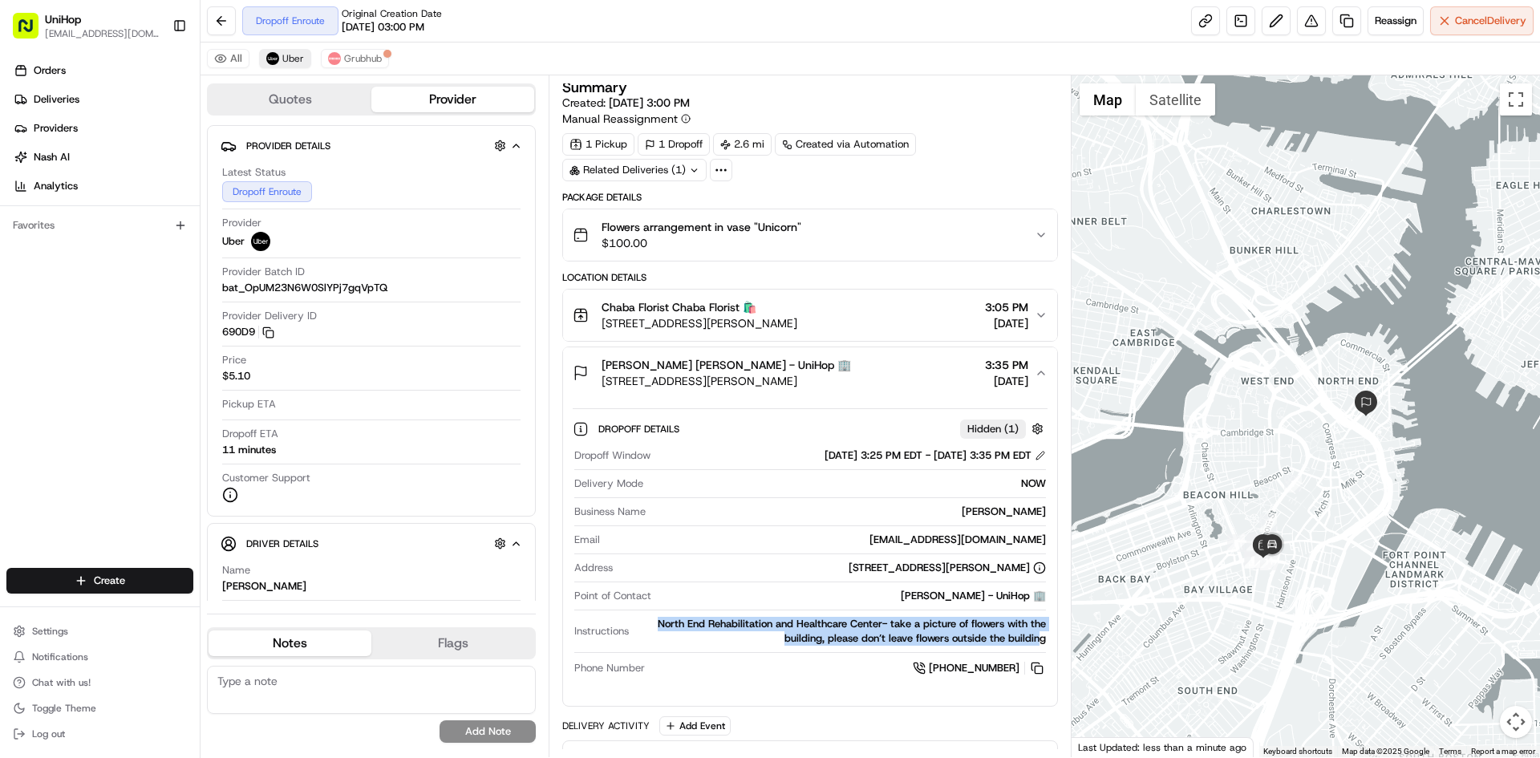
click at [1040, 642] on div "North End Rehabilitation and Healthcare Center- take a picture of flowers with …" at bounding box center [840, 631] width 410 height 29
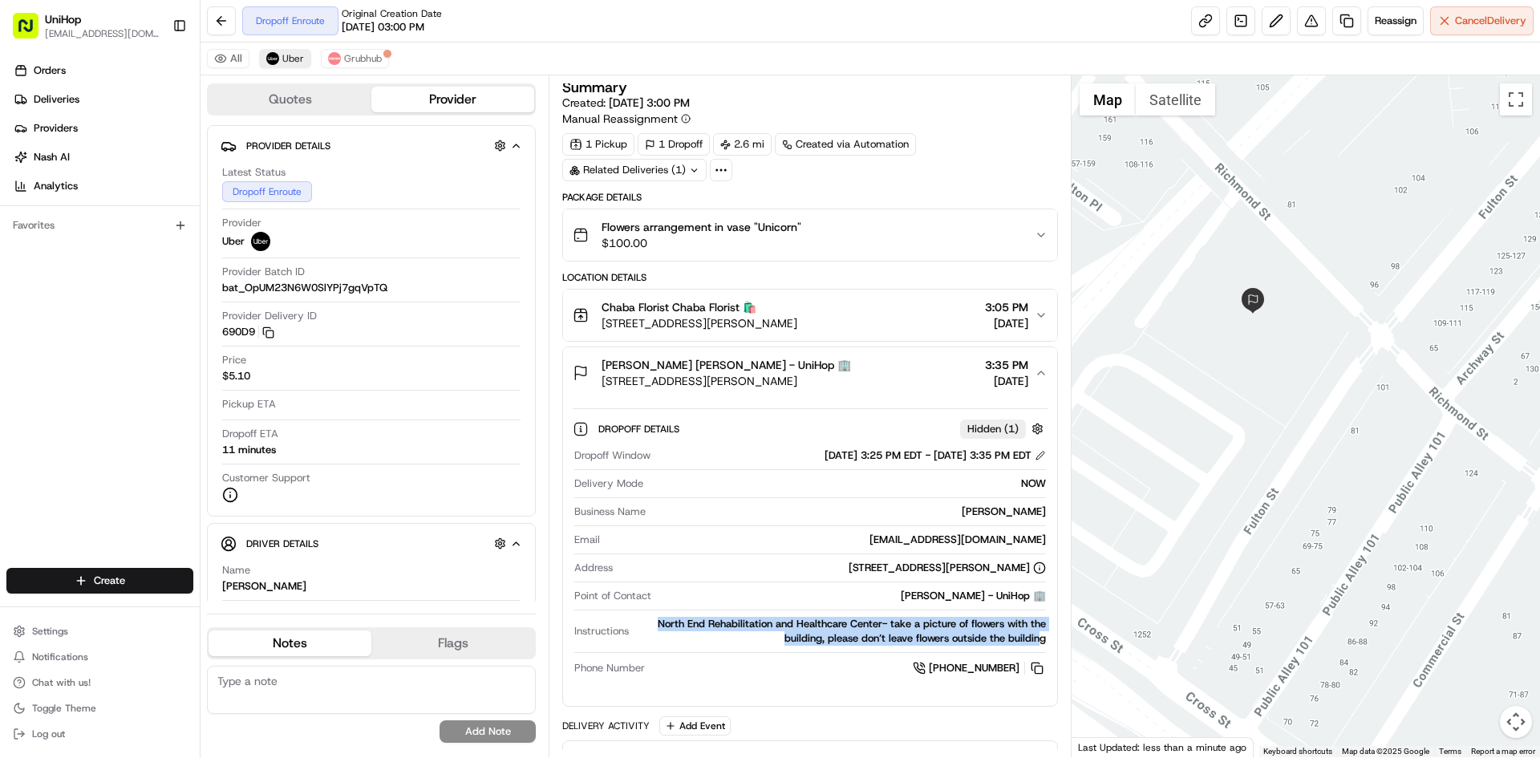
click at [1184, 119] on div at bounding box center [1306, 416] width 469 height 682
click at [1180, 107] on button "Satellite" at bounding box center [1175, 99] width 79 height 32
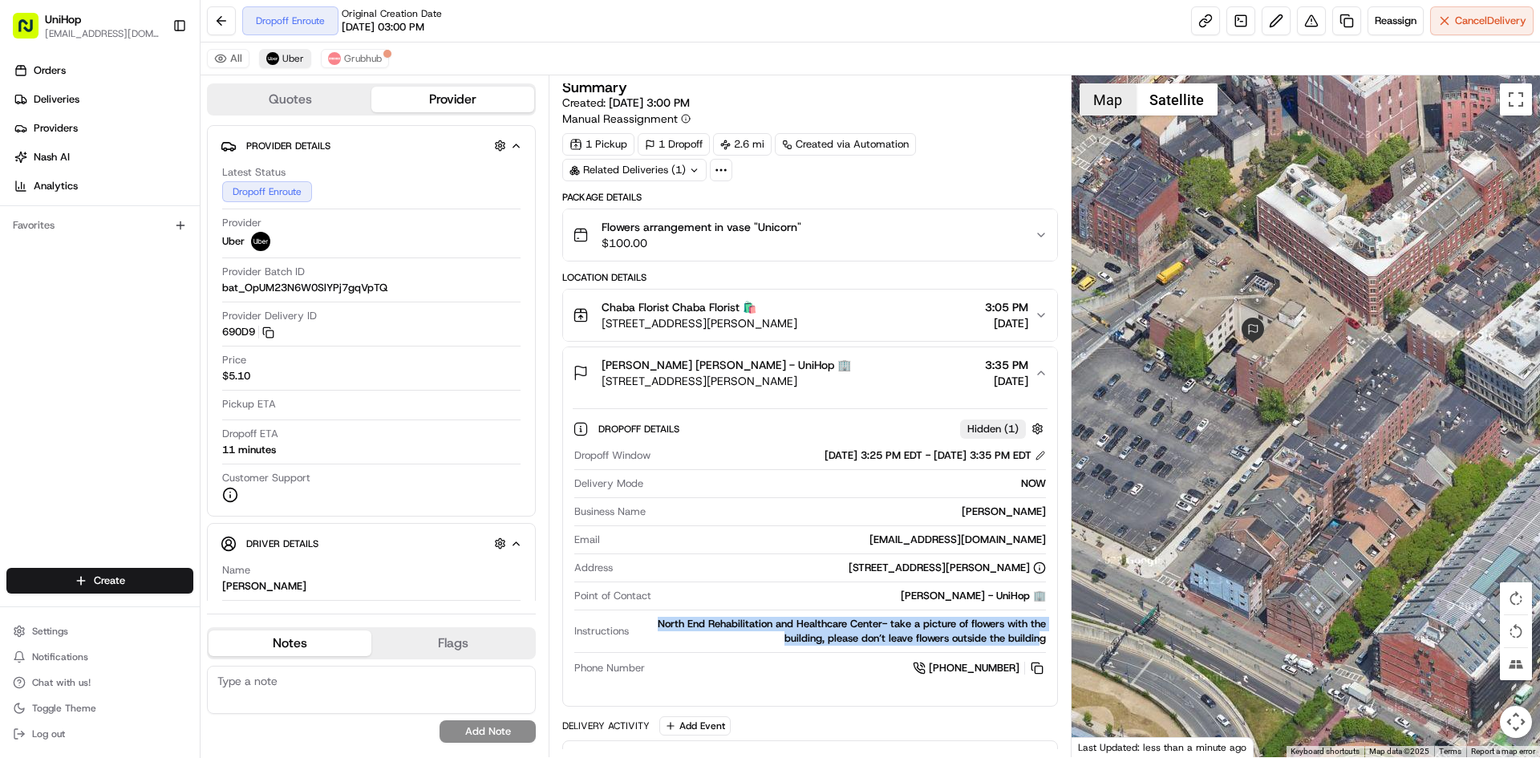
click at [1111, 109] on button "Map" at bounding box center [1108, 99] width 56 height 32
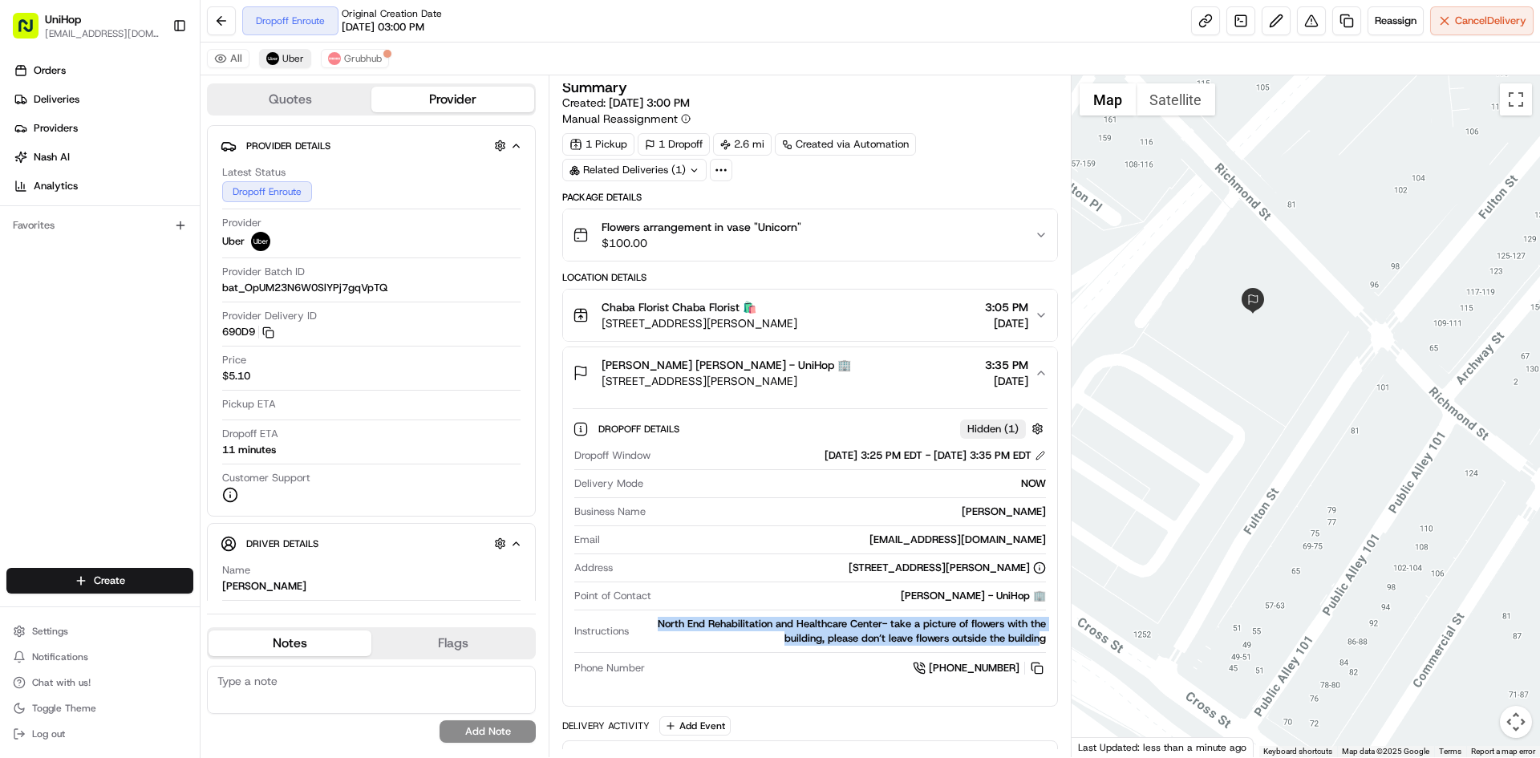
click at [739, 631] on div "North End Rehabilitation and Healthcare Center- take a picture of flowers with …" at bounding box center [840, 631] width 410 height 29
click at [668, 626] on div "North End Rehabilitation and Healthcare Center- take a picture of flowers with …" at bounding box center [840, 631] width 410 height 29
click at [659, 626] on div "North End Rehabilitation and Healthcare Center- take a picture of flowers with …" at bounding box center [840, 631] width 410 height 29
click at [111, 313] on div "Orders Deliveries Providers Nash AI Analytics Favorites" at bounding box center [100, 314] width 200 height 526
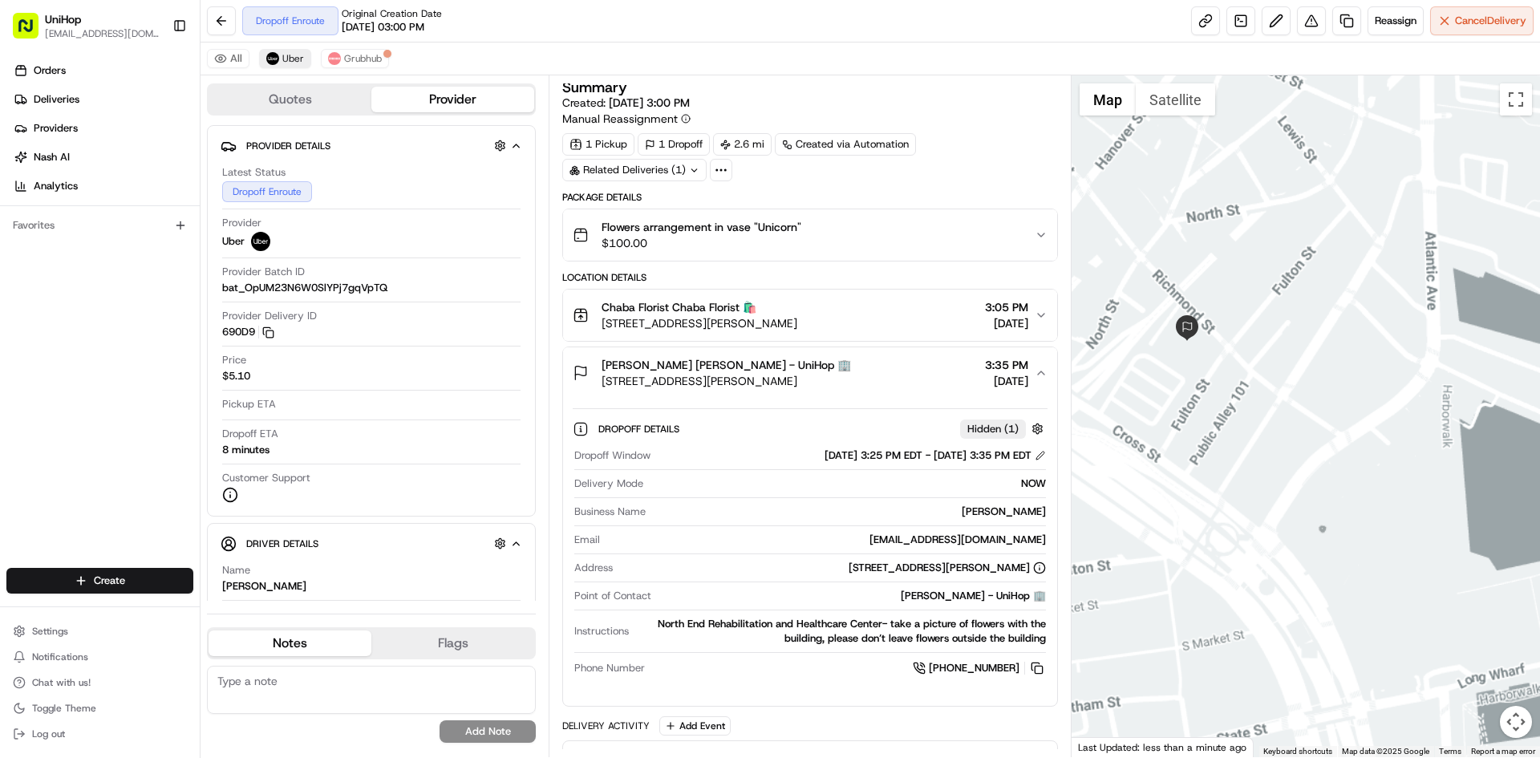
drag, startPoint x: 1218, startPoint y: 419, endPoint x: 1268, endPoint y: 387, distance: 59.4
click at [1260, 395] on div at bounding box center [1306, 416] width 469 height 682
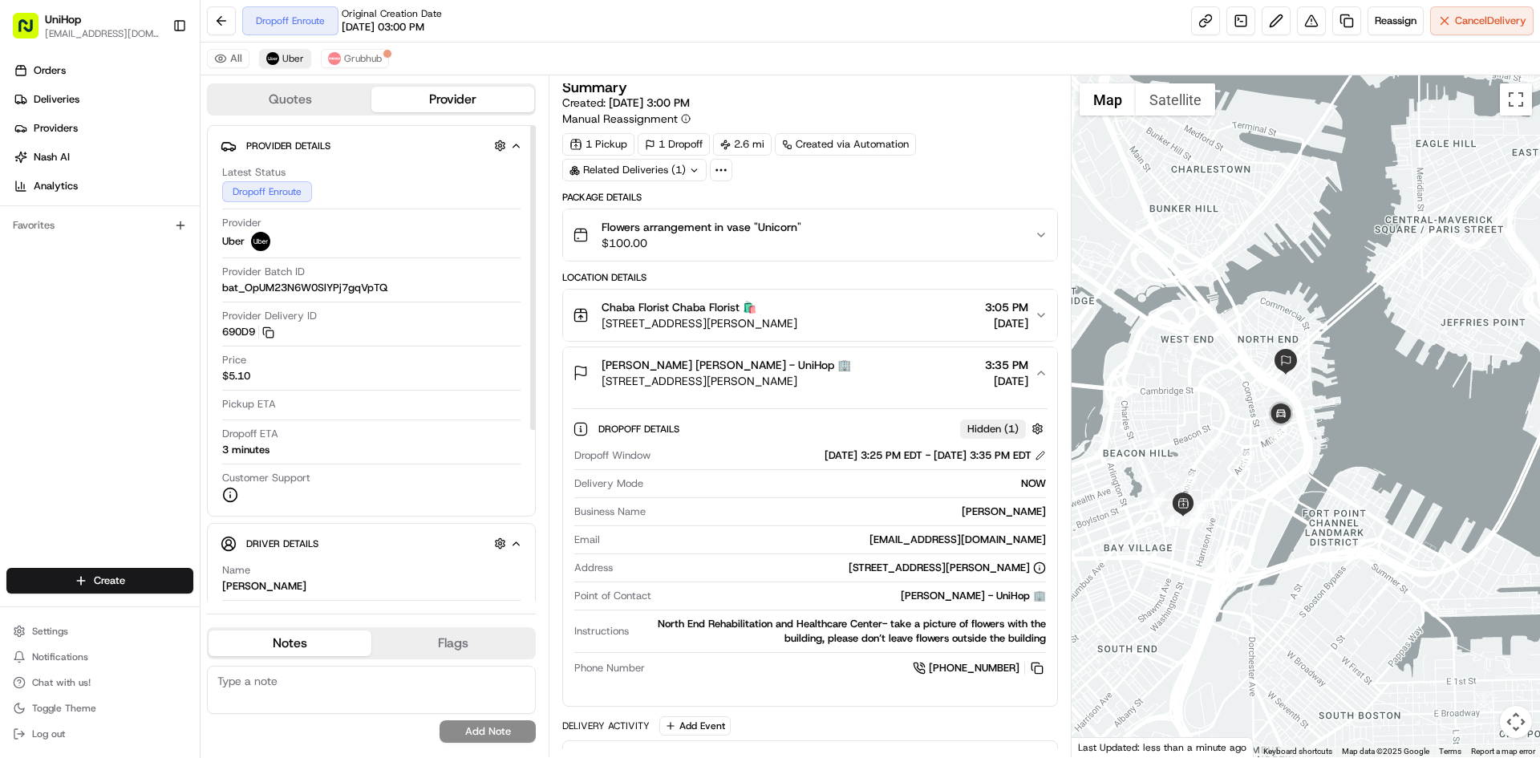
click at [114, 432] on div "Orders Deliveries Providers Nash AI Analytics Favorites" at bounding box center [100, 314] width 200 height 526
drag, startPoint x: 656, startPoint y: 624, endPoint x: 881, endPoint y: 623, distance: 224.6
click at [881, 623] on div "North End Rehabilitation and Healthcare Center- take a picture of flowers with …" at bounding box center [840, 631] width 410 height 29
copy div "North End Rehabilitation and Healthcare Center"
drag, startPoint x: 1030, startPoint y: 669, endPoint x: 984, endPoint y: 596, distance: 86.1
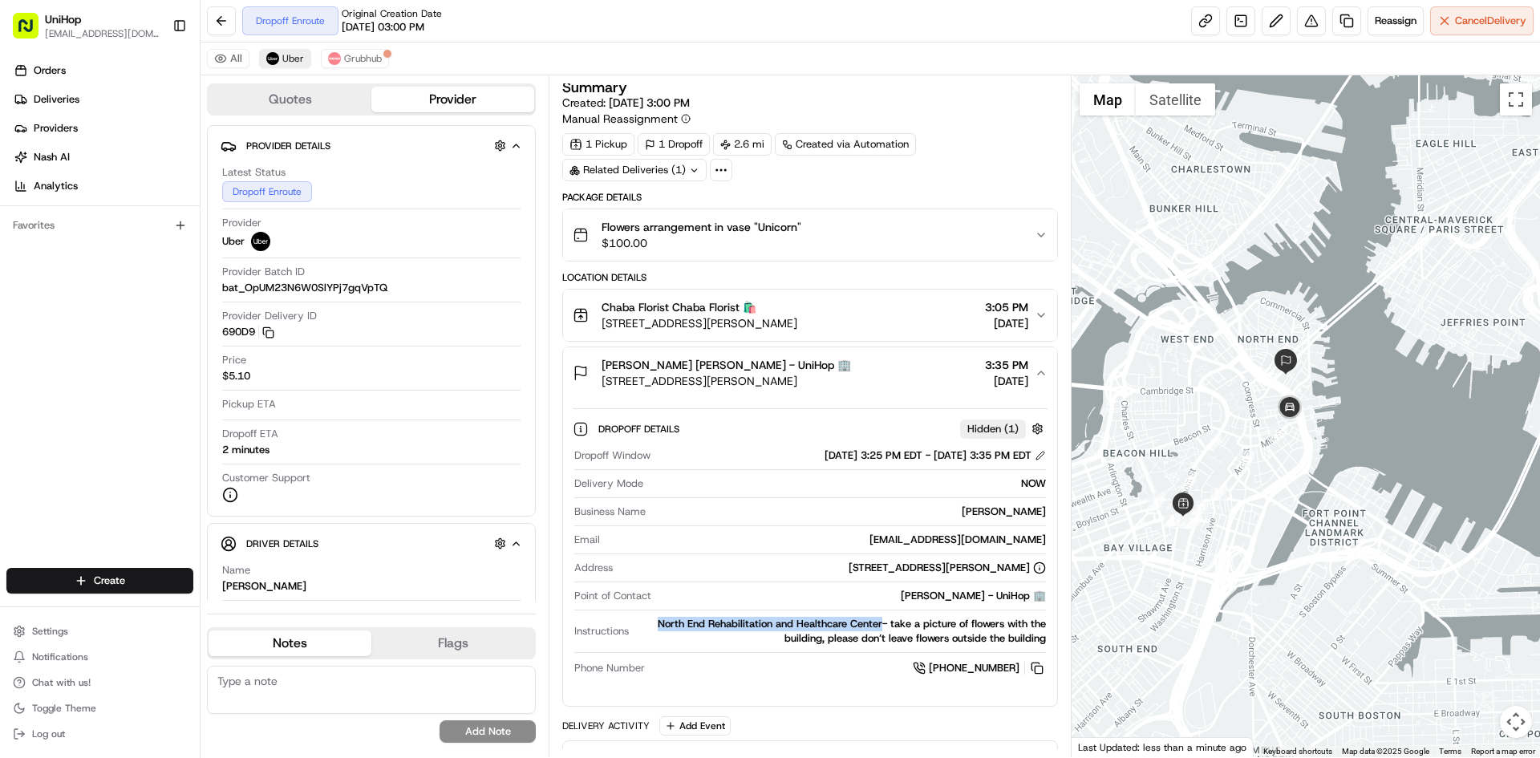
click at [1030, 667] on button at bounding box center [1037, 668] width 18 height 18
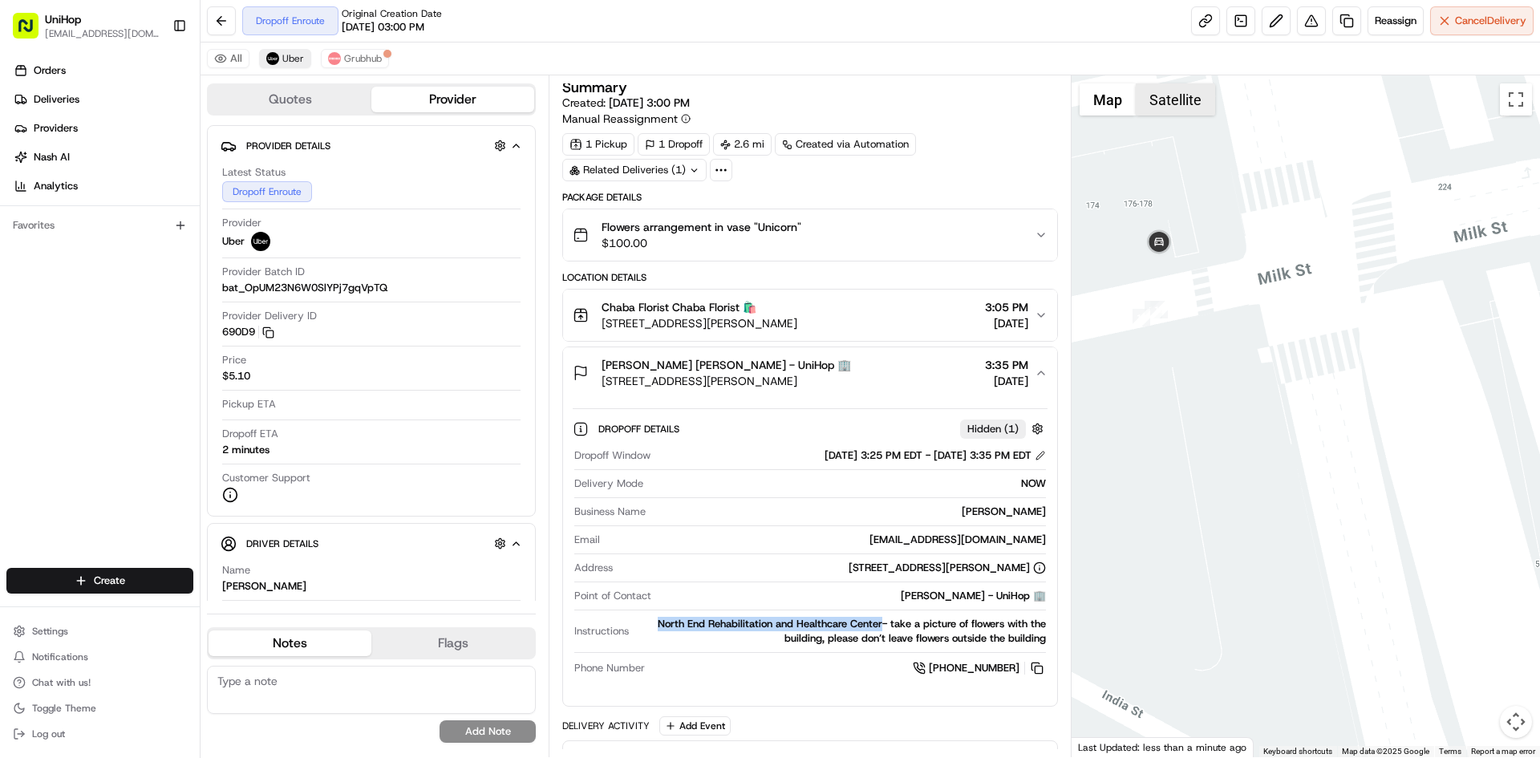
click at [1178, 99] on button "Satellite" at bounding box center [1175, 99] width 79 height 32
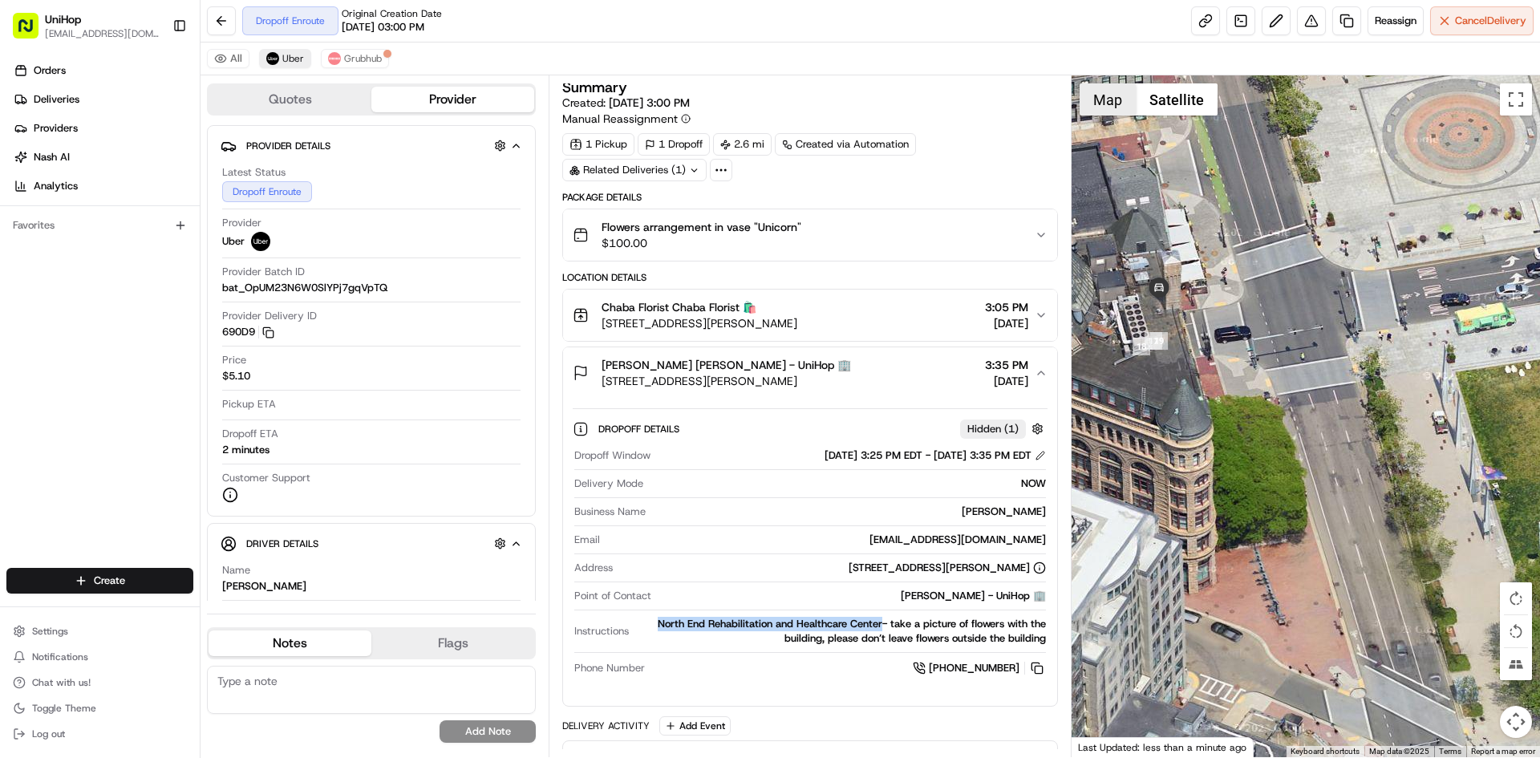
click at [1101, 110] on button "Map" at bounding box center [1108, 99] width 56 height 32
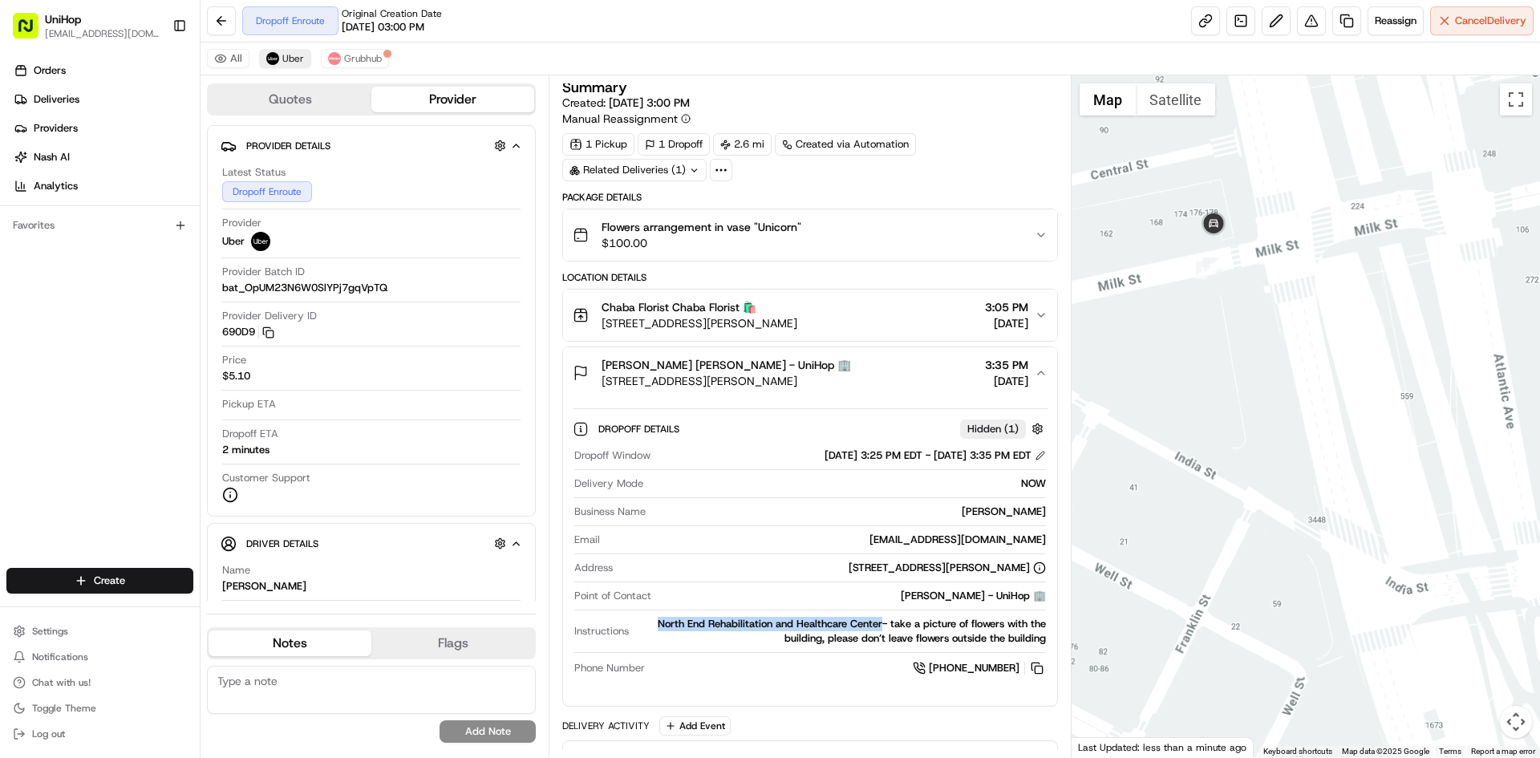
click at [1326, 359] on div at bounding box center [1306, 416] width 469 height 682
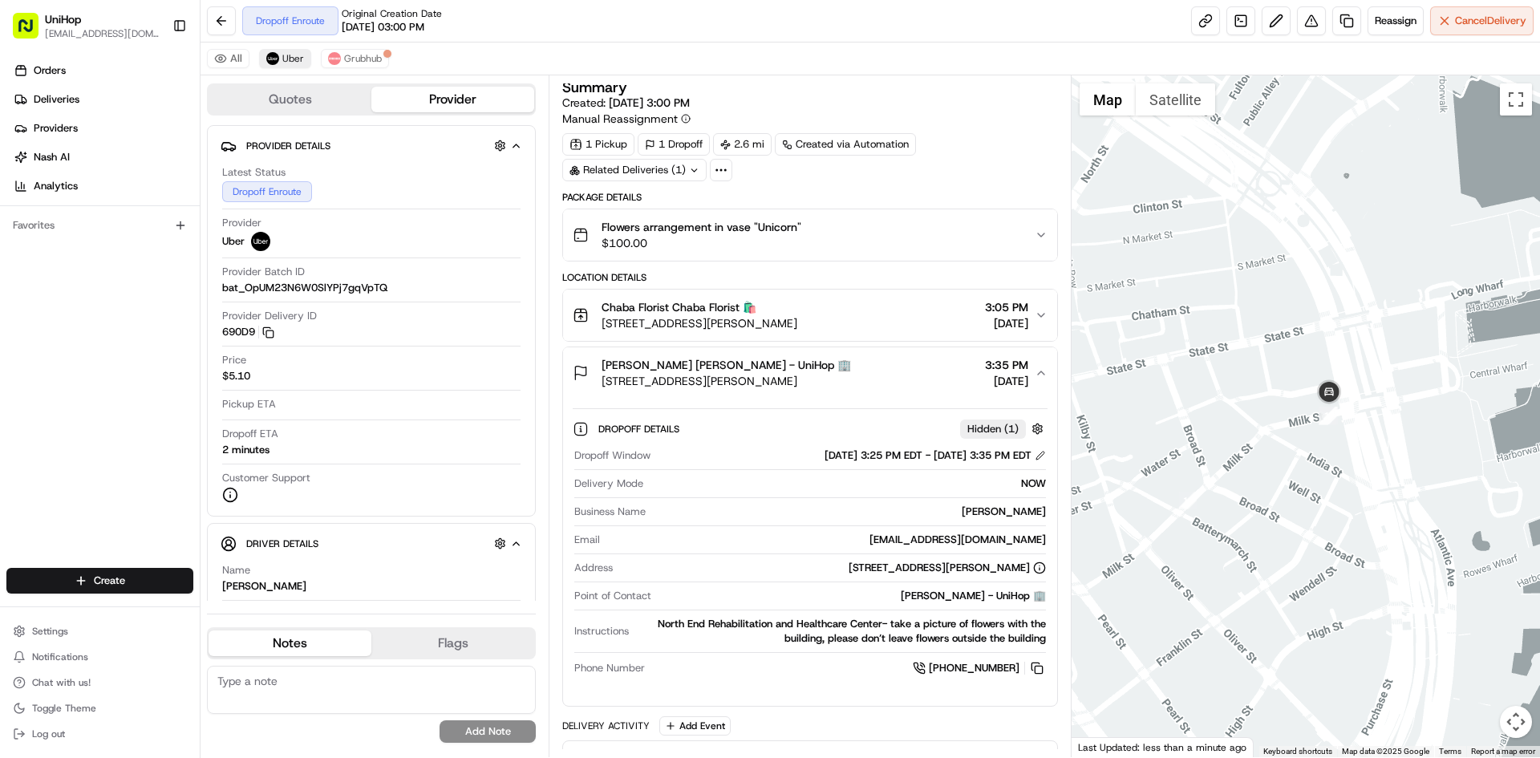
click at [912, 370] on div "Barbara Toscano Barbara Toscano - UniHop 🏢 70 Fulton St, Boston, MA 02109, USA …" at bounding box center [803, 373] width 461 height 32
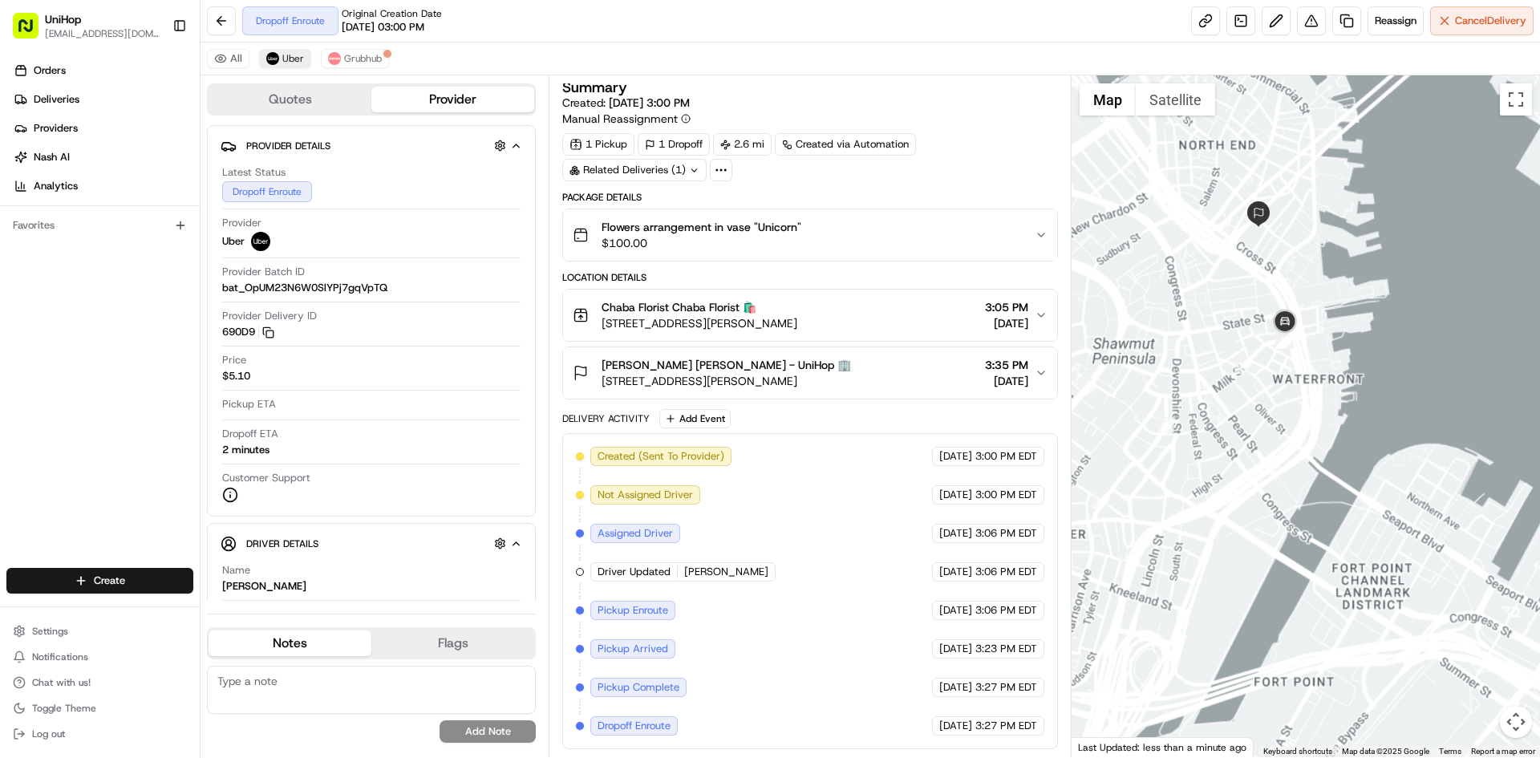
click at [1306, 228] on div at bounding box center [1306, 416] width 469 height 682
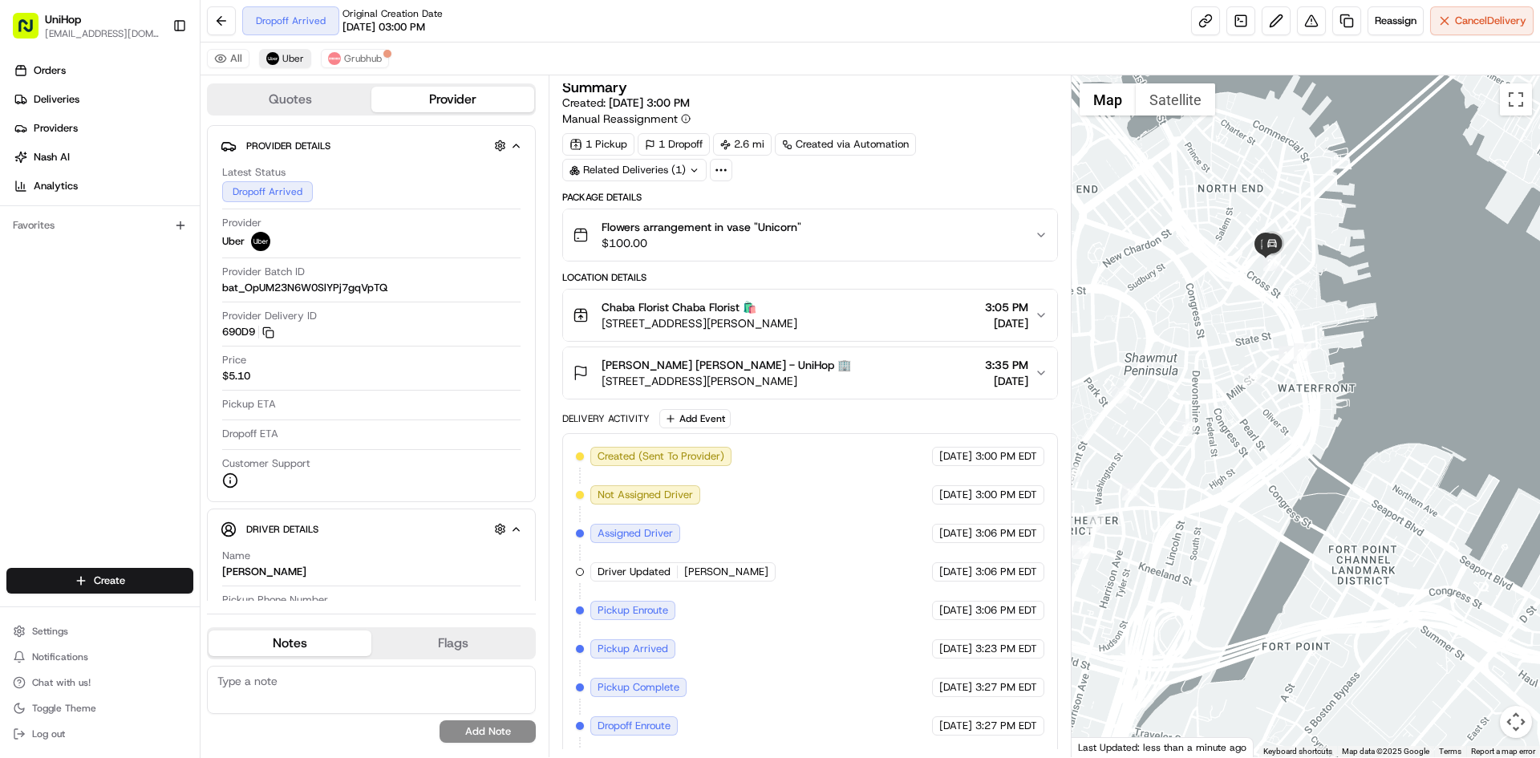
drag, startPoint x: 75, startPoint y: 475, endPoint x: 75, endPoint y: 370, distance: 105.1
click at [75, 474] on div "Orders Deliveries Providers Nash AI Analytics Favorites" at bounding box center [100, 314] width 200 height 526
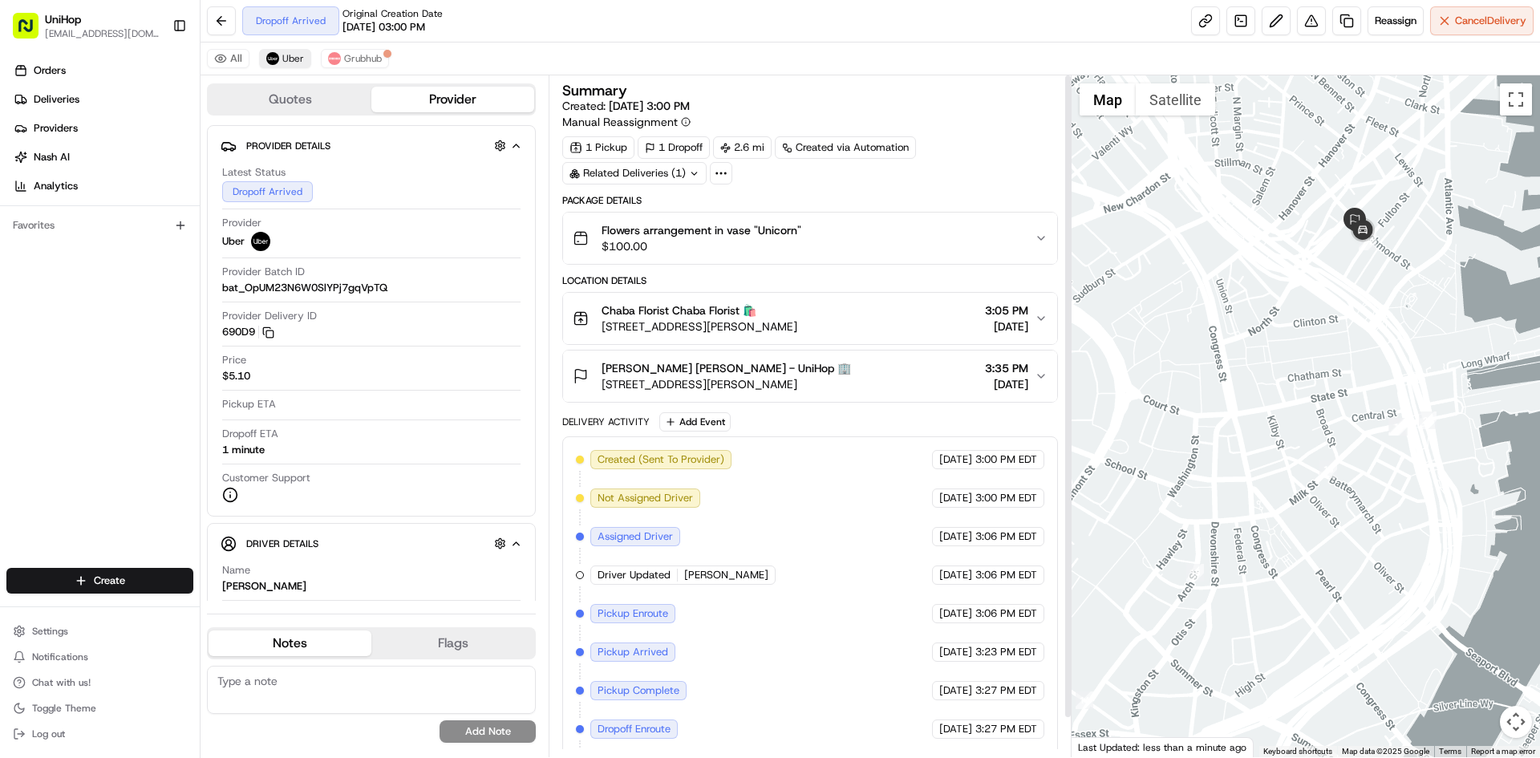
scroll to position [42, 0]
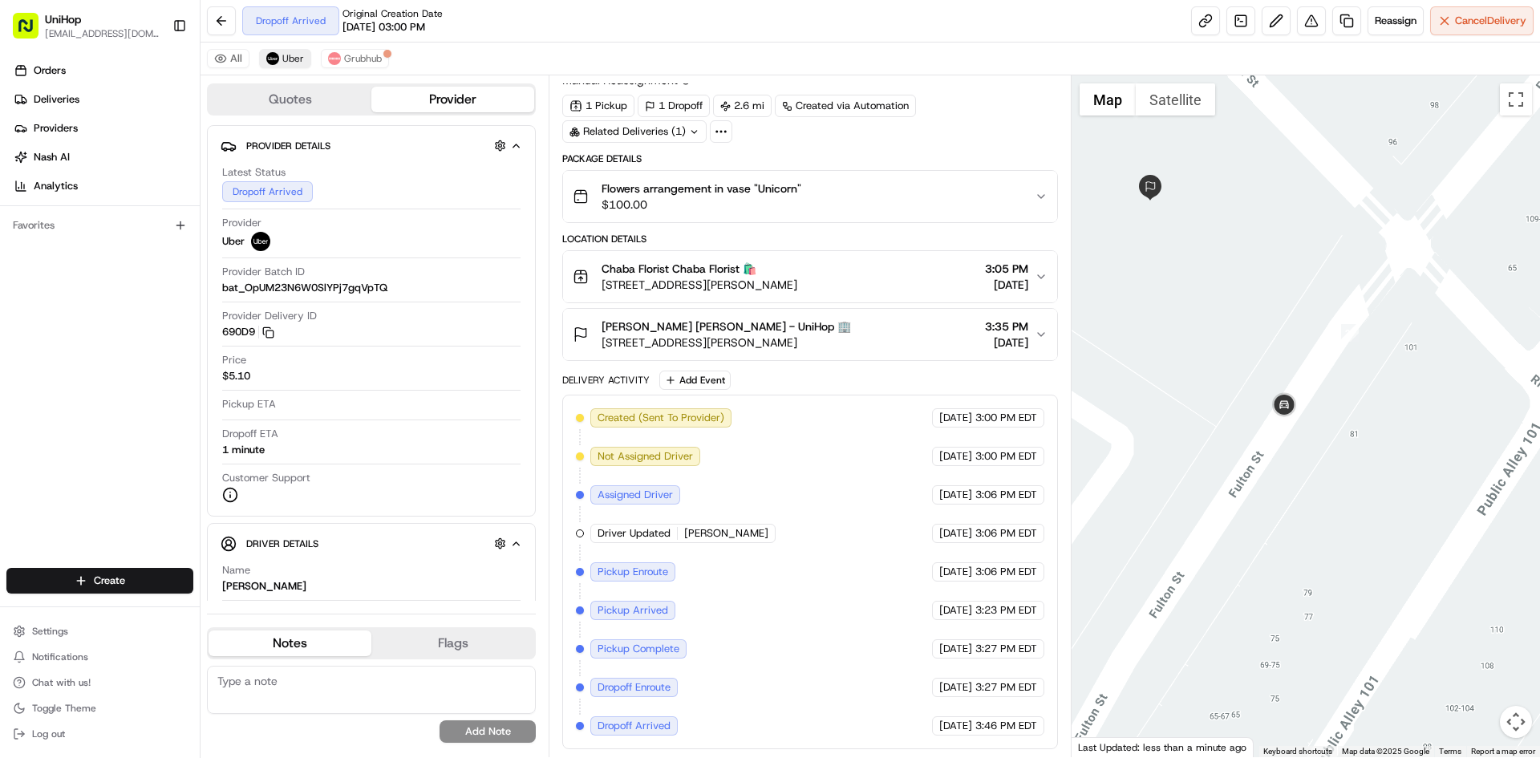
click at [1181, 109] on button "Satellite" at bounding box center [1175, 99] width 79 height 32
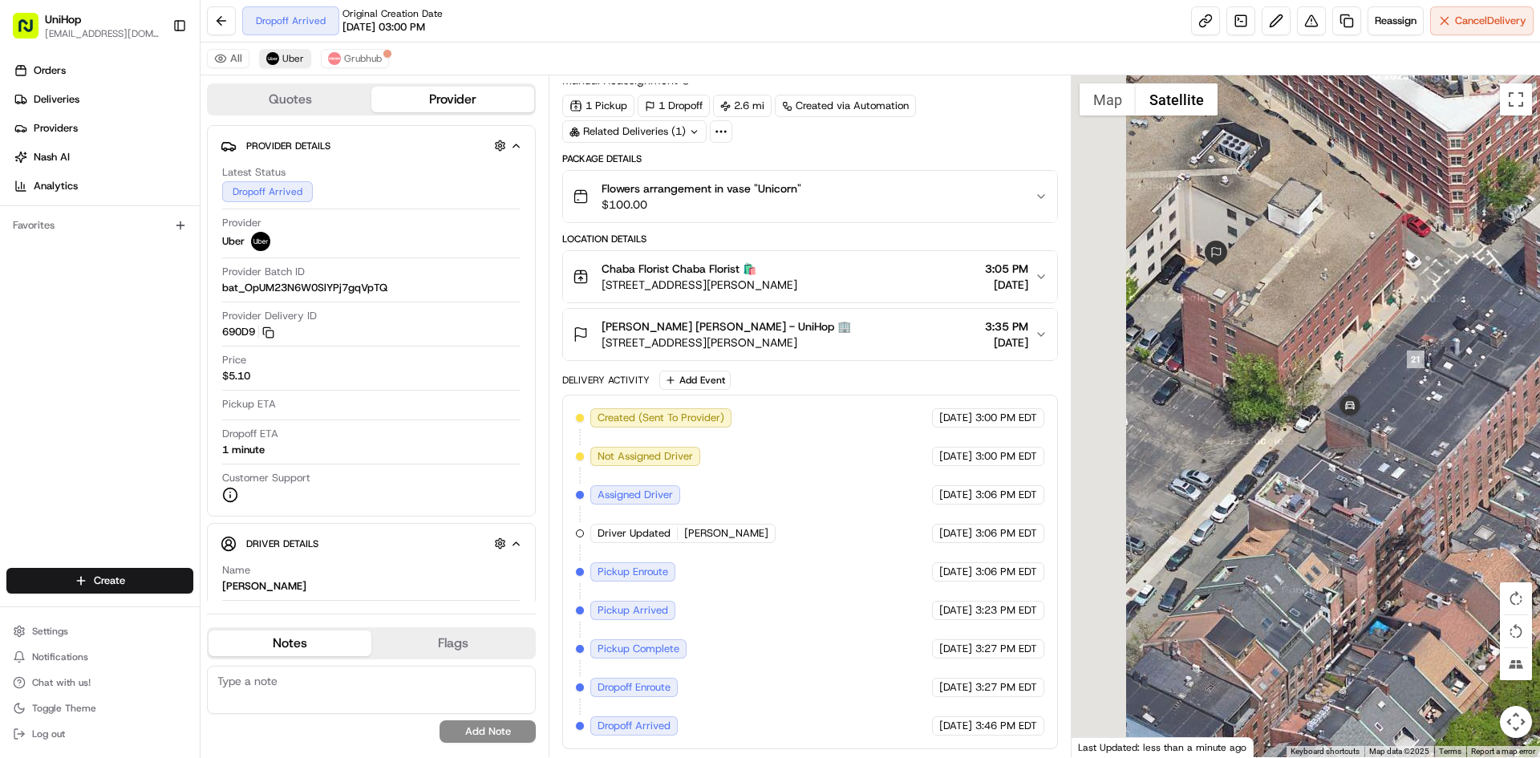
drag, startPoint x: 1220, startPoint y: 270, endPoint x: 1351, endPoint y: 272, distance: 131.5
click at [1351, 272] on div at bounding box center [1306, 416] width 469 height 682
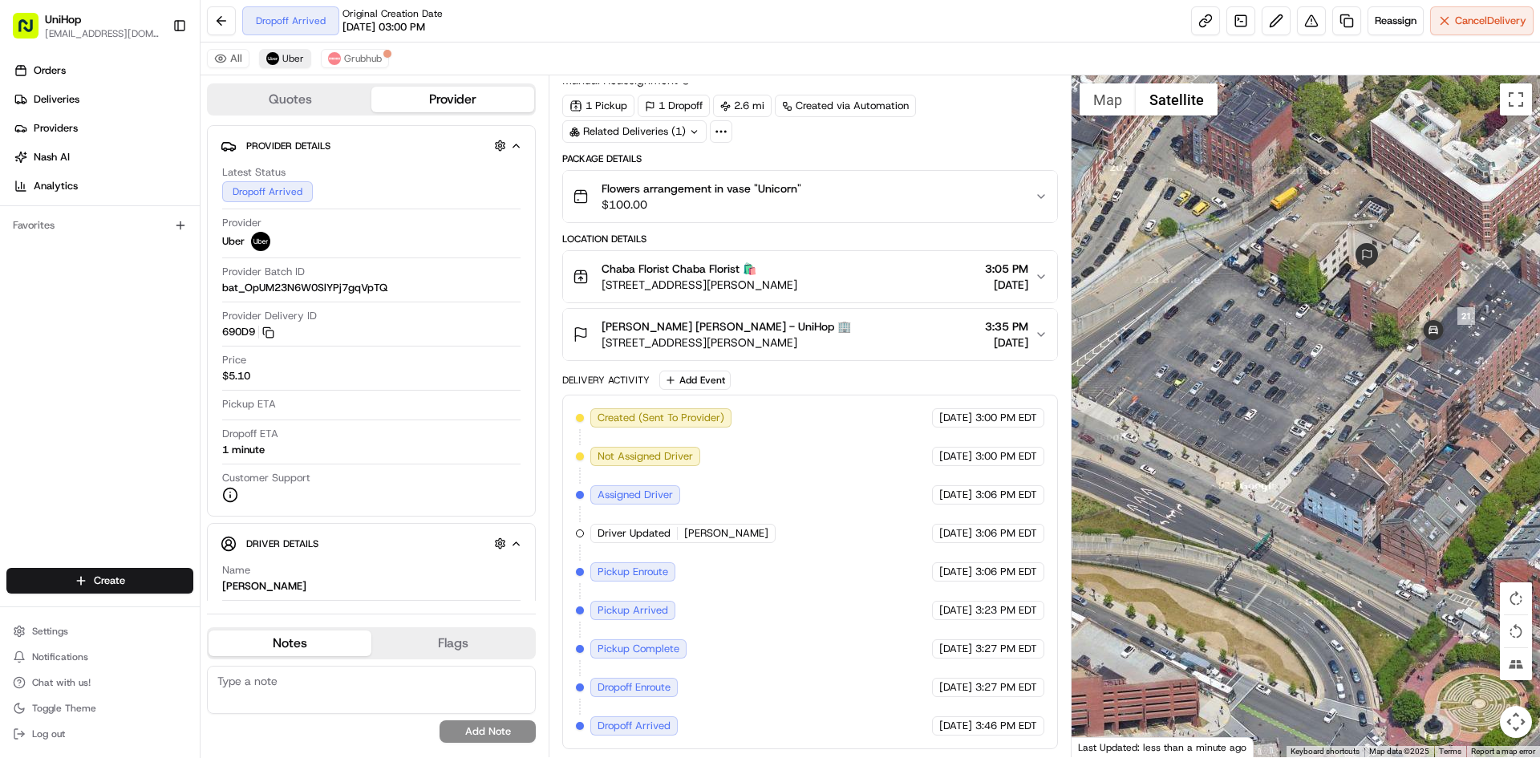
click at [807, 328] on span "Barbara Toscano Barbara Toscano - UniHop 🏢" at bounding box center [726, 326] width 249 height 16
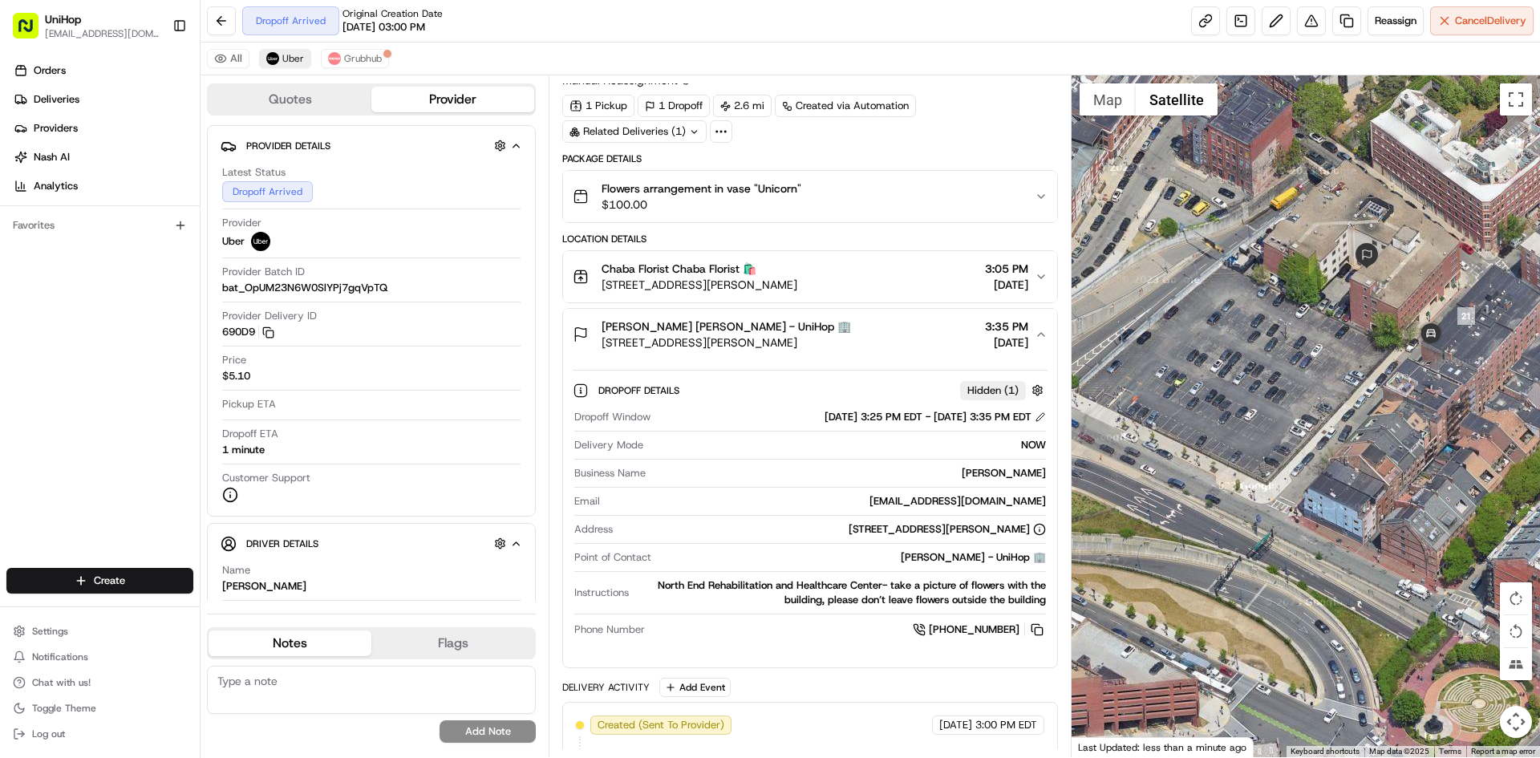
click at [789, 329] on span "Barbara Toscano Barbara Toscano - UniHop 🏢" at bounding box center [726, 326] width 249 height 16
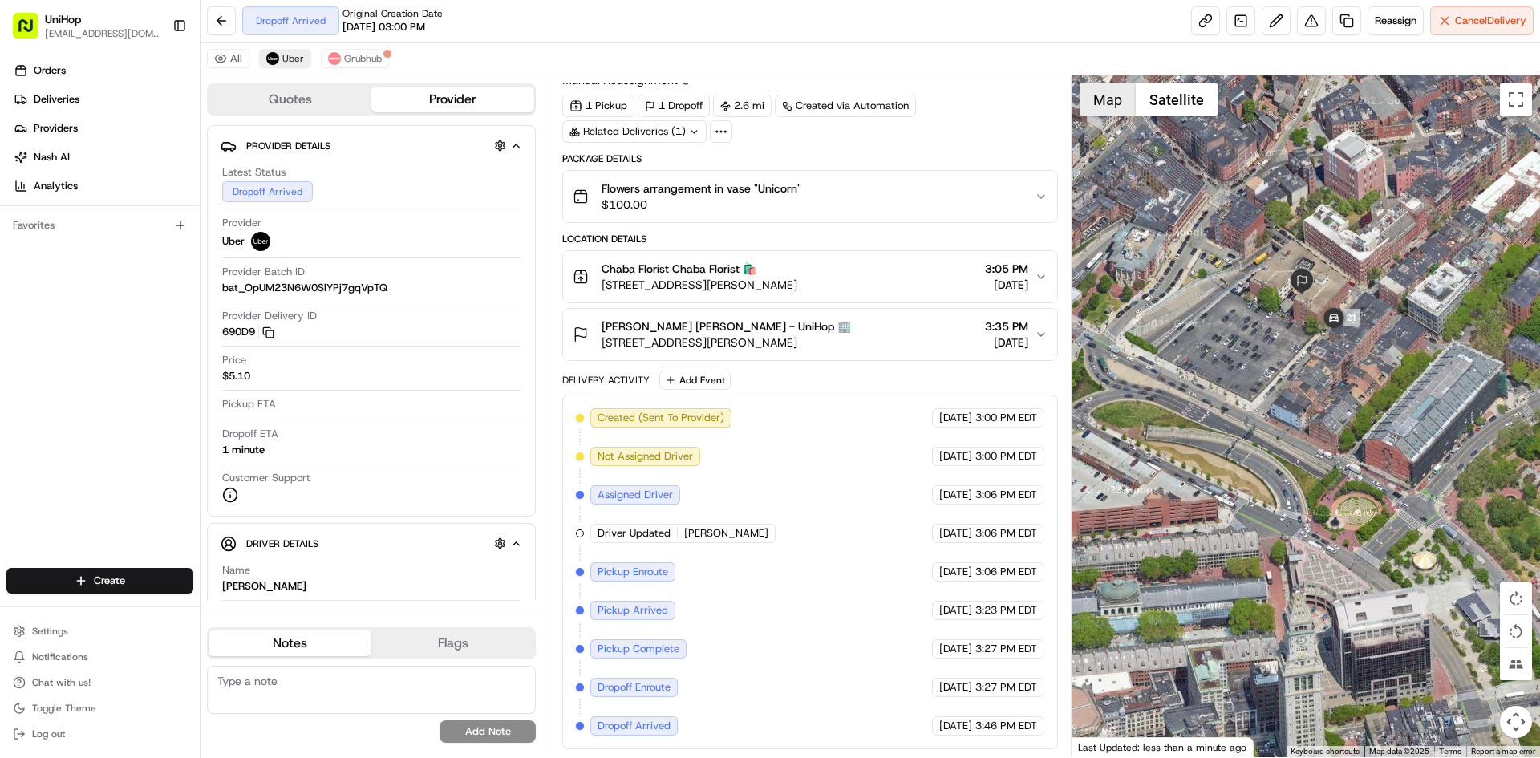
click at [1105, 111] on button "Map" at bounding box center [1108, 99] width 56 height 32
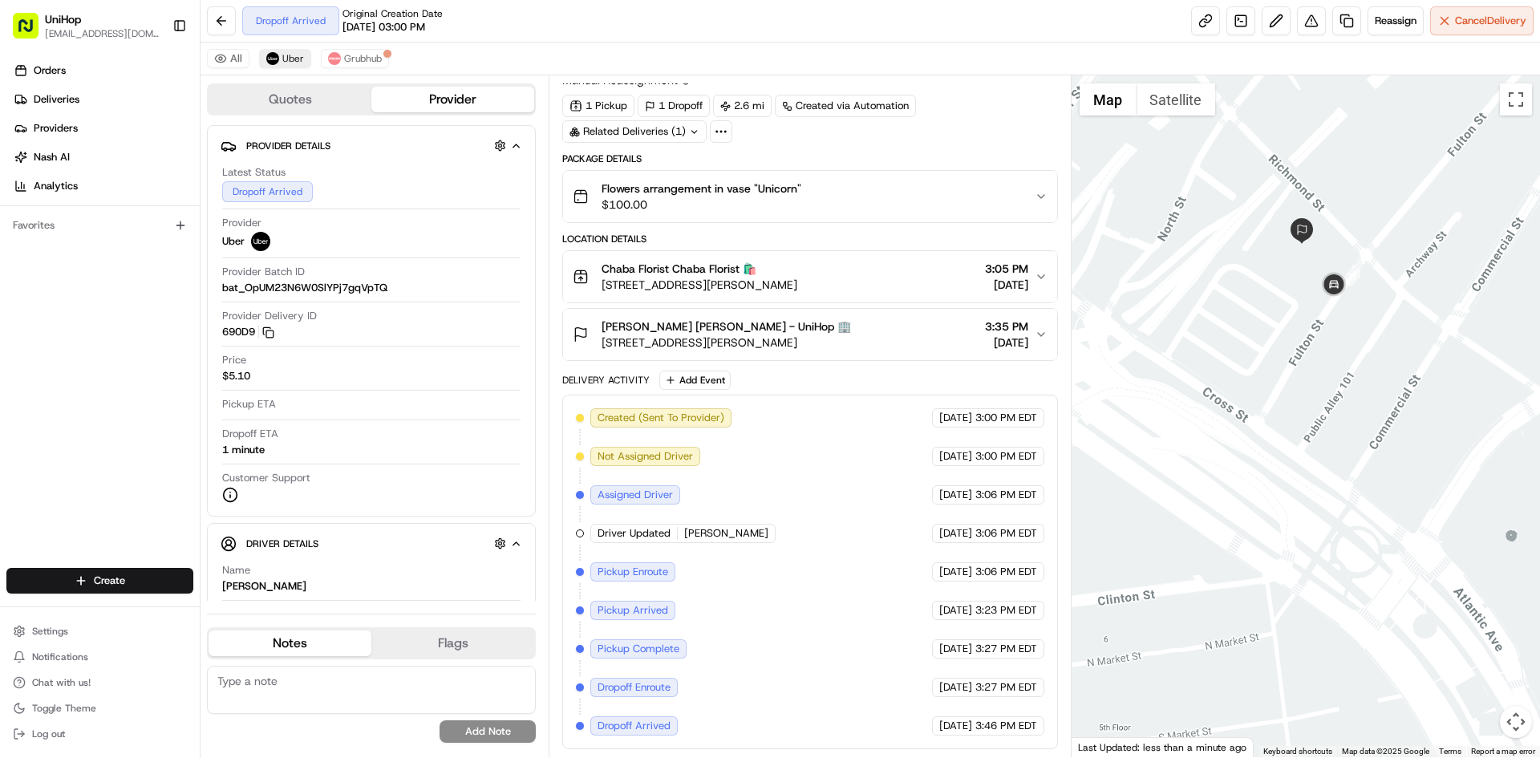
drag, startPoint x: 1301, startPoint y: 187, endPoint x: 1321, endPoint y: 283, distance: 98.3
click at [1321, 283] on div at bounding box center [1306, 416] width 469 height 682
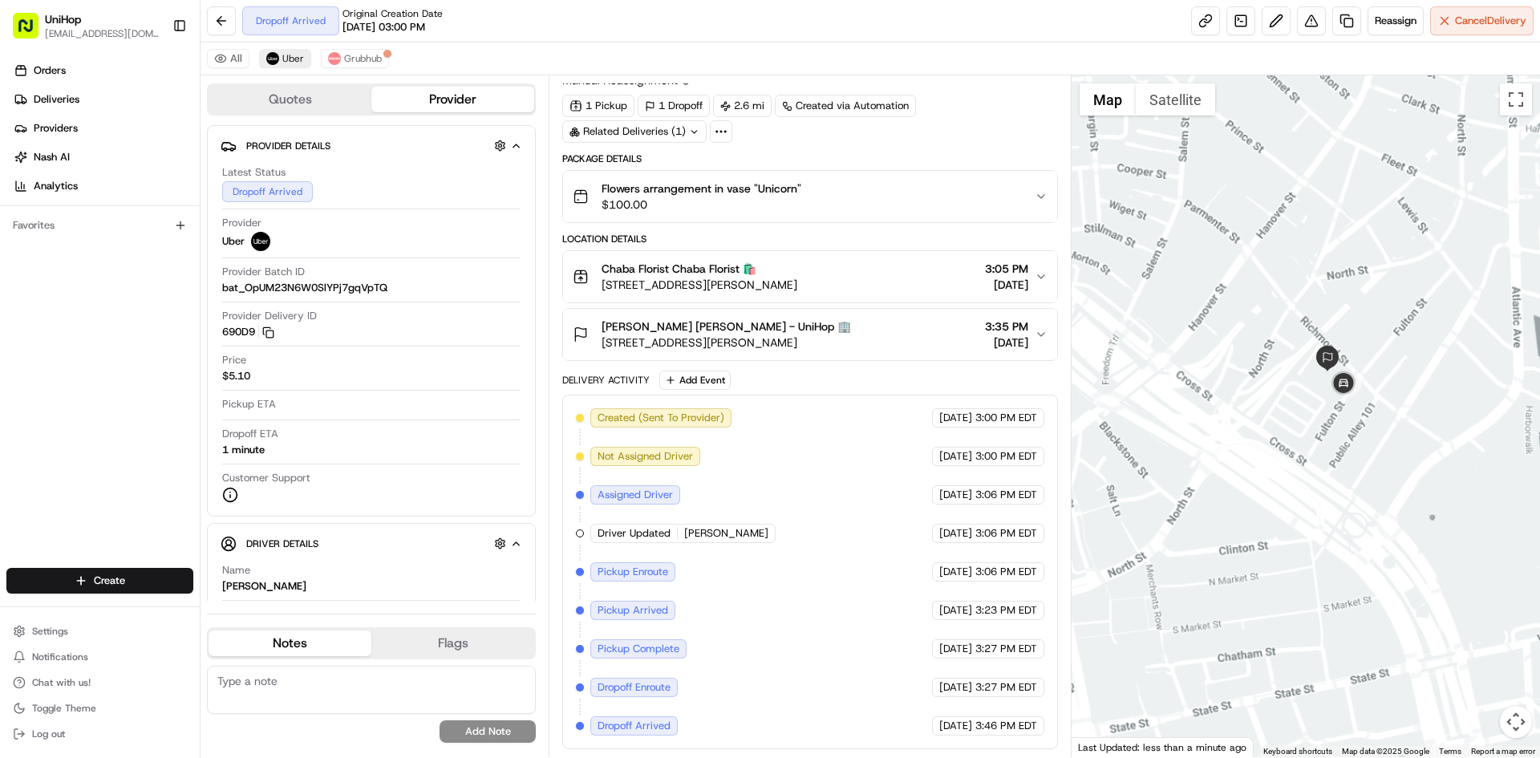
drag, startPoint x: 1329, startPoint y: 277, endPoint x: 1266, endPoint y: 290, distance: 64.6
click at [1327, 280] on div at bounding box center [1306, 416] width 469 height 682
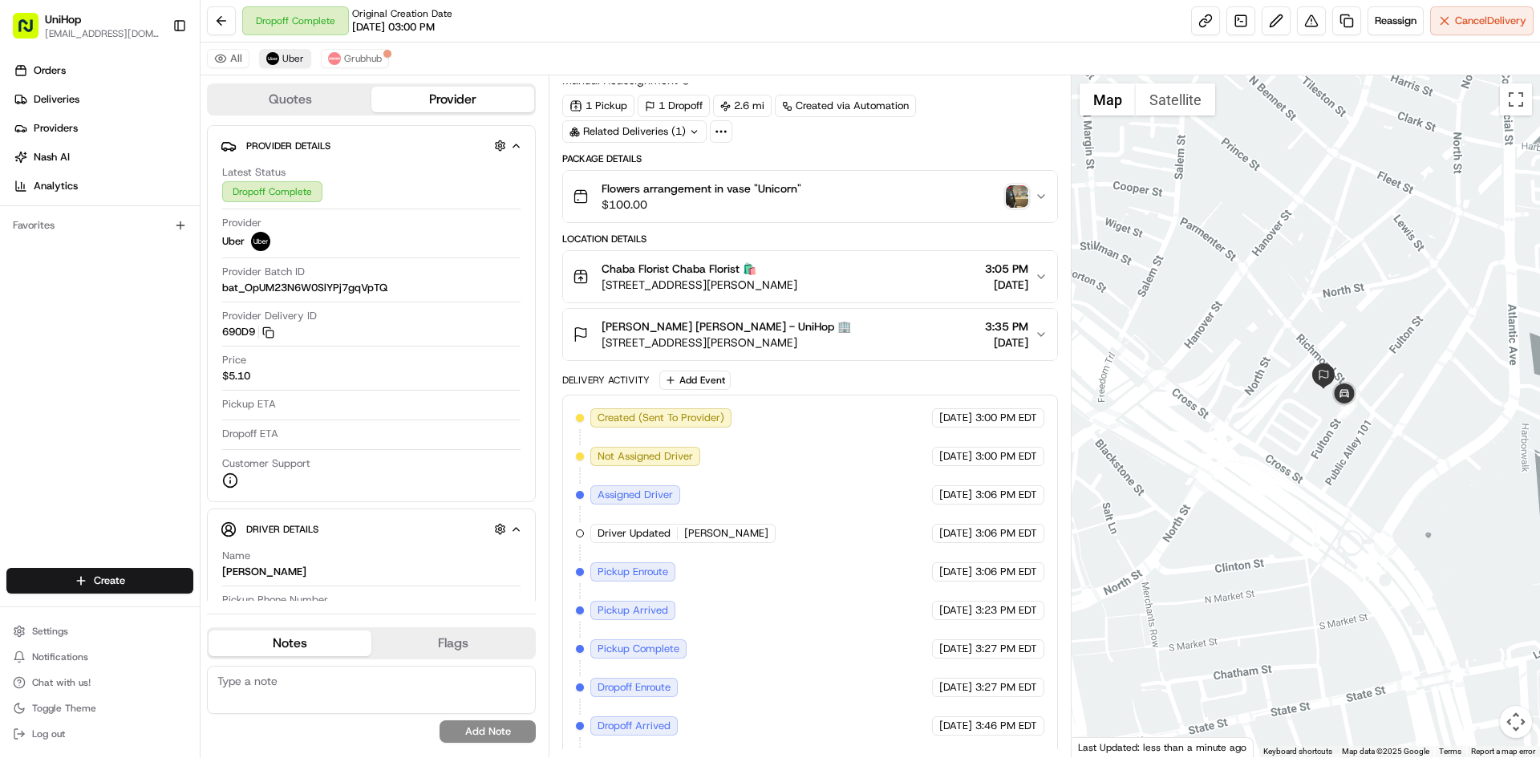
click at [1010, 192] on img "button" at bounding box center [1017, 196] width 22 height 22
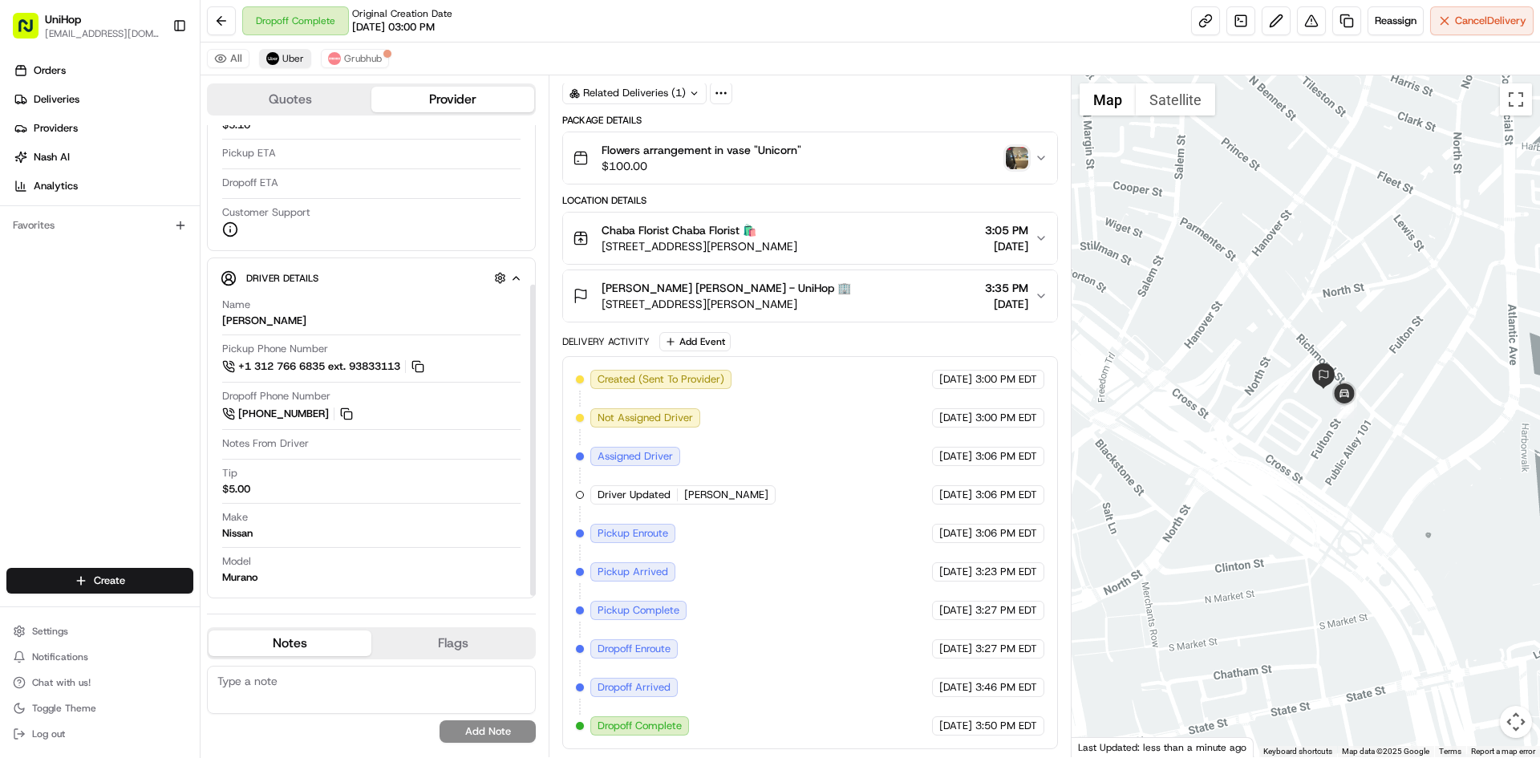
scroll to position [252, 0]
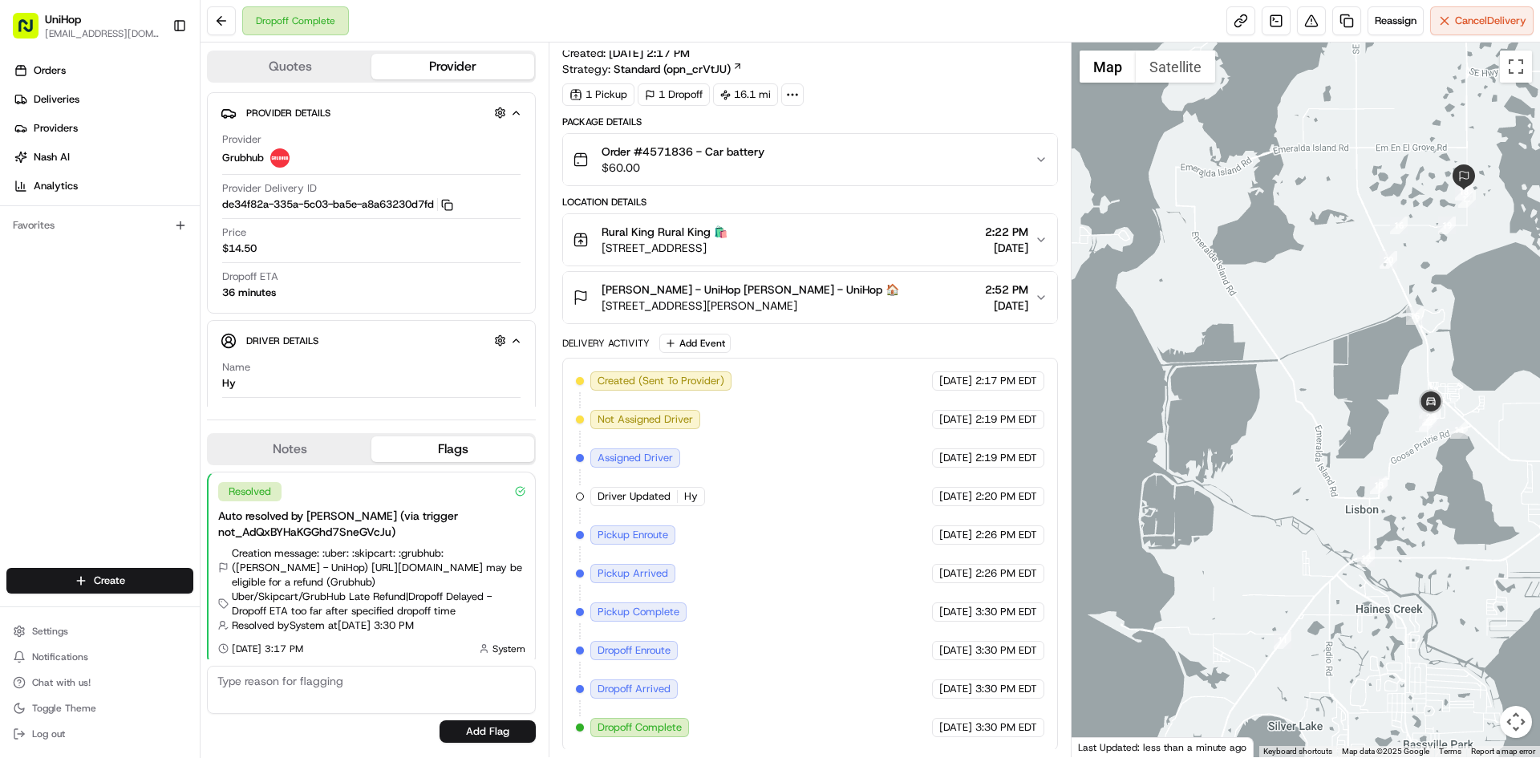
scroll to position [22, 0]
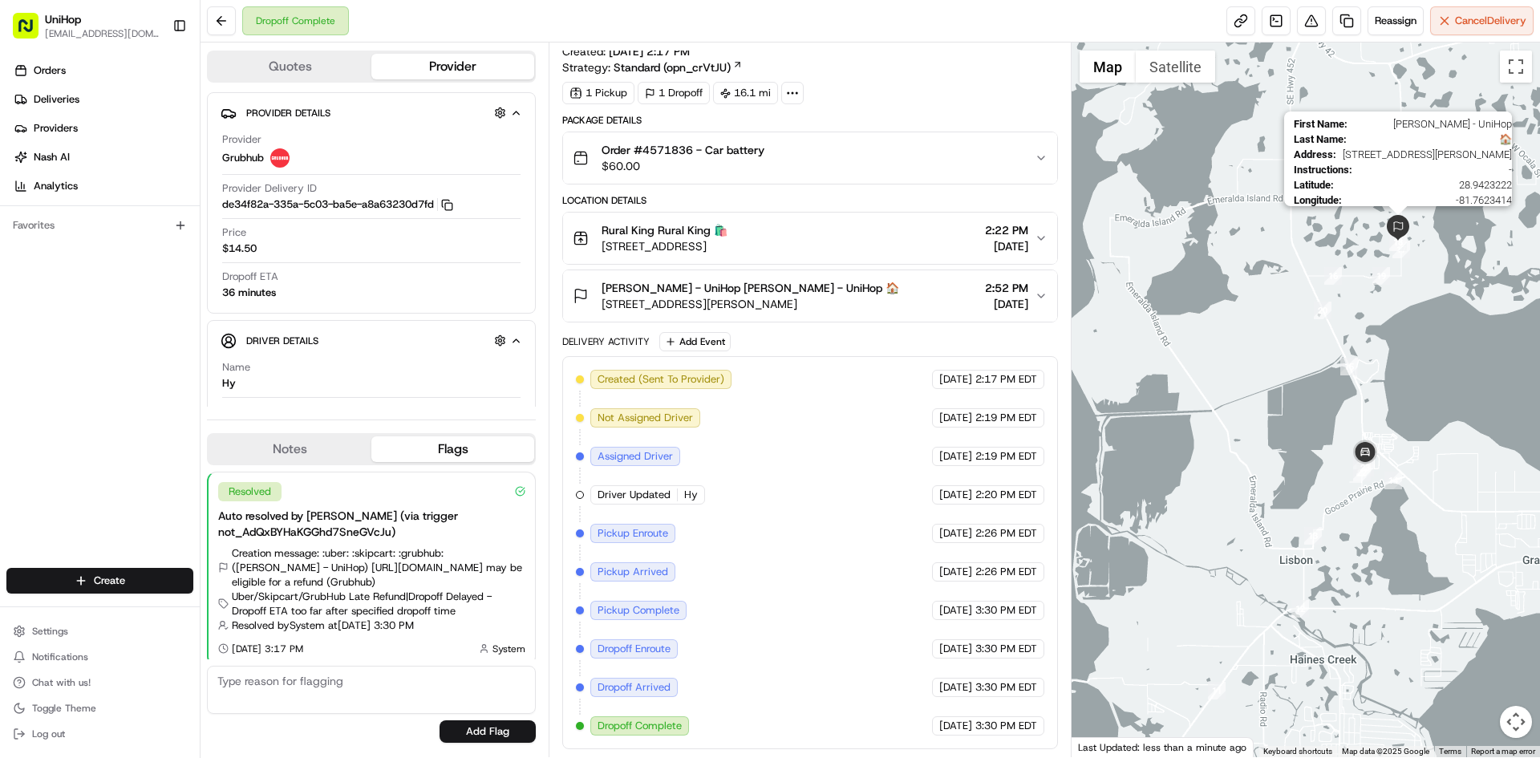
drag, startPoint x: 1424, startPoint y: 209, endPoint x: 1388, endPoint y: 263, distance: 65.4
click at [1388, 241] on img at bounding box center [1398, 228] width 26 height 26
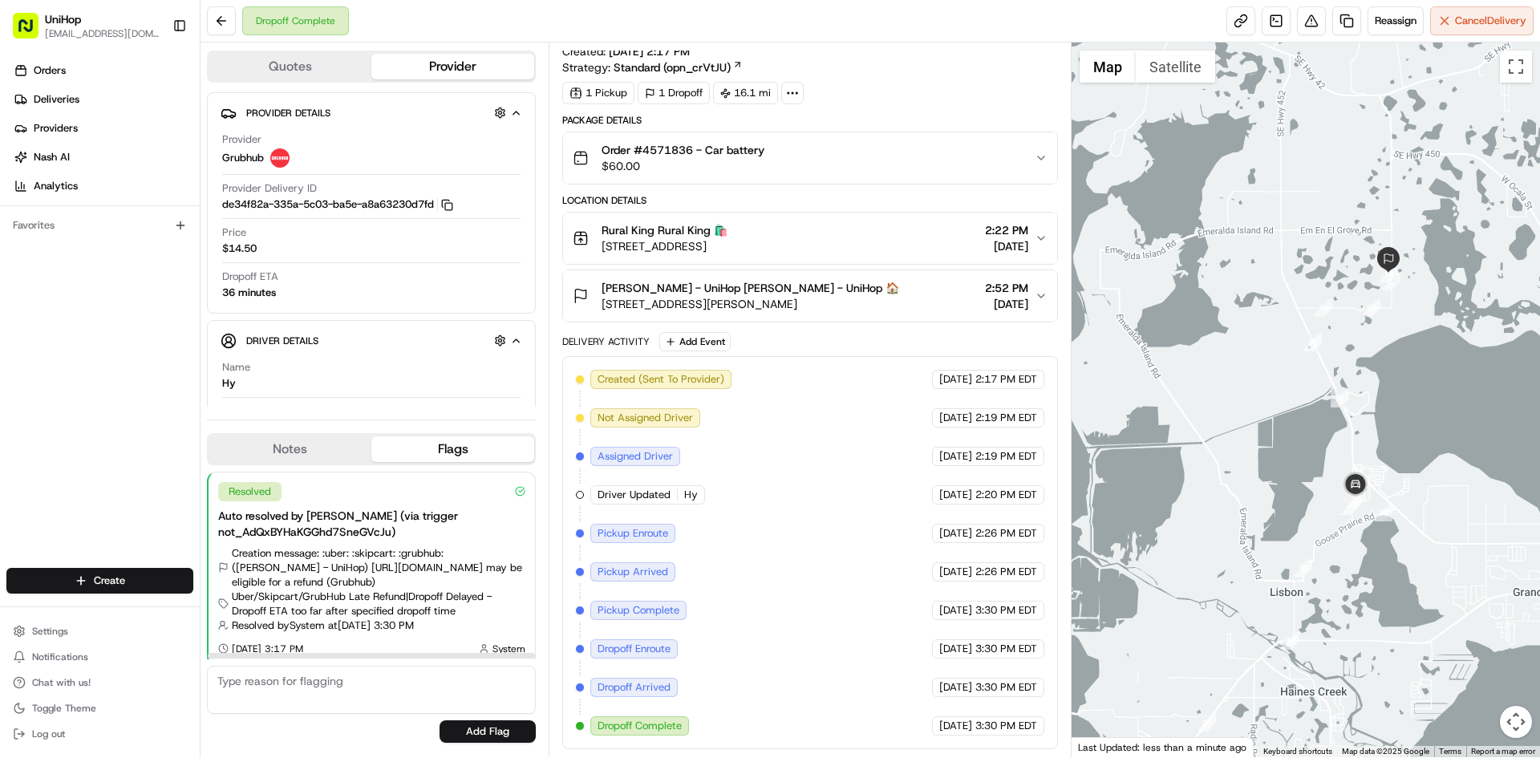
click at [318, 456] on button "Notes" at bounding box center [290, 449] width 163 height 26
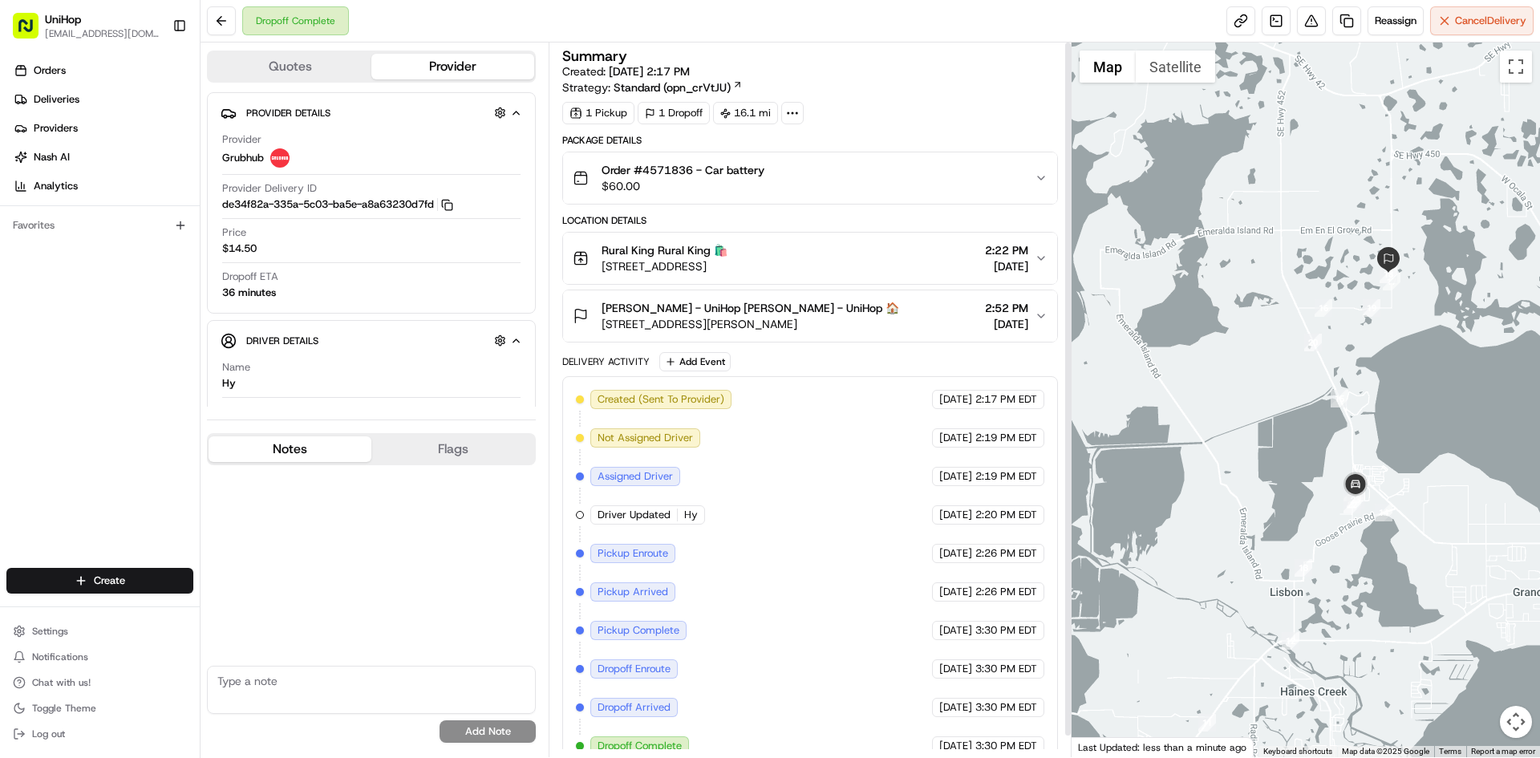
scroll to position [0, 0]
click at [904, 306] on div "Greg Schaeffler - UniHop Greg Schaeffler - UniHop 🏠 40649 Thomas Boat Landing R…" at bounding box center [803, 318] width 461 height 32
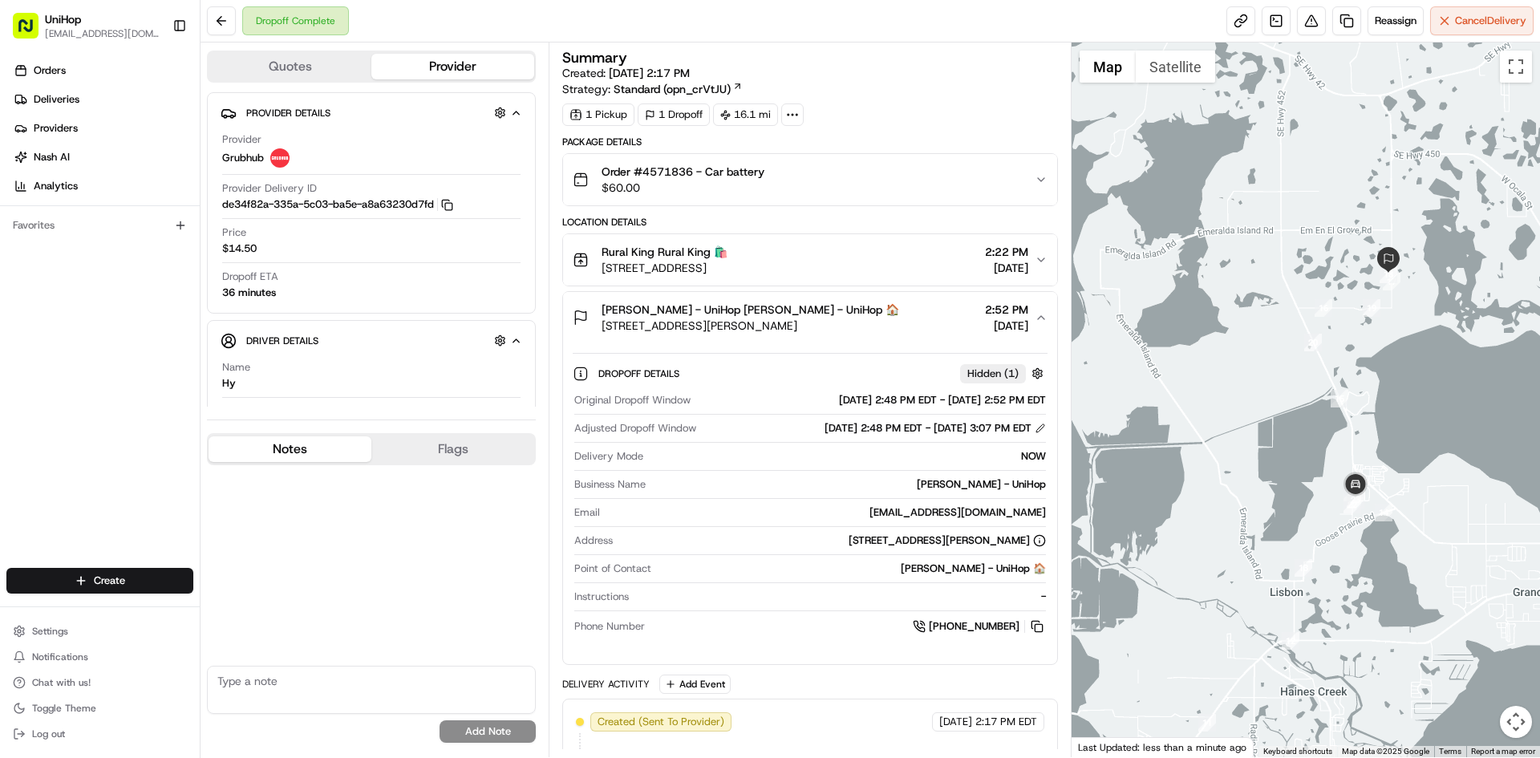
click at [899, 307] on div "Greg Schaeffler - UniHop Greg Schaeffler - UniHop 🏠" at bounding box center [751, 310] width 298 height 16
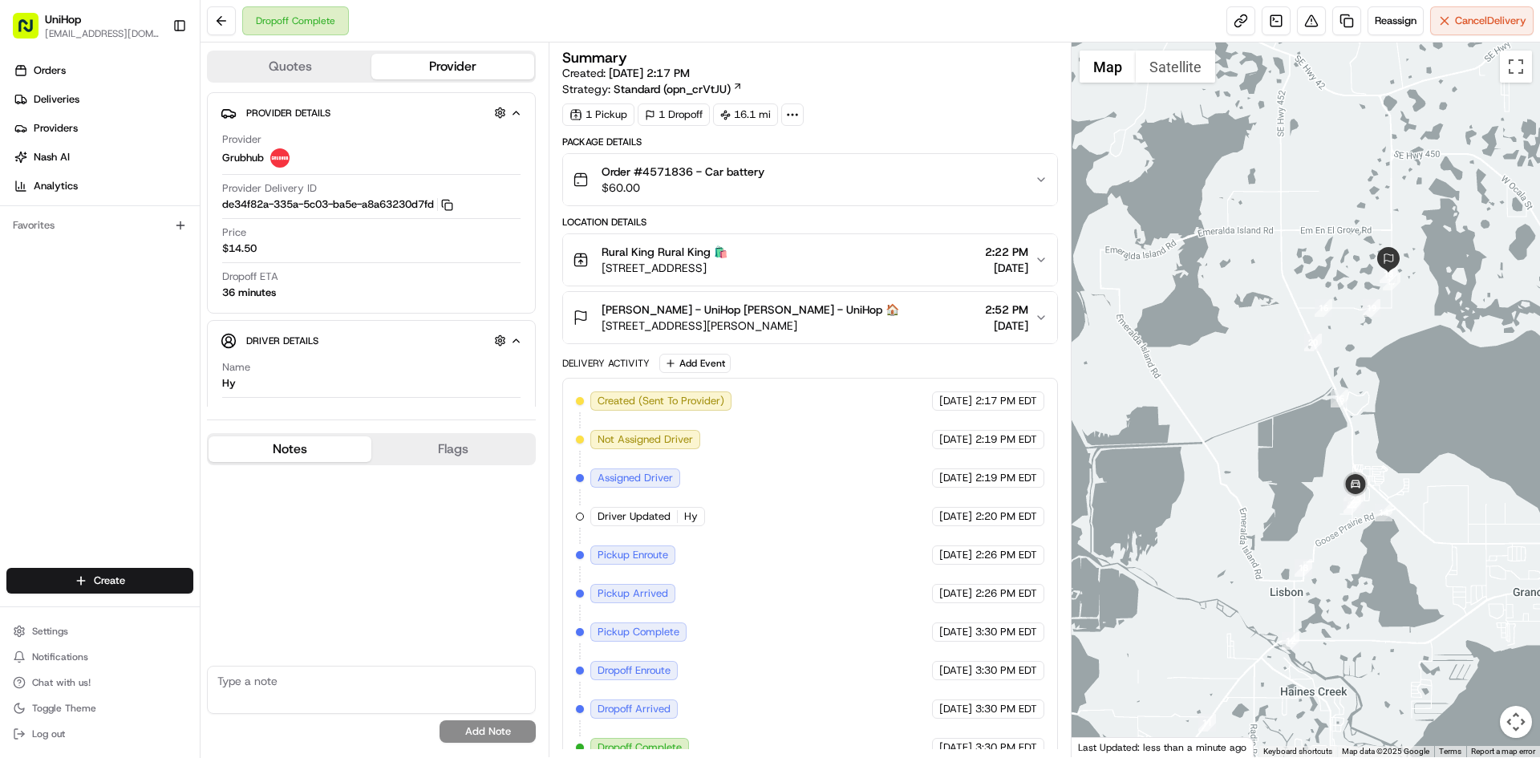
click at [926, 316] on div "Greg Schaeffler - UniHop Greg Schaeffler - UniHop 🏠 40649 Thomas Boat Landing R…" at bounding box center [803, 318] width 461 height 32
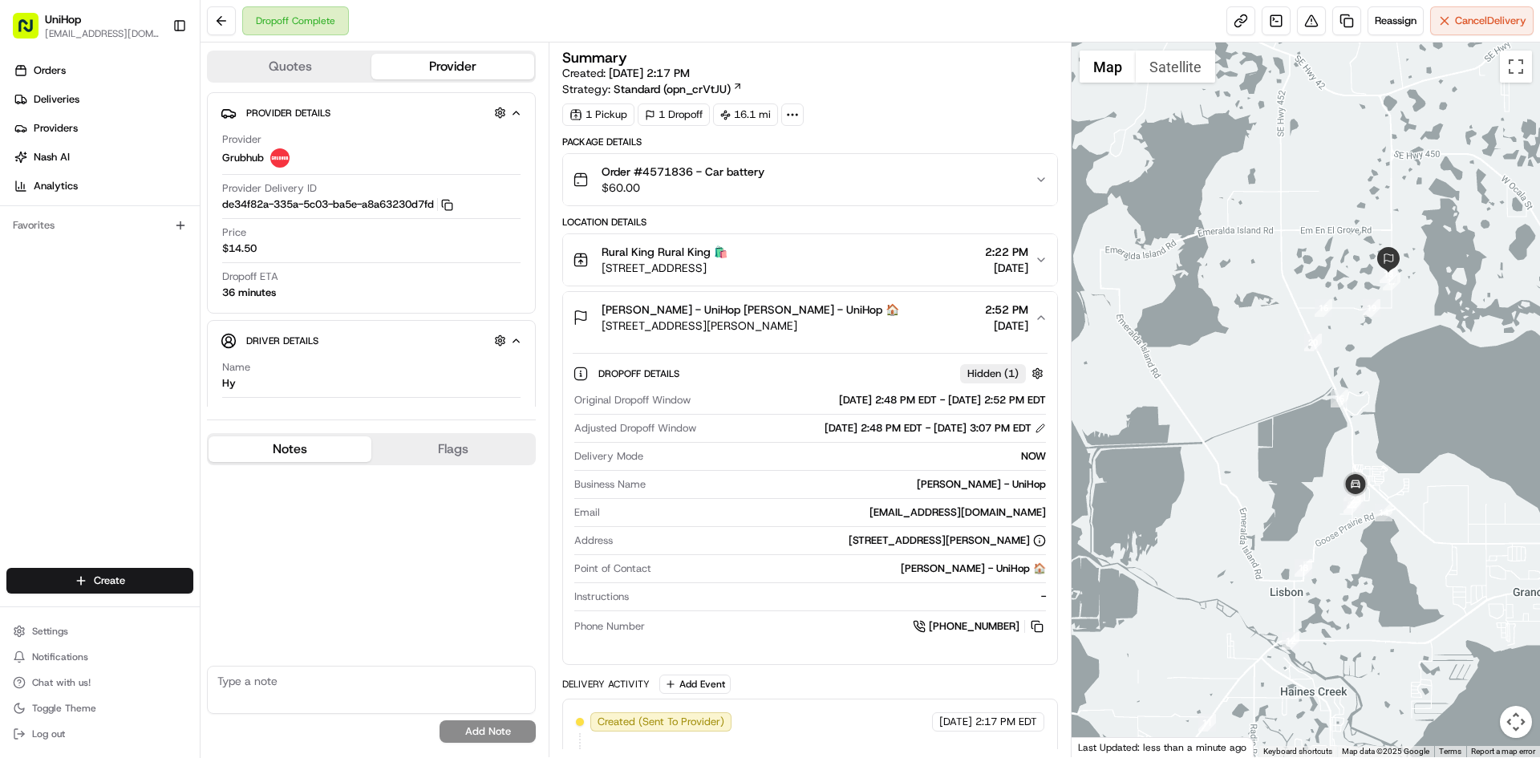
click at [926, 316] on div "Greg Schaeffler - UniHop Greg Schaeffler - UniHop 🏠 40649 Thomas Boat Landing R…" at bounding box center [803, 318] width 461 height 32
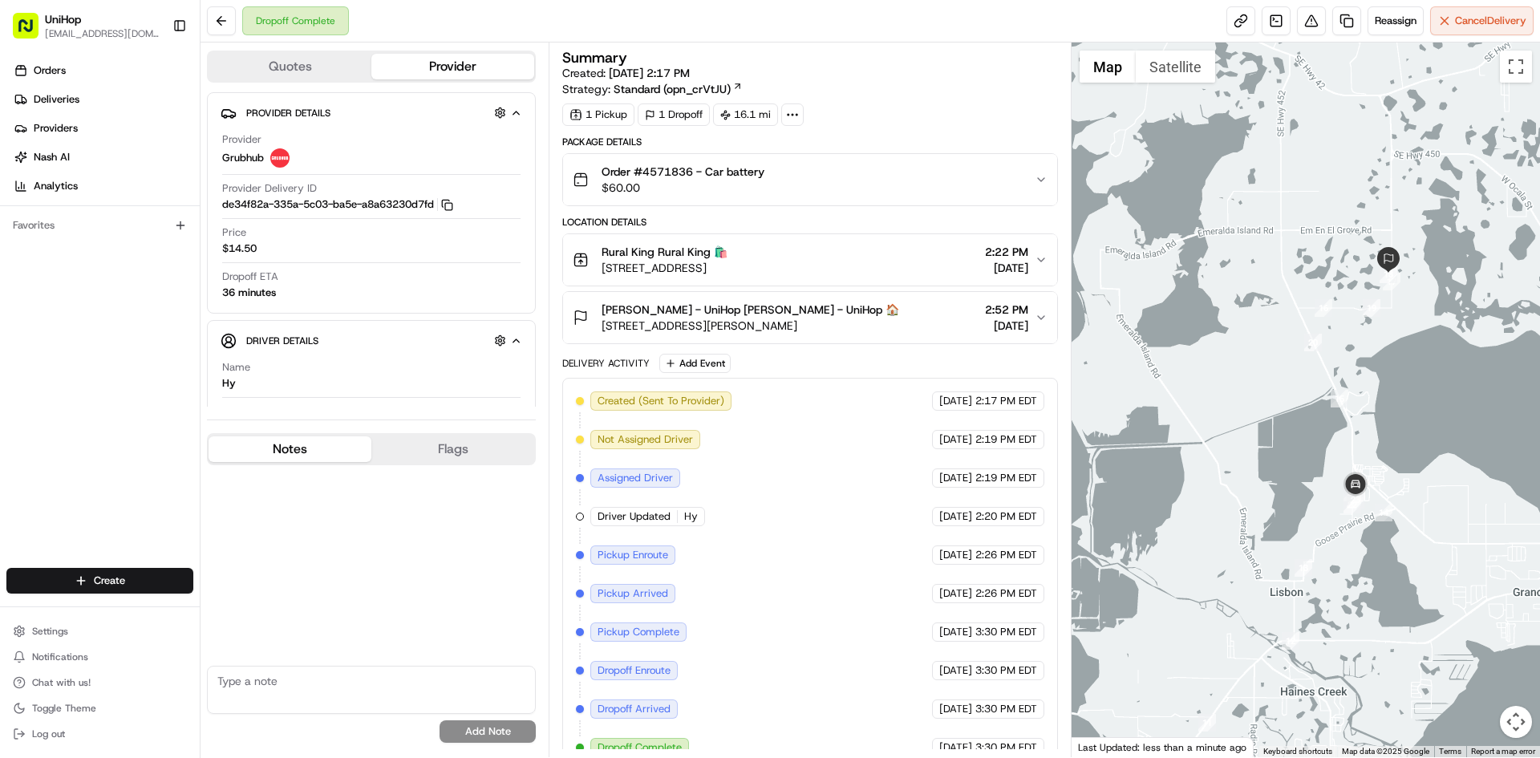
click at [924, 191] on div "Order #4571836 - Car battery $60.00" at bounding box center [803, 180] width 461 height 32
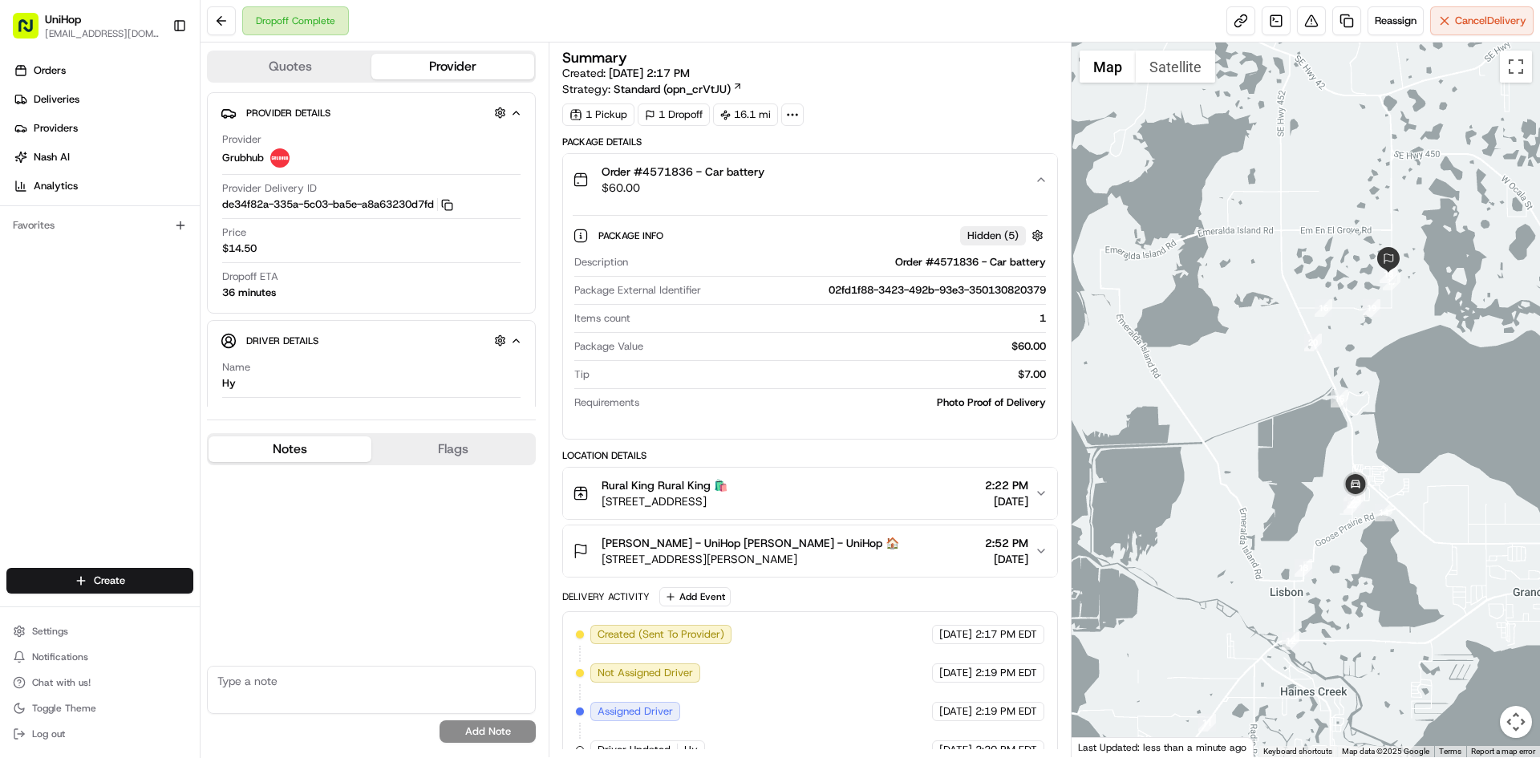
click at [926, 185] on div "Order #4571836 - Car battery $60.00" at bounding box center [803, 180] width 461 height 32
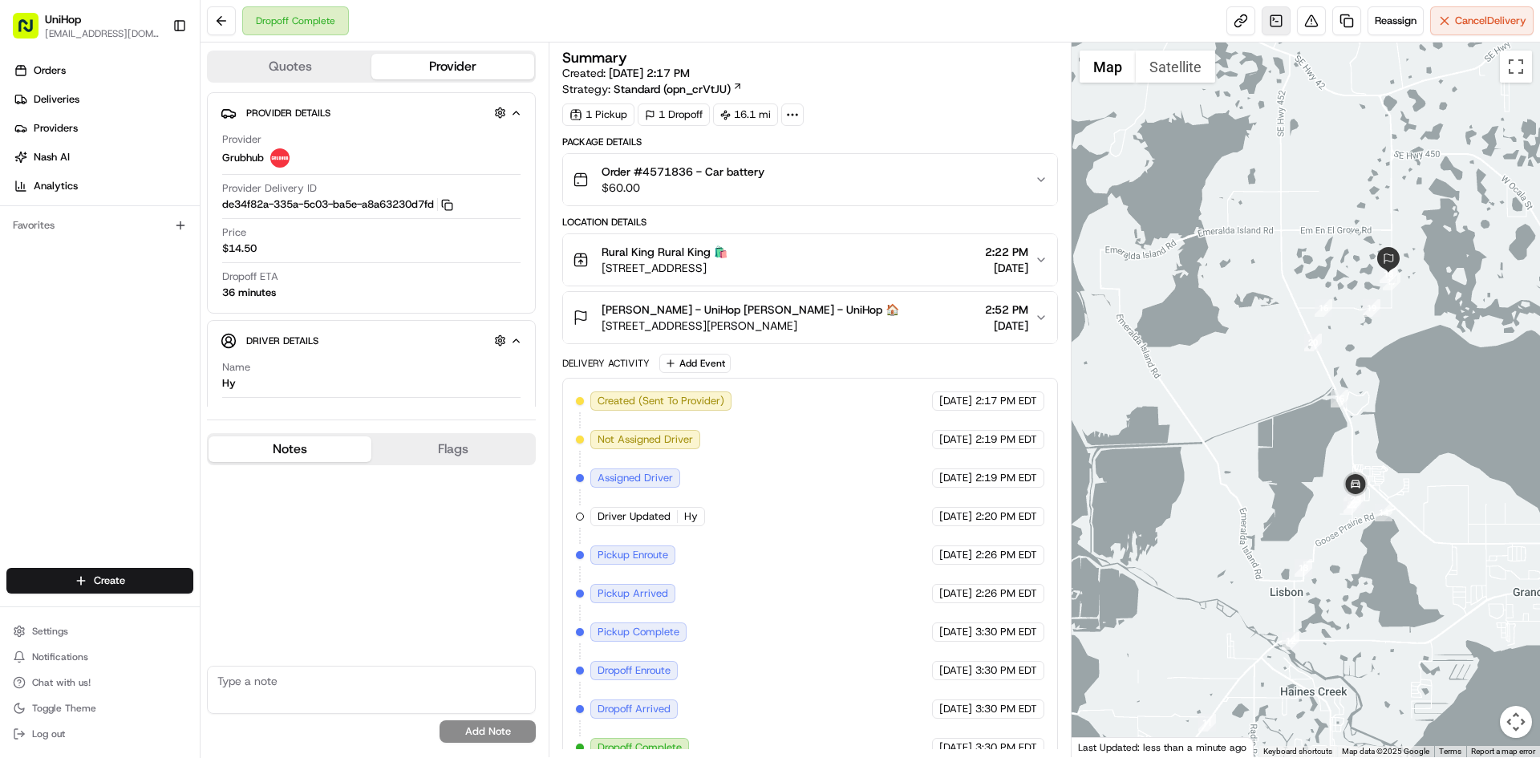
click at [1285, 20] on link at bounding box center [1276, 20] width 29 height 29
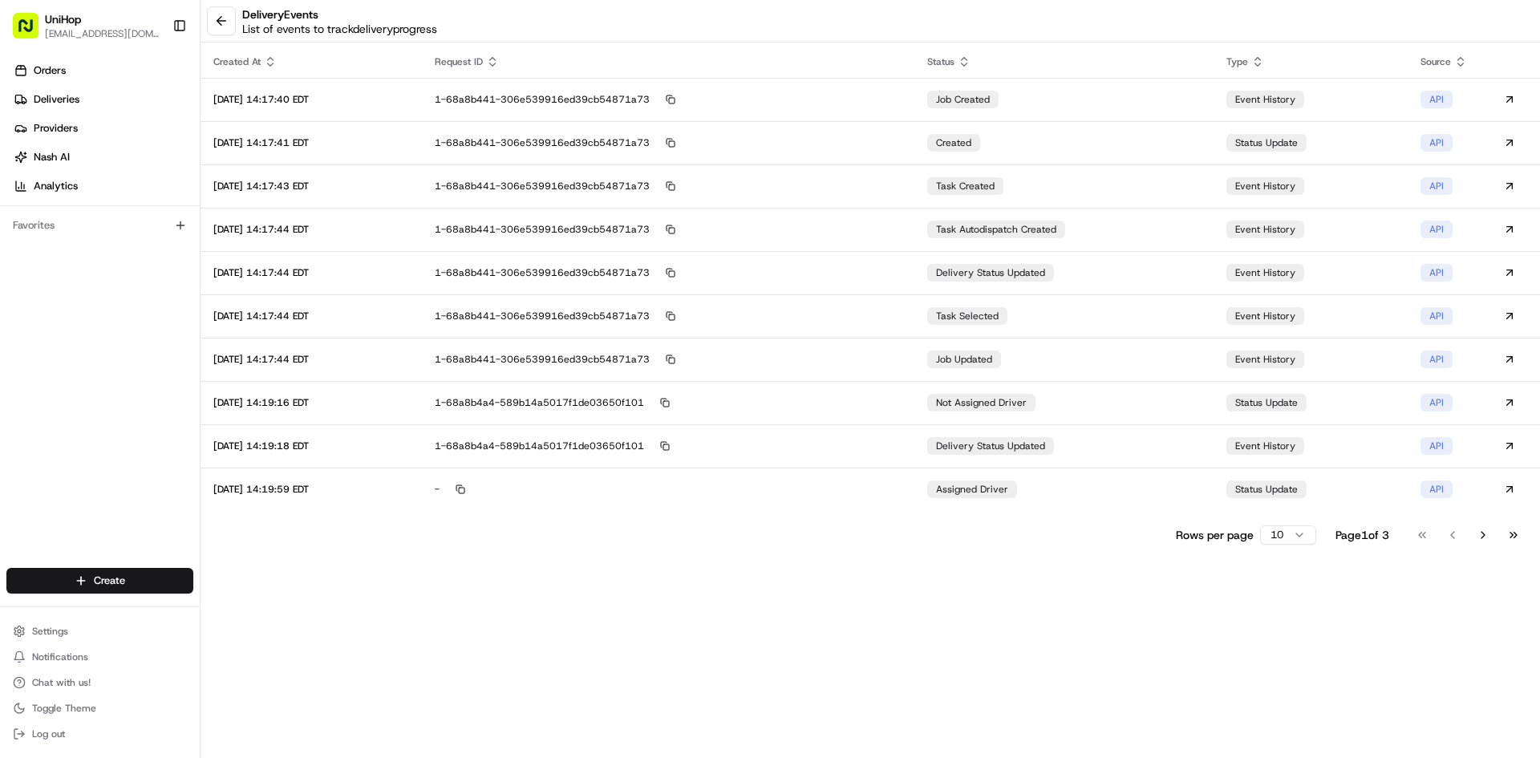
click at [1520, 543] on button "Go to last page" at bounding box center [1513, 535] width 27 height 22
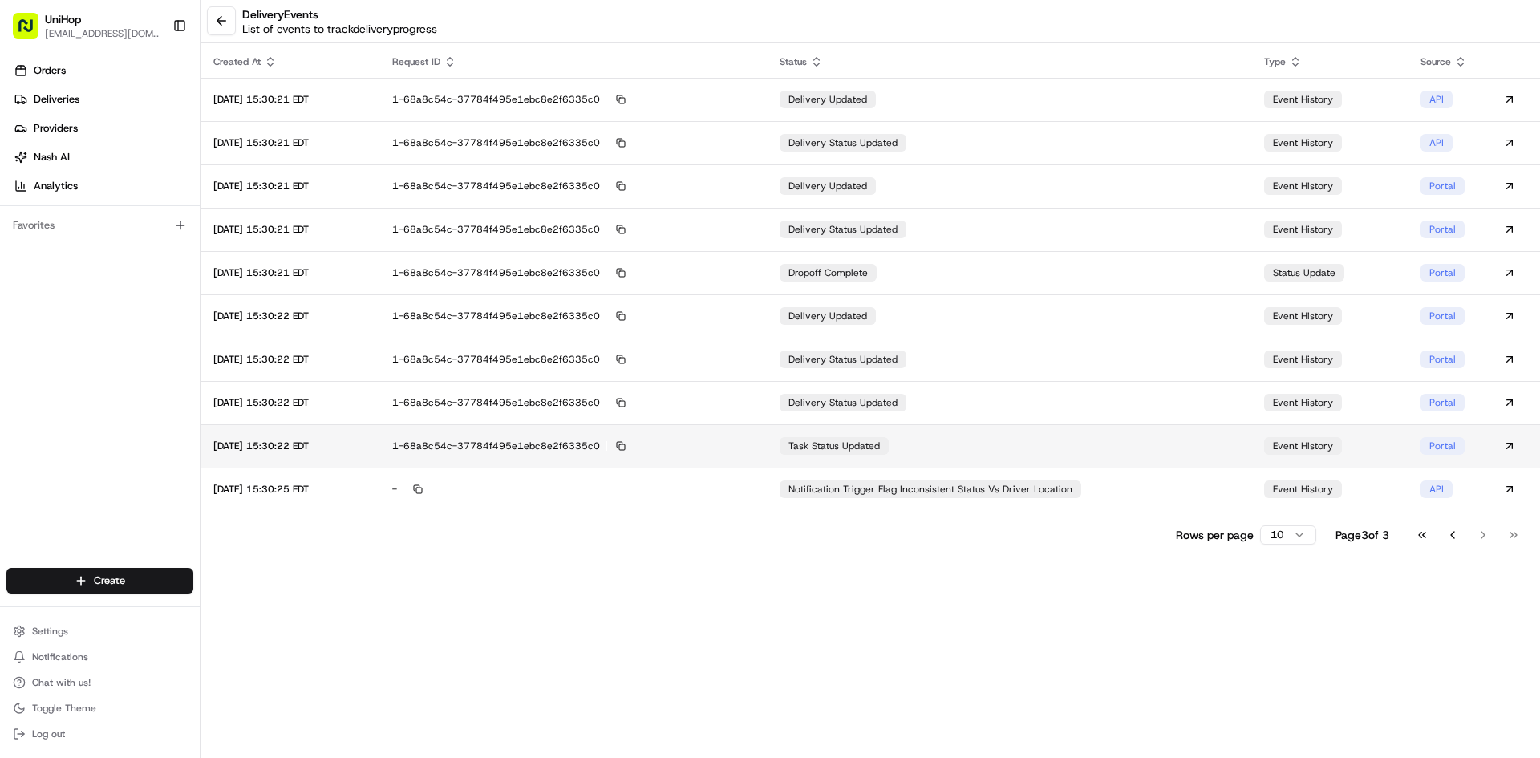
click at [1071, 467] on td "task status updated" at bounding box center [1009, 445] width 484 height 43
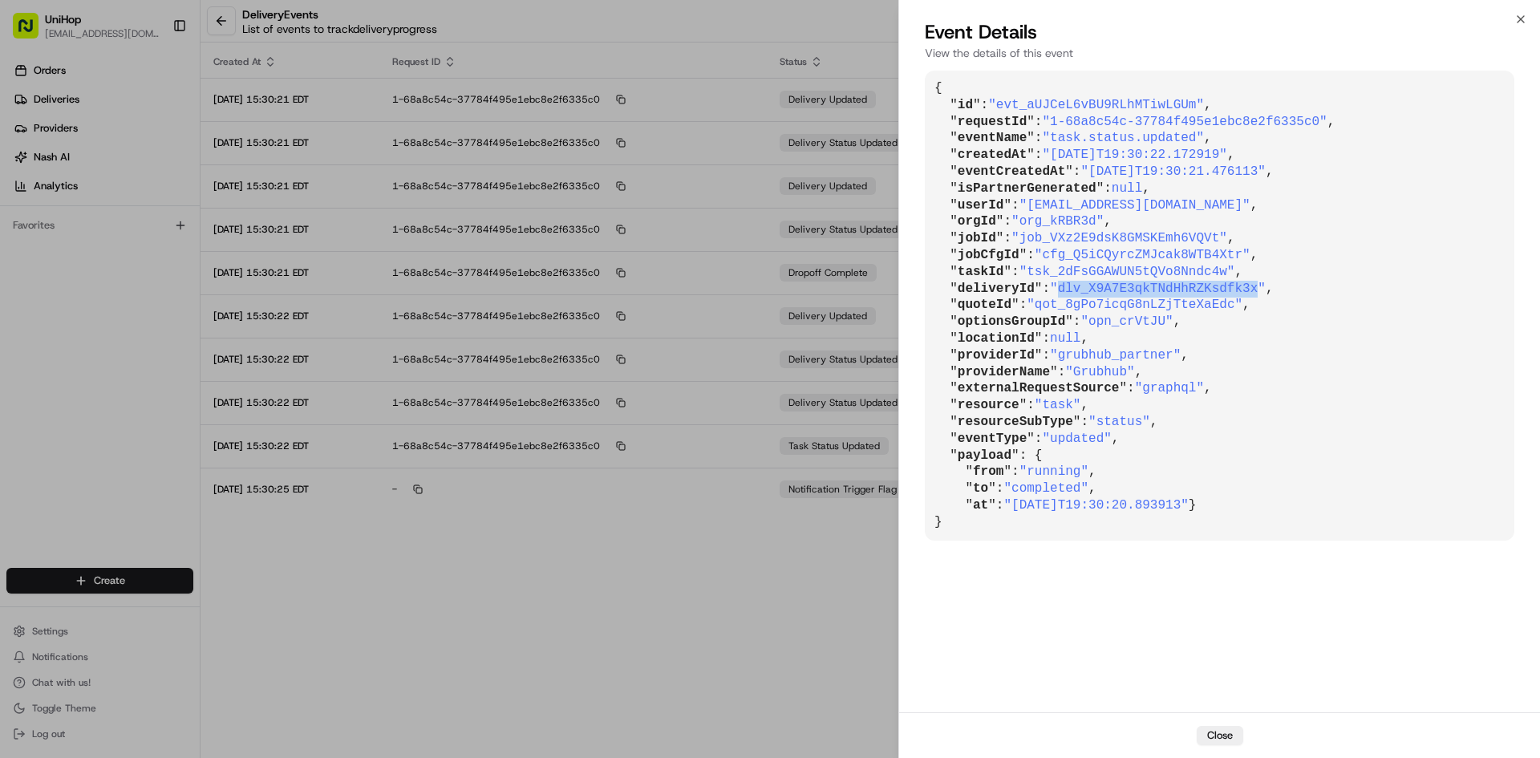
drag, startPoint x: 1057, startPoint y: 290, endPoint x: 1236, endPoint y: 290, distance: 178.9
click at [1236, 290] on span ""dlv_X9A7E3qkTNdHhRZKsdfk3x"" at bounding box center [1158, 289] width 216 height 14
copy span "dlv_X9A7E3qkTNdHhRZKsdfk3x"
